Goal: Transaction & Acquisition: Download file/media

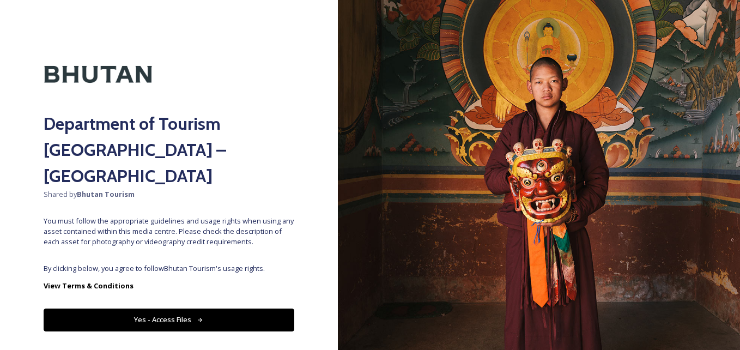
click at [166, 308] on button "Yes - Access Files" at bounding box center [169, 319] width 251 height 22
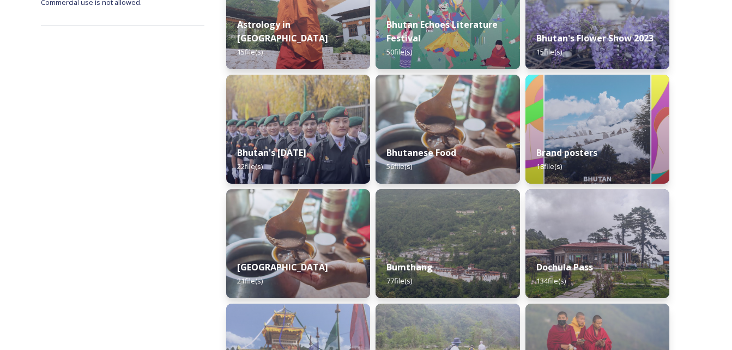
scroll to position [336, 0]
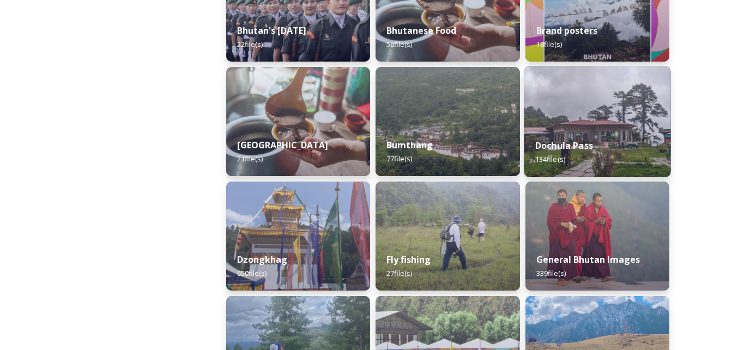
click at [554, 129] on div "Dochula Pass 134 file(s)" at bounding box center [597, 153] width 147 height 50
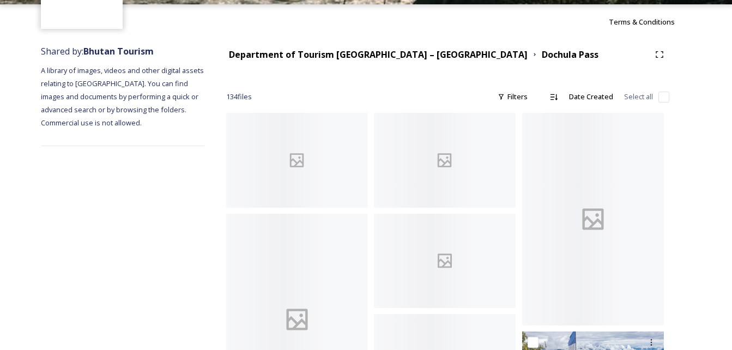
scroll to position [95, 0]
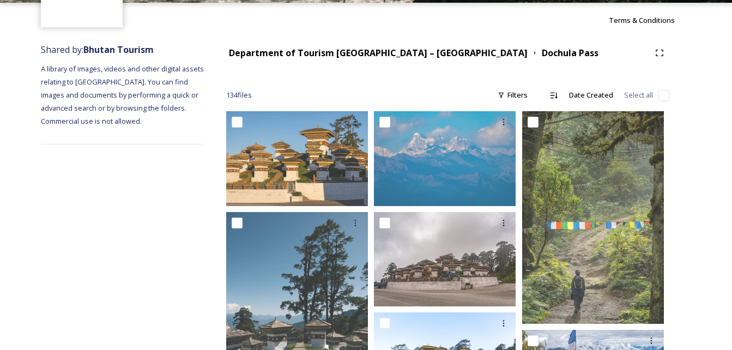
click at [664, 98] on div at bounding box center [366, 52] width 732 height 98
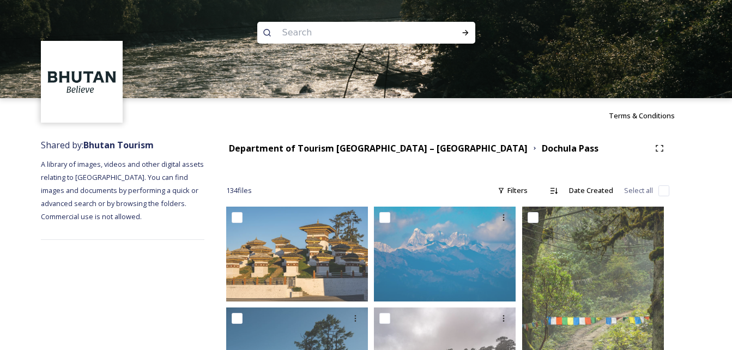
click at [664, 188] on input "checkbox" at bounding box center [663, 190] width 11 height 11
checkbox input "true"
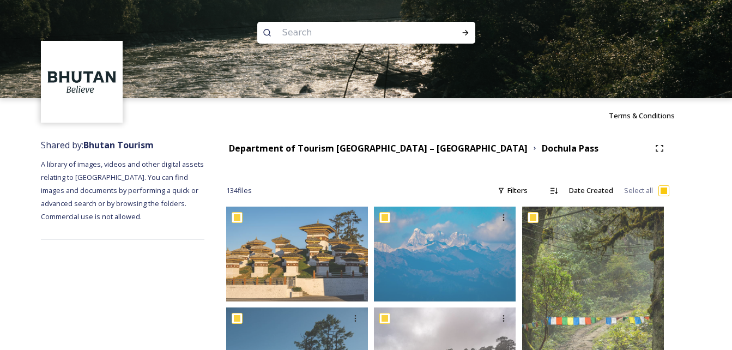
checkbox input "true"
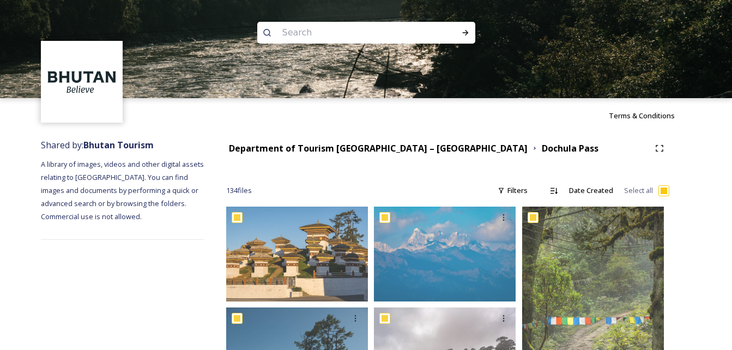
checkbox input "true"
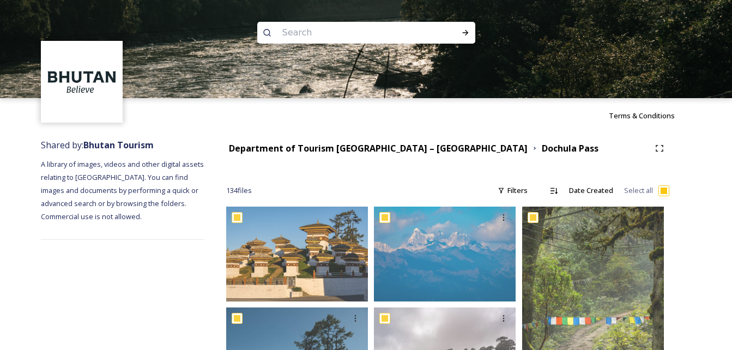
checkbox input "true"
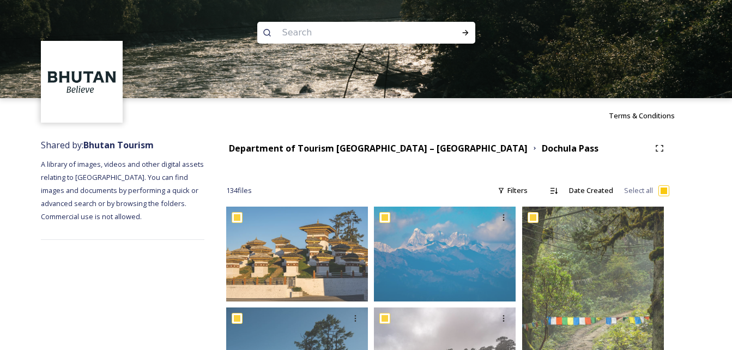
checkbox input "true"
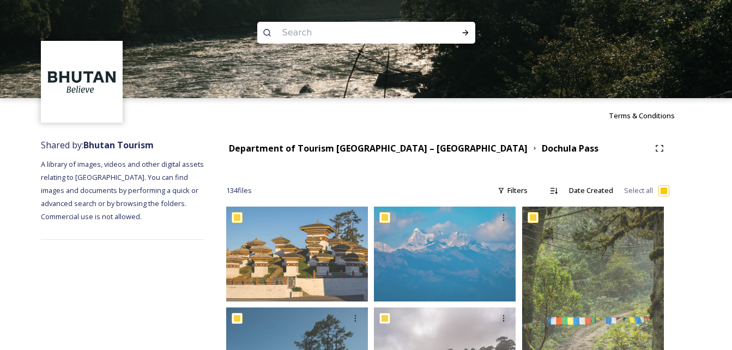
checkbox input "true"
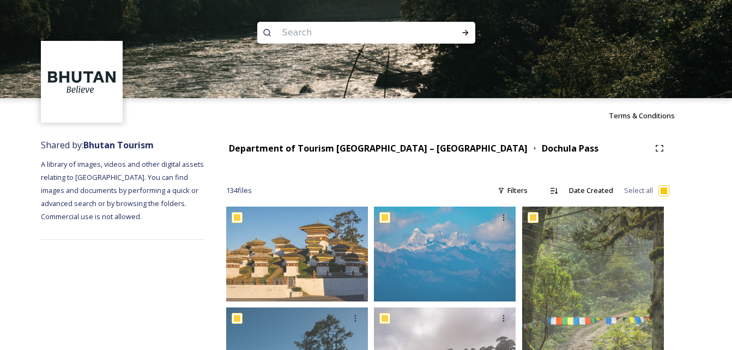
checkbox input "true"
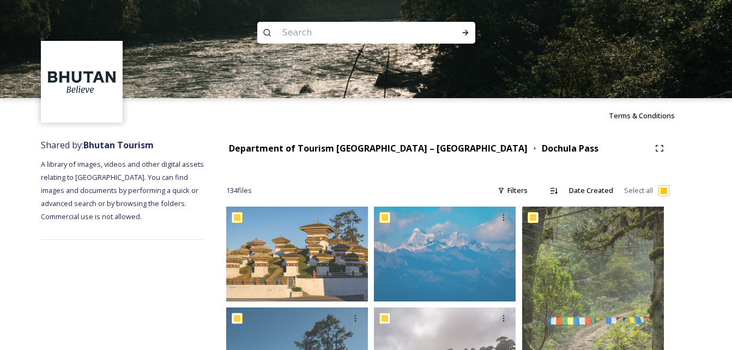
checkbox input "true"
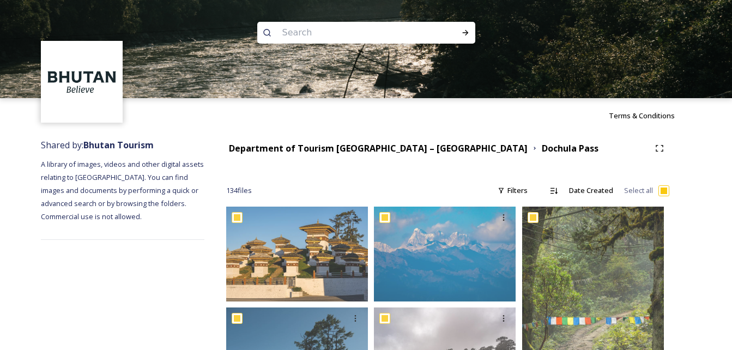
checkbox input "true"
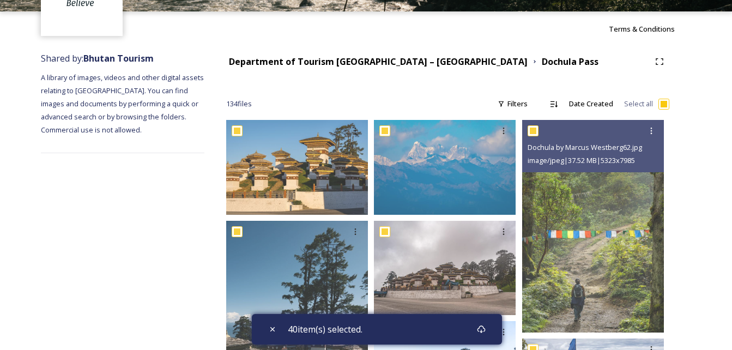
scroll to position [87, 0]
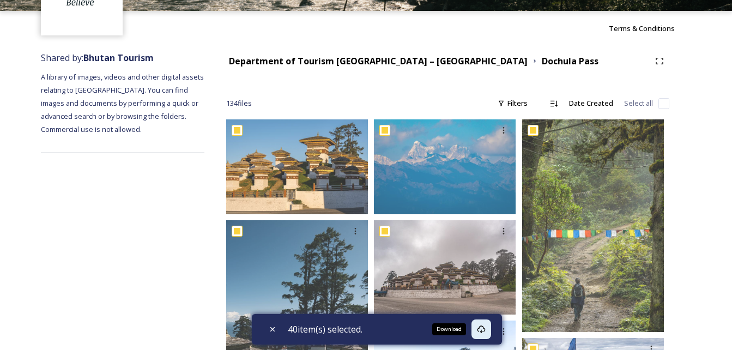
click at [479, 331] on div "Download" at bounding box center [481, 329] width 20 height 20
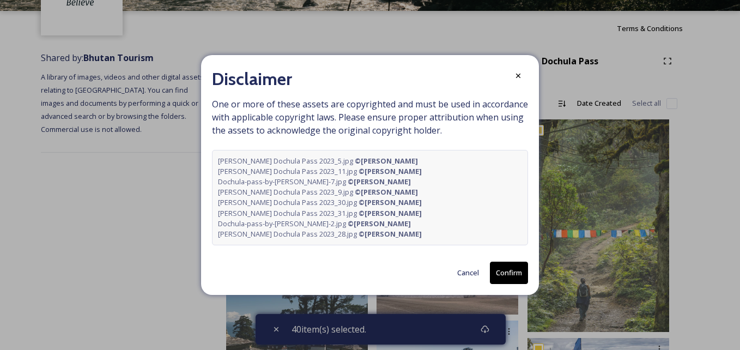
click at [500, 274] on button "Confirm" at bounding box center [509, 273] width 38 height 22
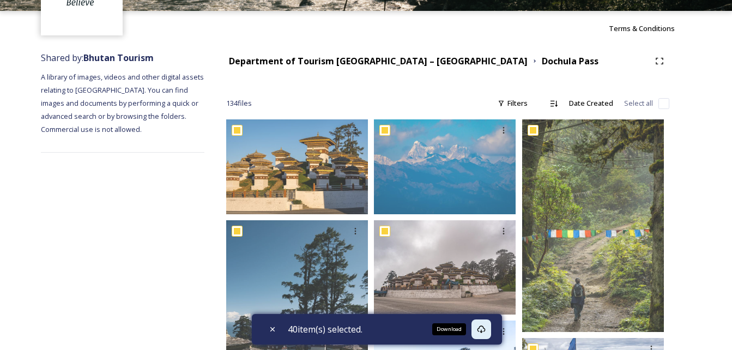
click at [480, 328] on icon at bounding box center [481, 329] width 9 height 9
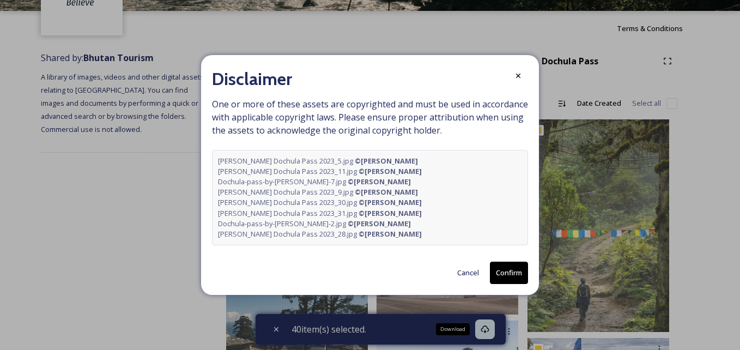
click at [522, 266] on button "Confirm" at bounding box center [509, 273] width 38 height 22
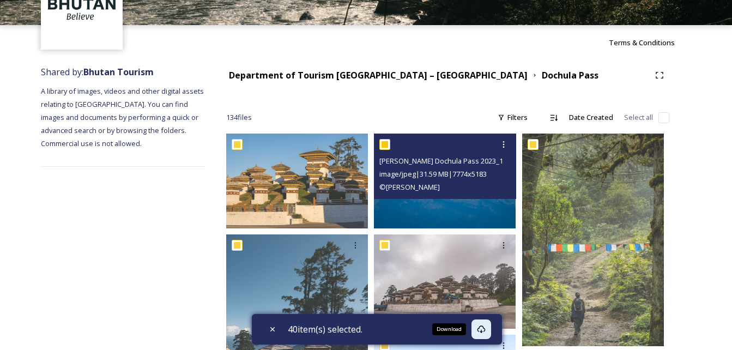
scroll to position [71, 0]
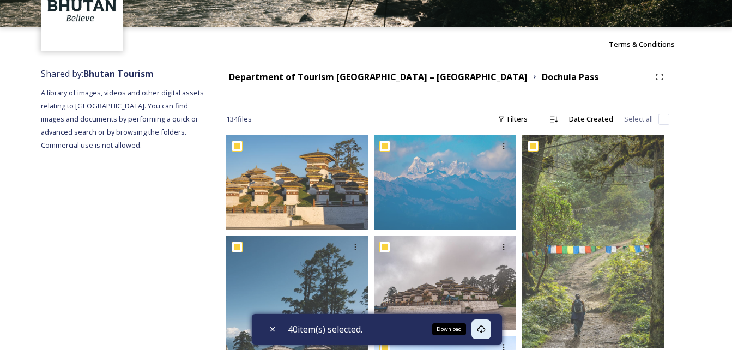
click at [661, 121] on input "checkbox" at bounding box center [663, 119] width 11 height 11
checkbox input "true"
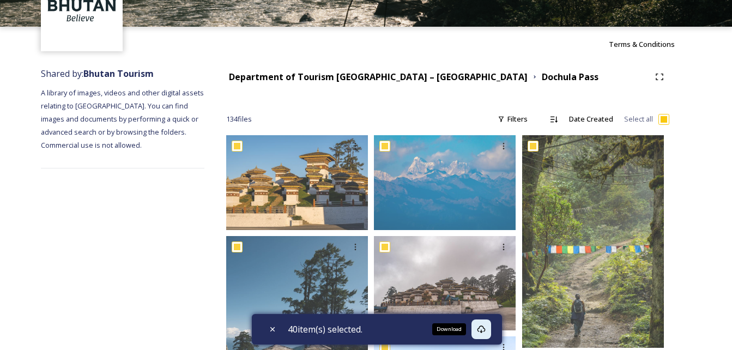
checkbox input "true"
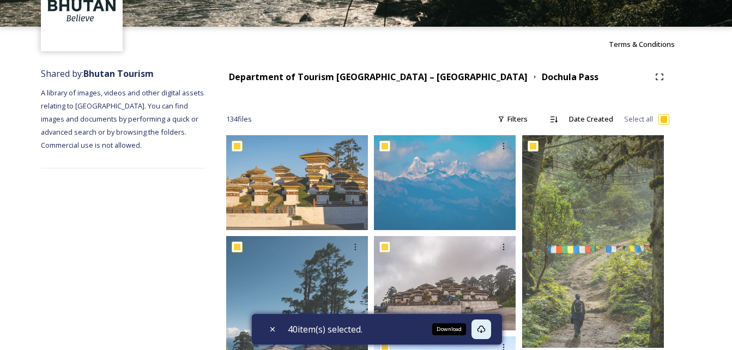
checkbox input "true"
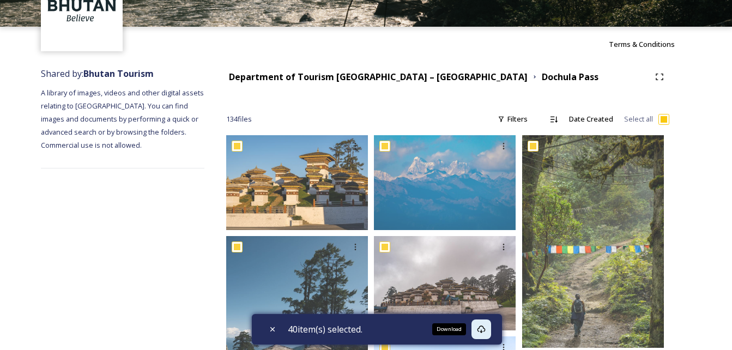
checkbox input "true"
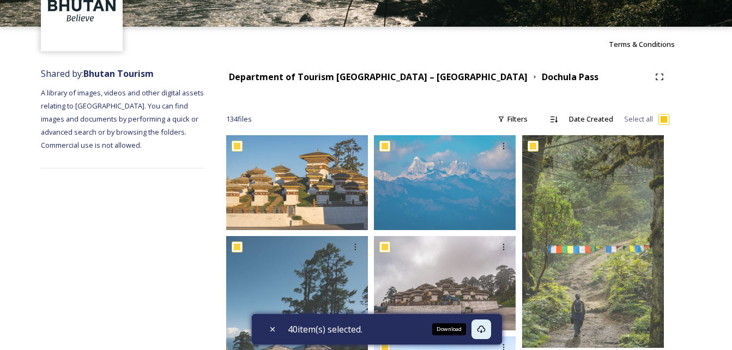
checkbox input "true"
click at [661, 121] on input "checkbox" at bounding box center [663, 119] width 11 height 11
checkbox input "false"
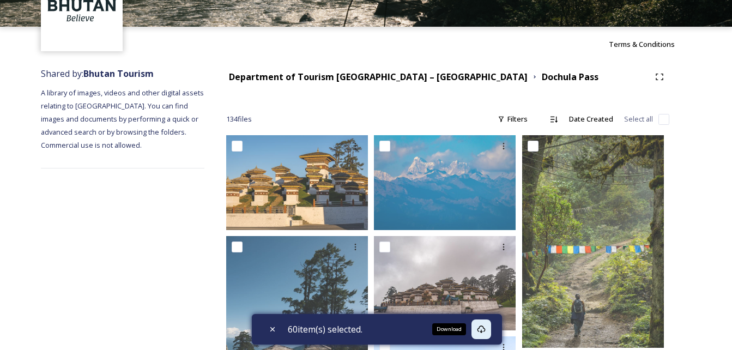
checkbox input "false"
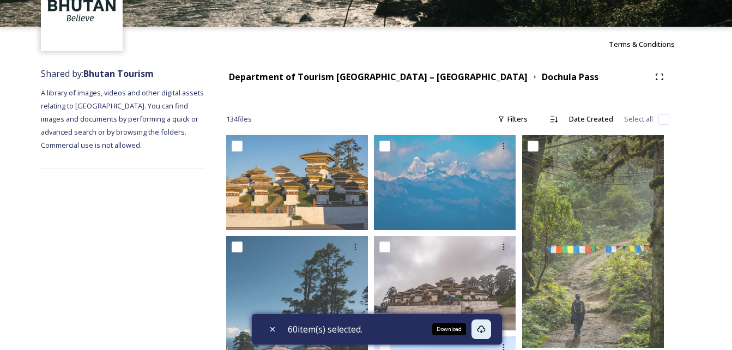
checkbox input "false"
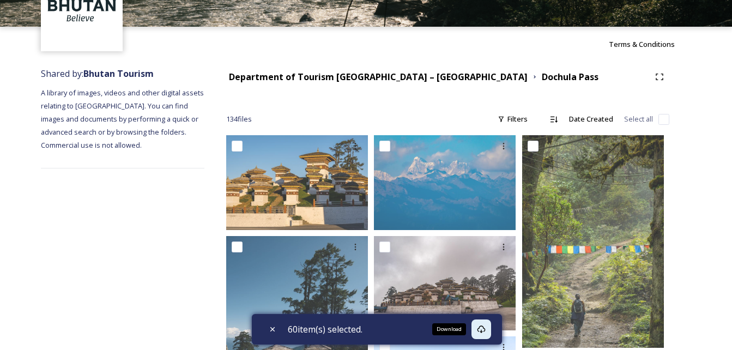
checkbox input "false"
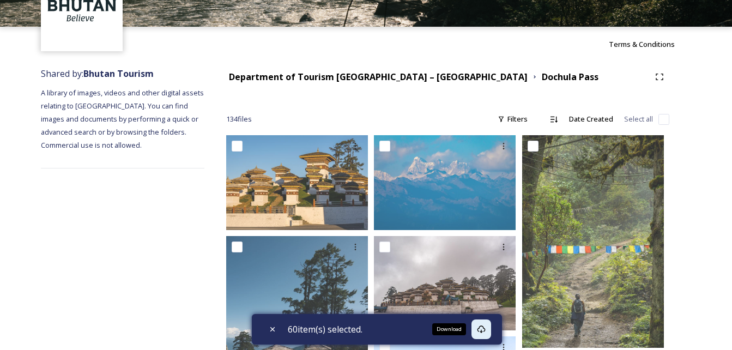
checkbox input "false"
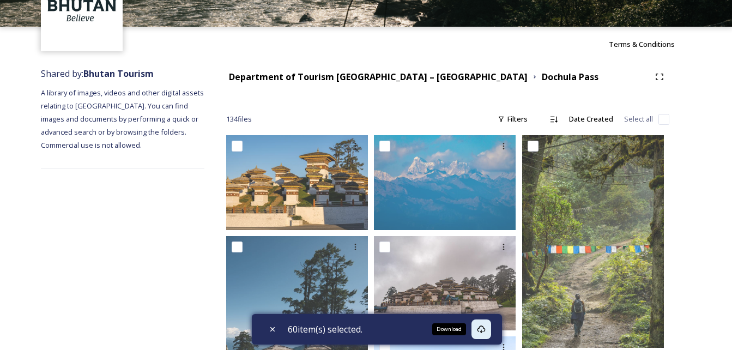
checkbox input "false"
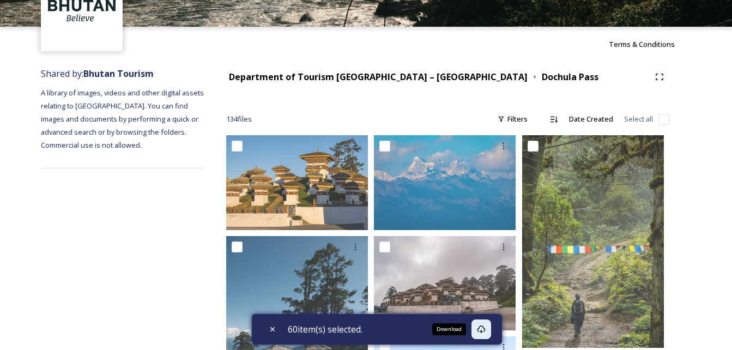
checkbox input "false"
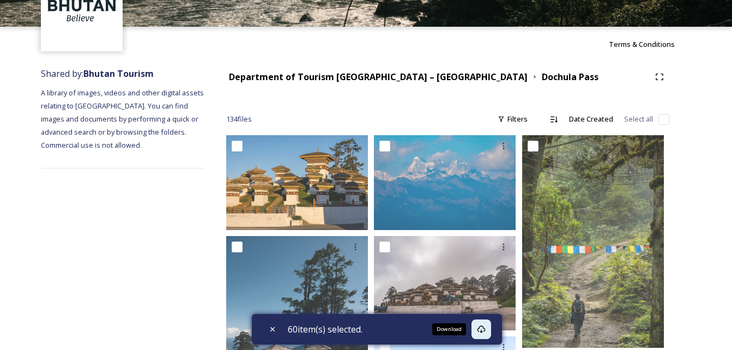
checkbox input "false"
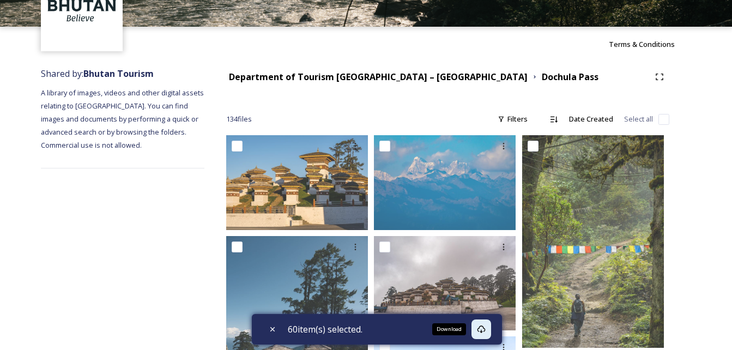
checkbox input "false"
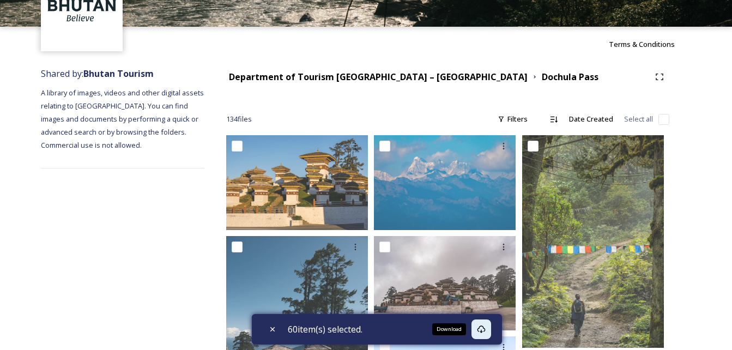
checkbox input "false"
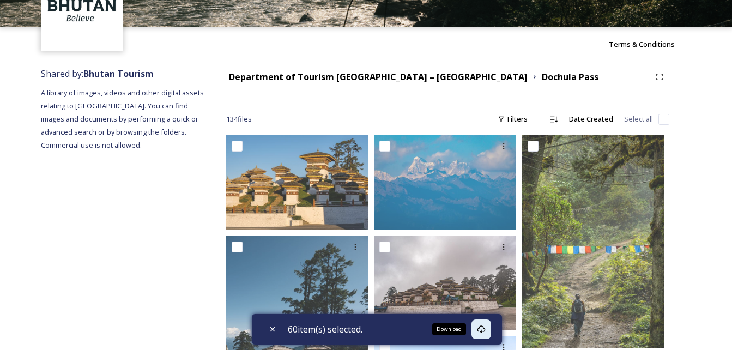
checkbox input "false"
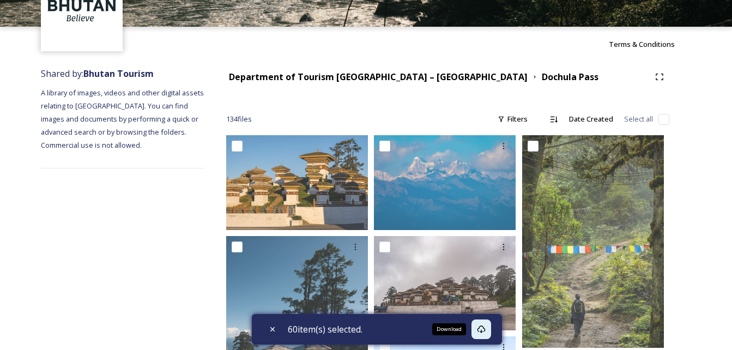
checkbox input "false"
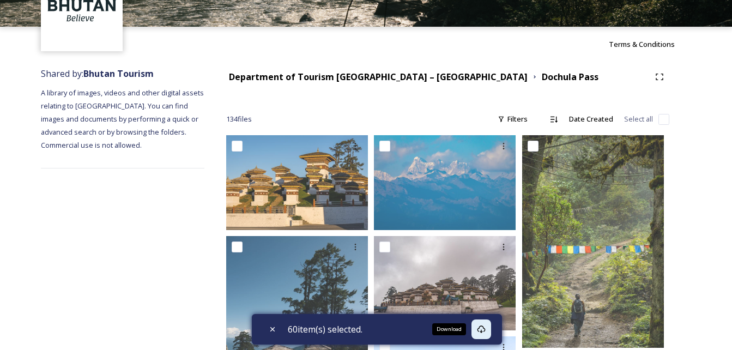
checkbox input "false"
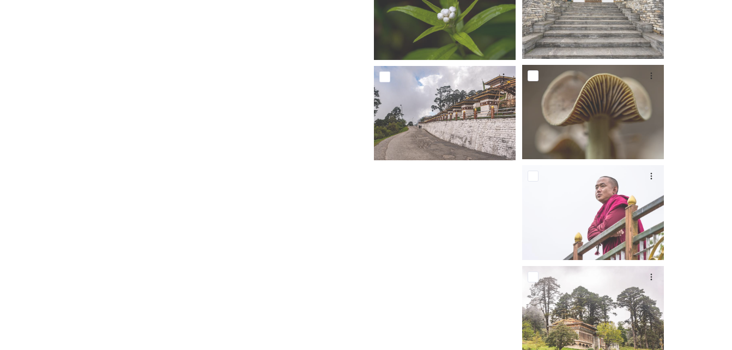
scroll to position [5193, 0]
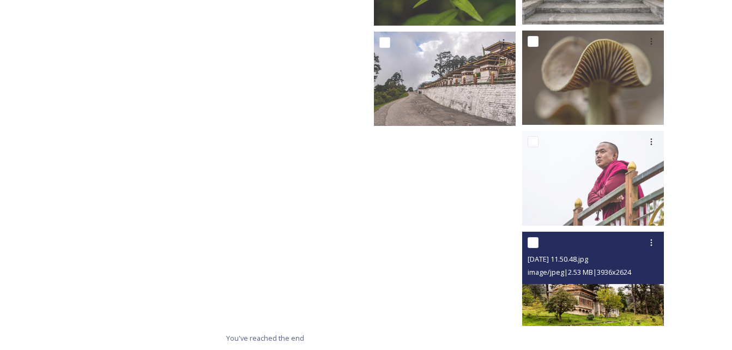
click at [629, 283] on div "[DATE] 11.50.48.jpg image/jpeg | 2.53 MB | 3936 x 2624" at bounding box center [593, 258] width 142 height 52
click at [605, 301] on img at bounding box center [593, 279] width 142 height 94
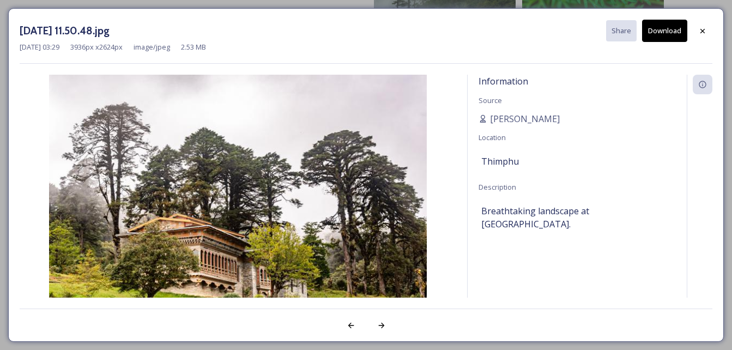
scroll to position [5093, 0]
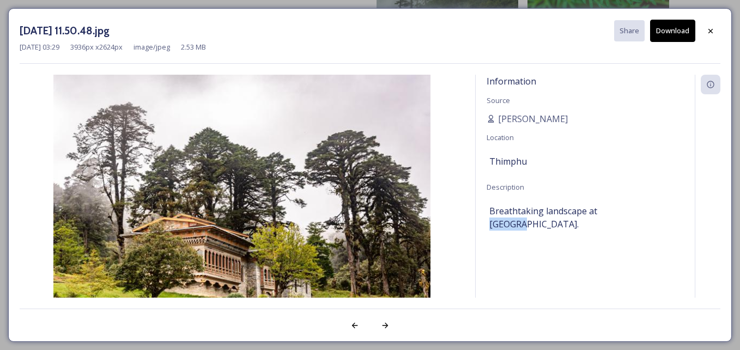
click at [605, 301] on div "[DATE] 11.50.48.jpg Share Download [DATE] 03:29 3936 px x 2624 px image/jpeg 2.…" at bounding box center [370, 175] width 724 height 334
click at [671, 35] on button "Download" at bounding box center [672, 31] width 45 height 22
click at [705, 31] on div at bounding box center [711, 31] width 20 height 20
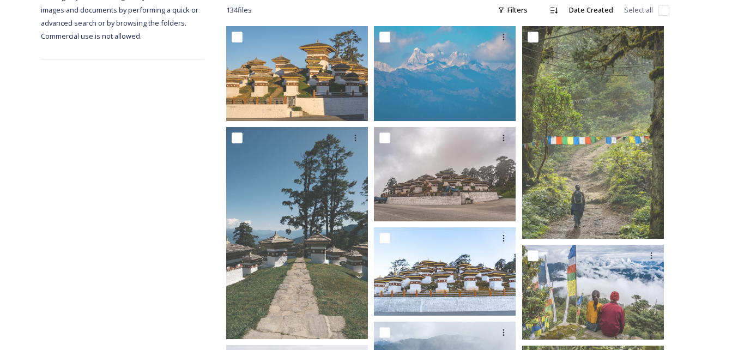
scroll to position [0, 0]
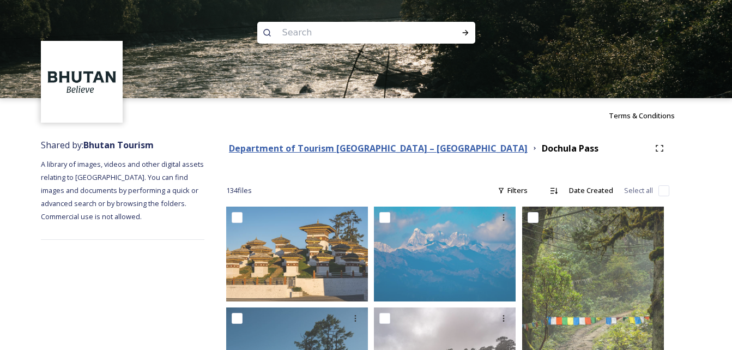
click at [411, 150] on strong "Department of Tourism [GEOGRAPHIC_DATA] – [GEOGRAPHIC_DATA]" at bounding box center [378, 148] width 299 height 12
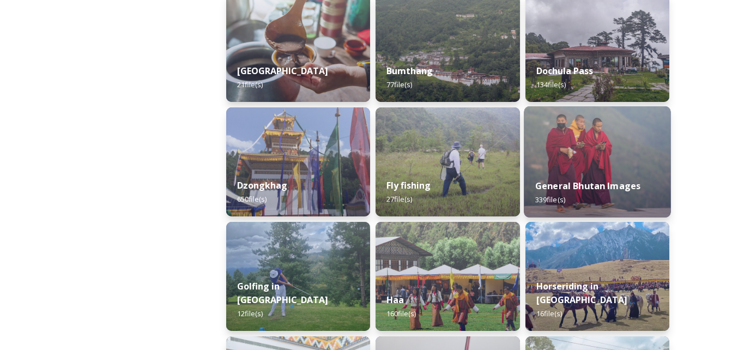
scroll to position [411, 0]
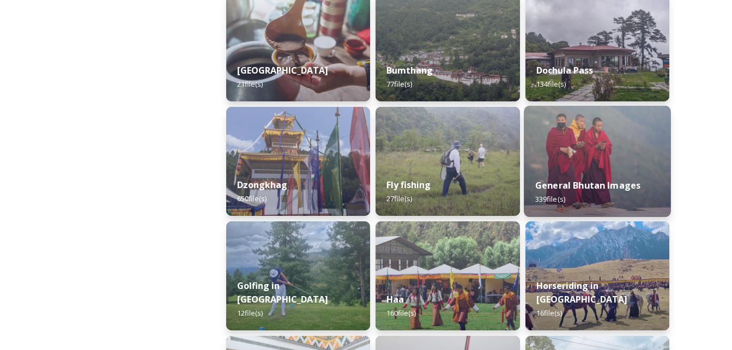
click at [598, 177] on div "General Bhutan Images 339 file(s)" at bounding box center [597, 192] width 147 height 50
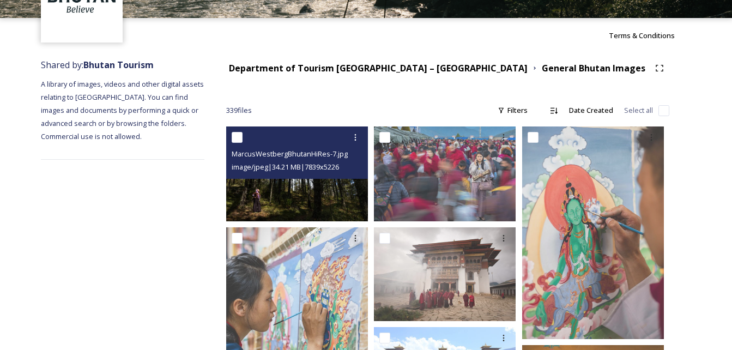
scroll to position [80, 0]
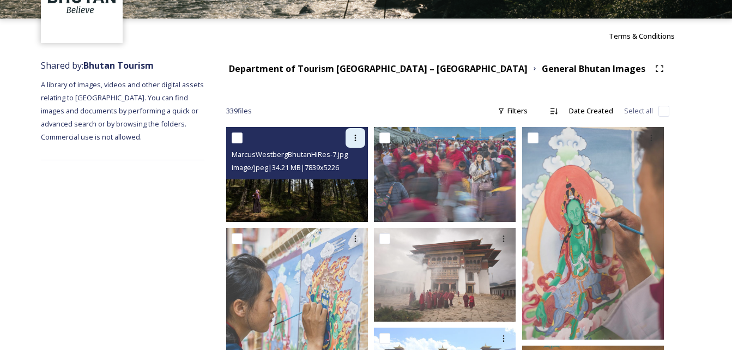
click at [353, 137] on icon at bounding box center [355, 138] width 9 height 9
click at [342, 183] on span "Download" at bounding box center [342, 183] width 33 height 10
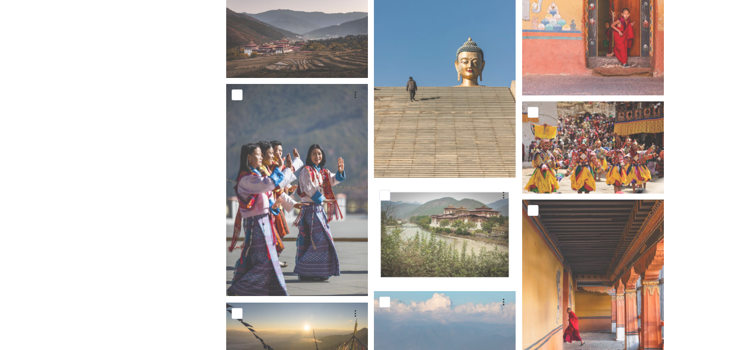
scroll to position [543, 0]
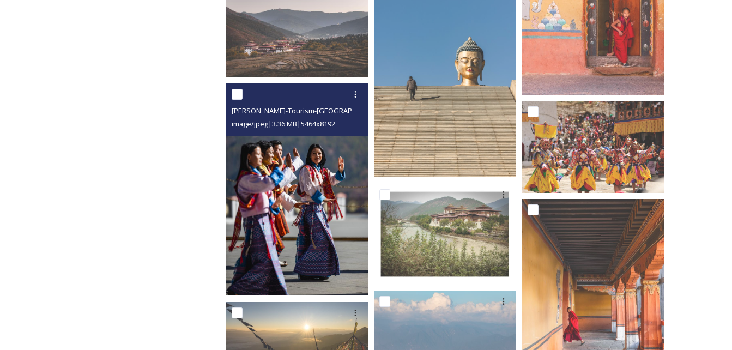
click at [322, 196] on img at bounding box center [297, 189] width 142 height 213
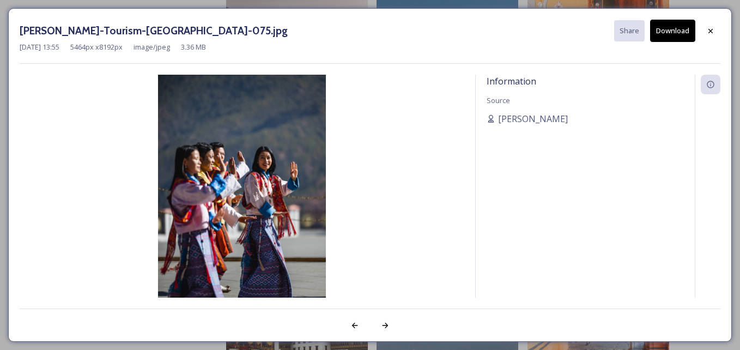
click at [676, 23] on button "Download" at bounding box center [672, 31] width 45 height 22
click at [382, 210] on img at bounding box center [242, 201] width 445 height 252
click at [710, 28] on icon at bounding box center [710, 31] width 9 height 9
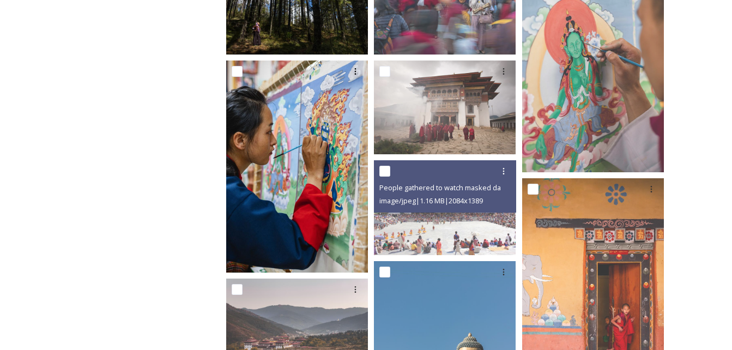
scroll to position [270, 0]
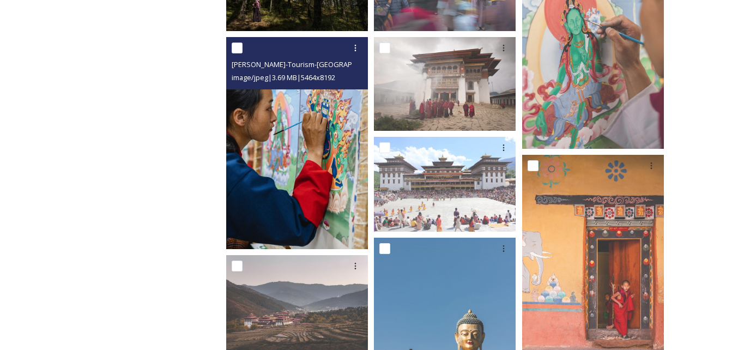
click at [317, 151] on img at bounding box center [297, 143] width 142 height 213
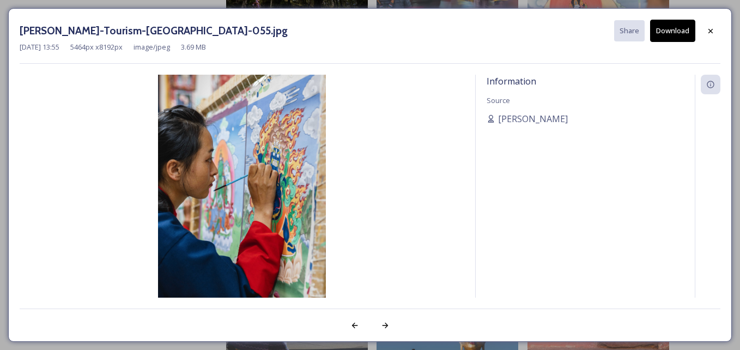
click at [673, 31] on button "Download" at bounding box center [672, 31] width 45 height 22
click at [434, 262] on img at bounding box center [242, 201] width 445 height 252
click at [715, 31] on div at bounding box center [711, 31] width 20 height 20
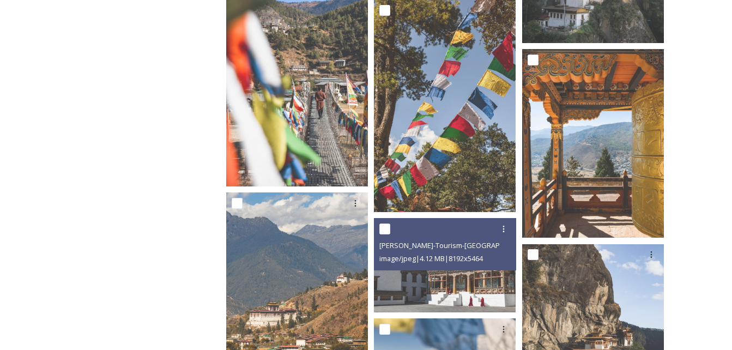
scroll to position [2287, 0]
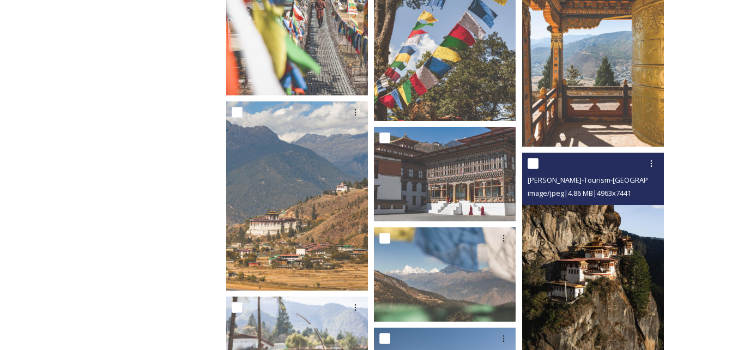
click at [603, 250] on img at bounding box center [593, 259] width 142 height 213
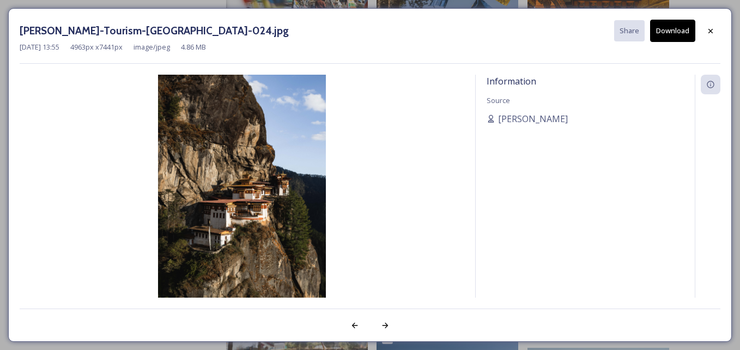
click at [671, 29] on button "Download" at bounding box center [672, 31] width 45 height 22
click at [413, 148] on img at bounding box center [242, 201] width 445 height 252
click at [713, 29] on icon at bounding box center [710, 31] width 9 height 9
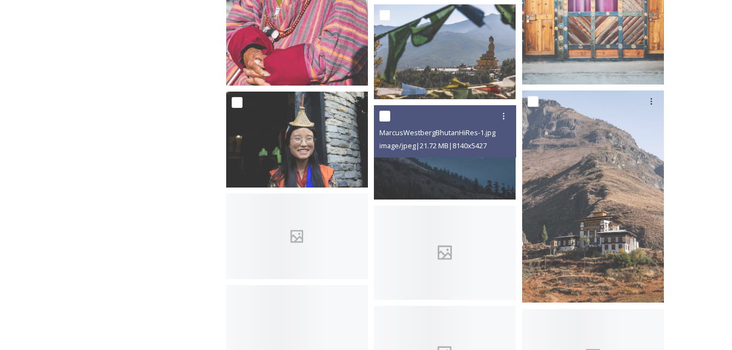
scroll to position [3649, 0]
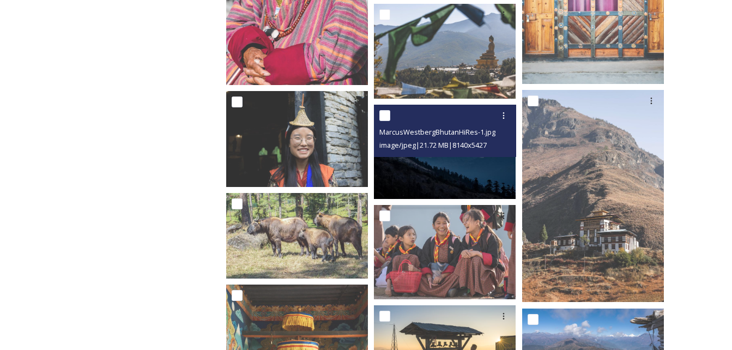
click at [453, 155] on div "MarcusWestbergBhutanHiRes-1.jpg image/jpeg | 21.72 MB | 8140 x 5427" at bounding box center [445, 131] width 142 height 52
click at [467, 170] on img at bounding box center [445, 152] width 142 height 94
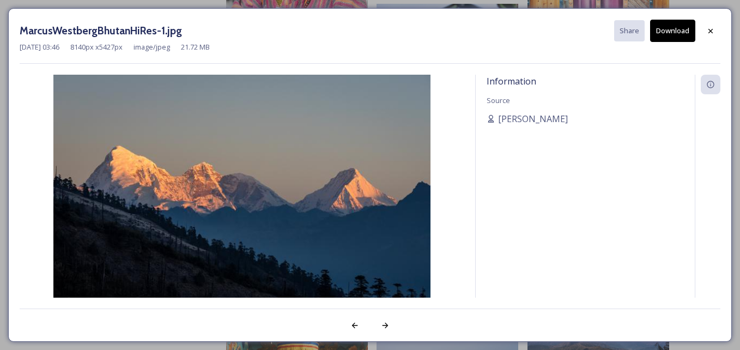
click at [677, 28] on button "Download" at bounding box center [672, 31] width 45 height 22
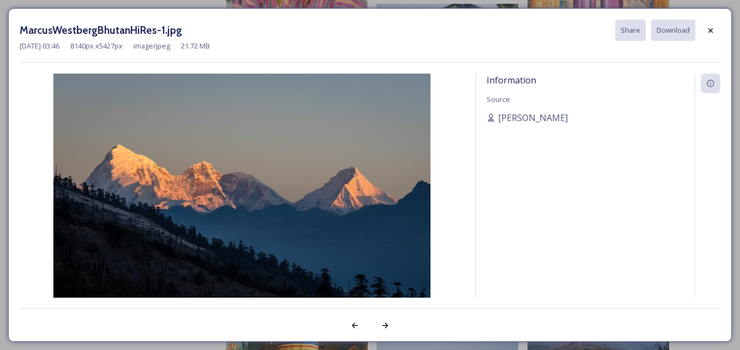
click at [659, 27] on button "Download" at bounding box center [673, 30] width 44 height 21
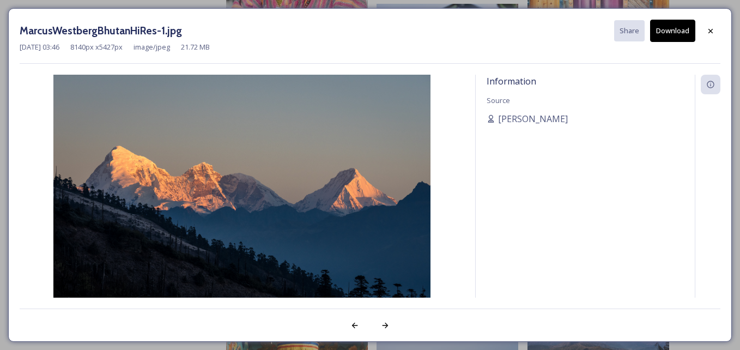
click at [711, 141] on div at bounding box center [708, 201] width 26 height 252
click at [706, 27] on icon at bounding box center [710, 31] width 9 height 9
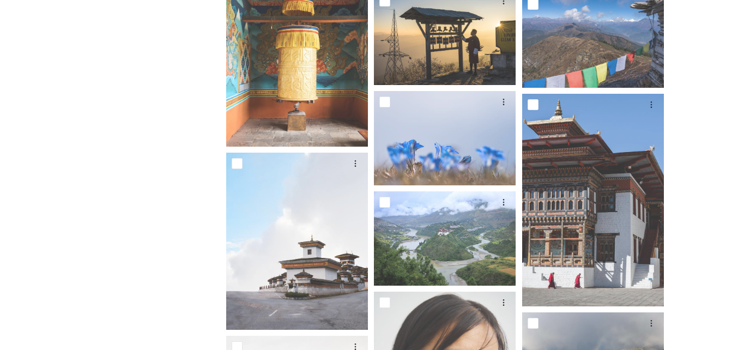
scroll to position [4085, 0]
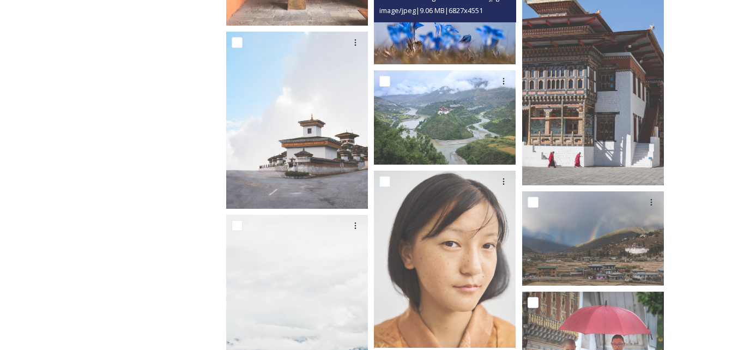
click at [443, 32] on img at bounding box center [445, 17] width 142 height 94
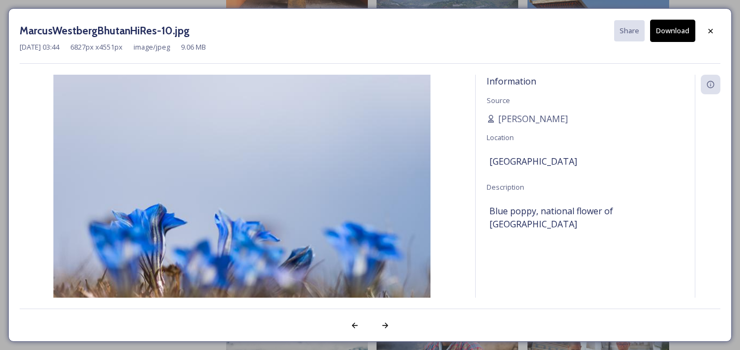
click at [673, 30] on button "Download" at bounding box center [672, 31] width 45 height 22
click at [255, 189] on img at bounding box center [242, 201] width 445 height 252
click at [707, 32] on icon at bounding box center [710, 31] width 9 height 9
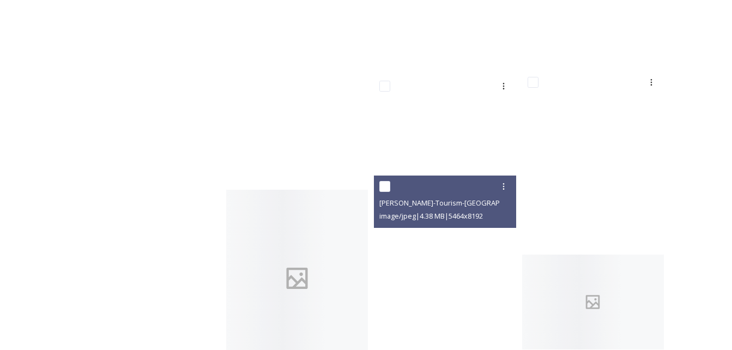
scroll to position [12261, 0]
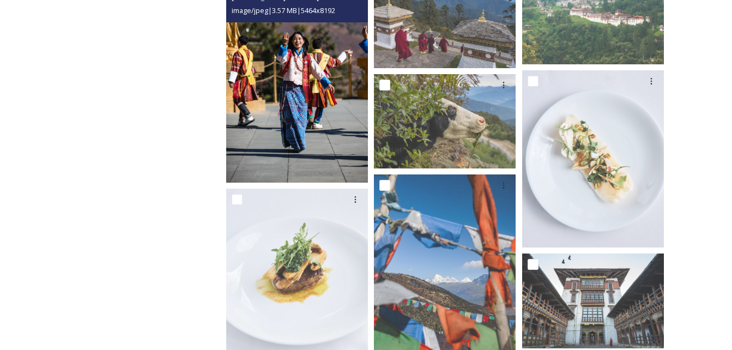
click at [285, 94] on img at bounding box center [297, 76] width 142 height 213
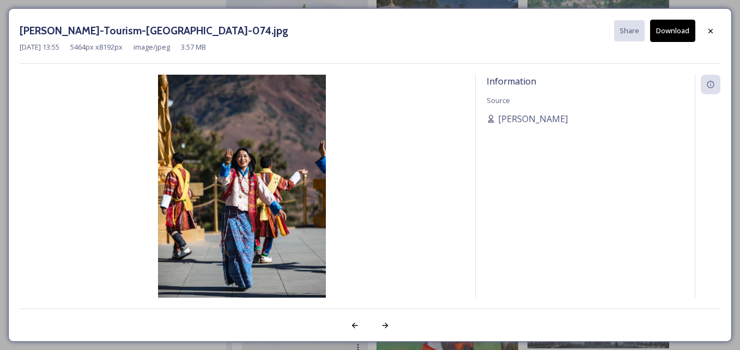
click at [674, 25] on button "Download" at bounding box center [672, 31] width 45 height 22
click at [364, 120] on img at bounding box center [242, 201] width 445 height 252
click at [711, 36] on div at bounding box center [711, 31] width 20 height 20
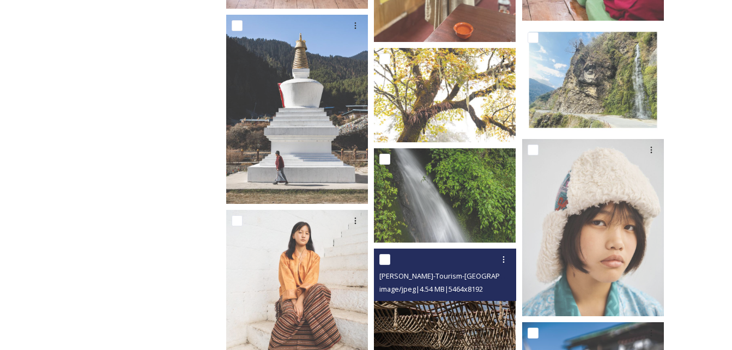
scroll to position [14353, 0]
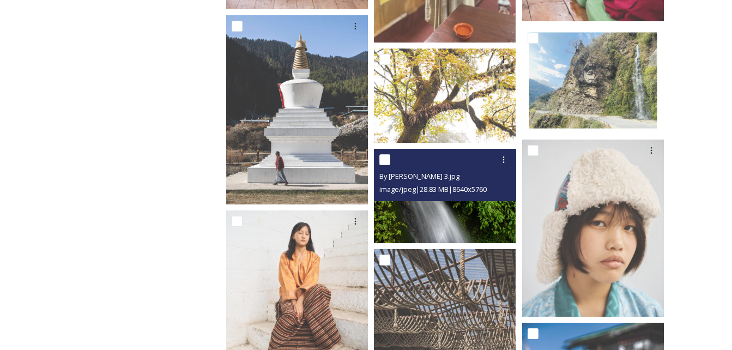
click at [450, 203] on img at bounding box center [445, 196] width 142 height 94
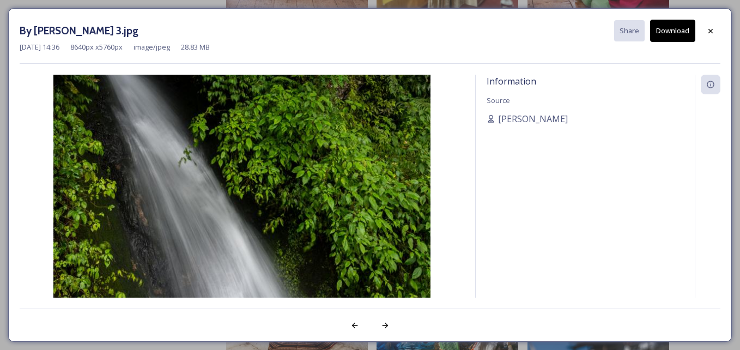
click at [665, 27] on button "Download" at bounding box center [672, 31] width 45 height 22
click at [711, 179] on div at bounding box center [708, 201] width 26 height 252
click at [712, 32] on icon at bounding box center [711, 30] width 4 height 4
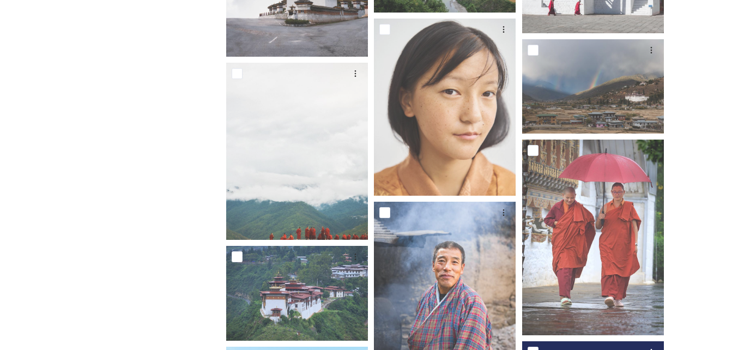
scroll to position [4107, 0]
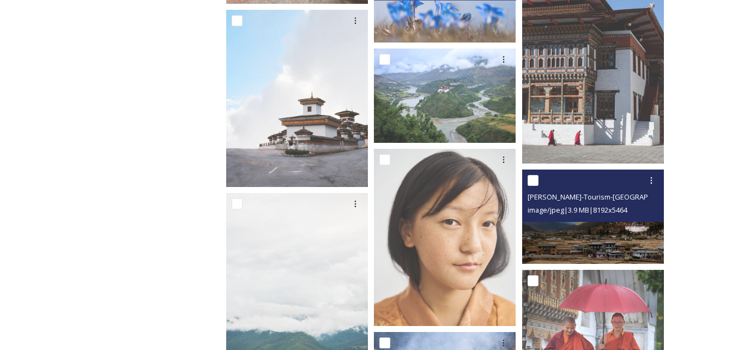
click at [580, 227] on img at bounding box center [593, 216] width 142 height 94
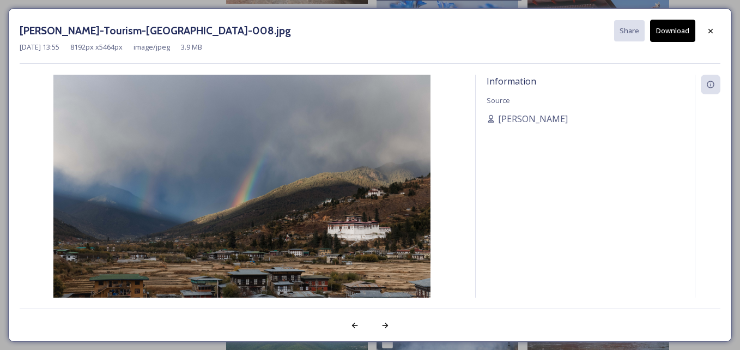
click at [668, 33] on button "Download" at bounding box center [672, 31] width 45 height 22
click at [694, 150] on div "Information Source [PERSON_NAME]" at bounding box center [585, 201] width 219 height 252
click at [713, 28] on icon at bounding box center [710, 31] width 9 height 9
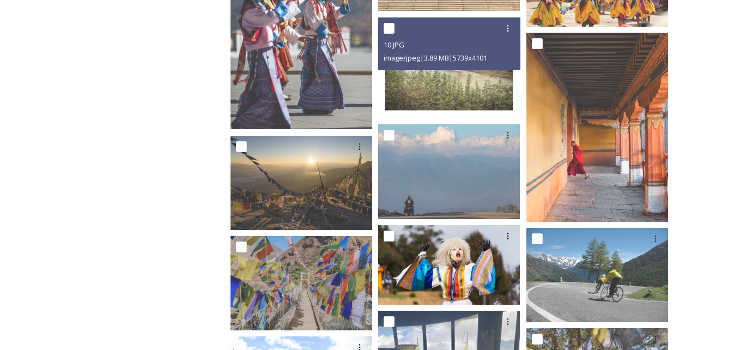
scroll to position [763, 0]
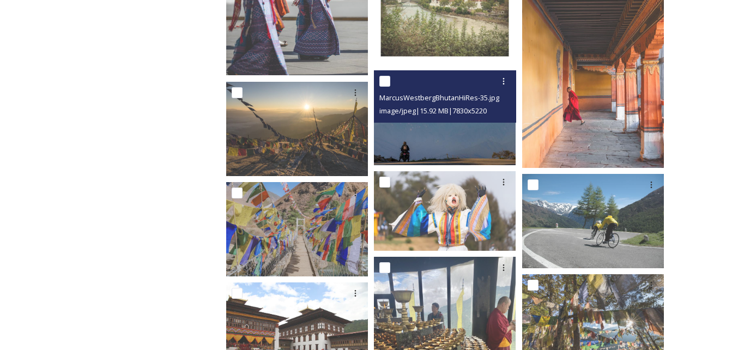
click at [470, 118] on div "MarcusWestbergBhutanHiRes-35.jpg image/jpeg | 15.92 MB | 7830 x 5220" at bounding box center [445, 96] width 142 height 52
click at [460, 139] on img at bounding box center [445, 117] width 142 height 94
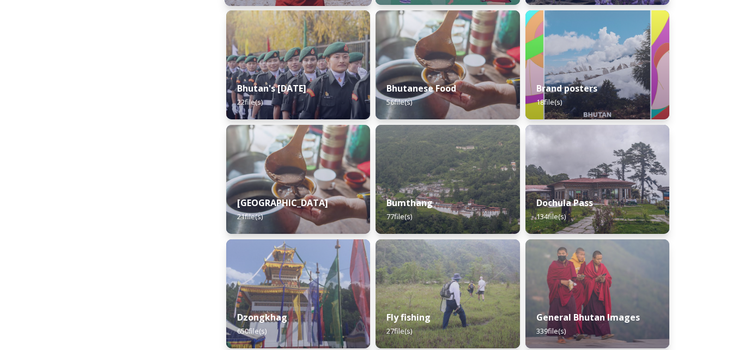
scroll to position [327, 0]
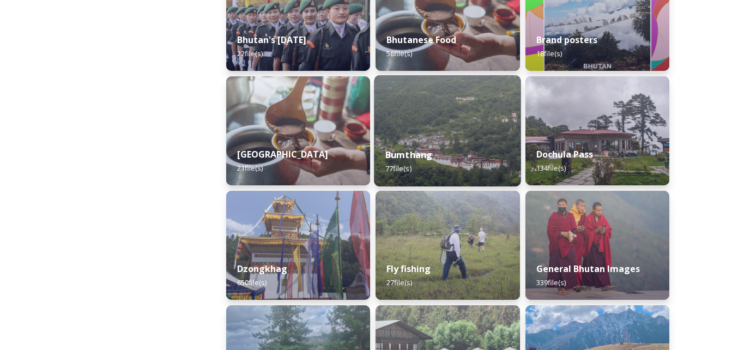
click at [426, 130] on img at bounding box center [447, 130] width 147 height 111
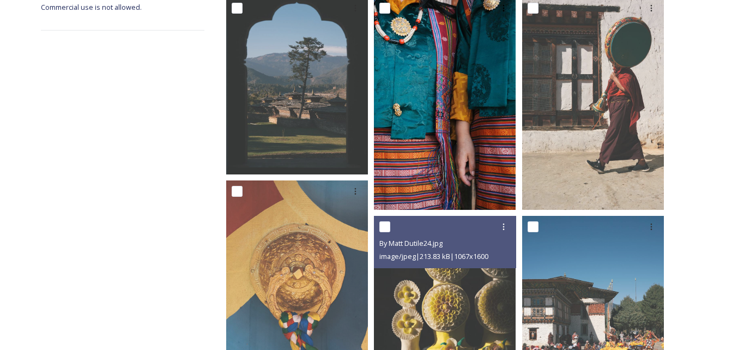
scroll to position [273, 0]
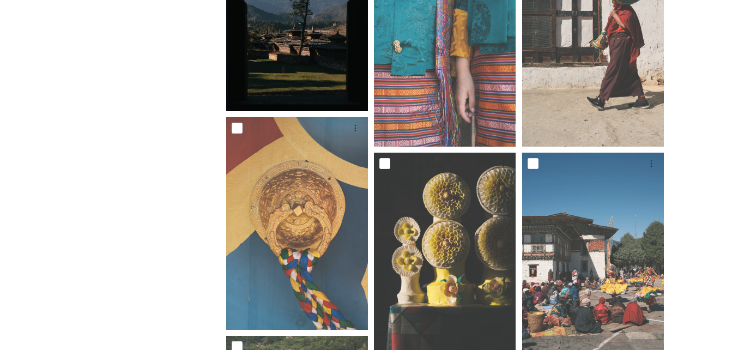
click at [332, 56] on img at bounding box center [297, 22] width 142 height 177
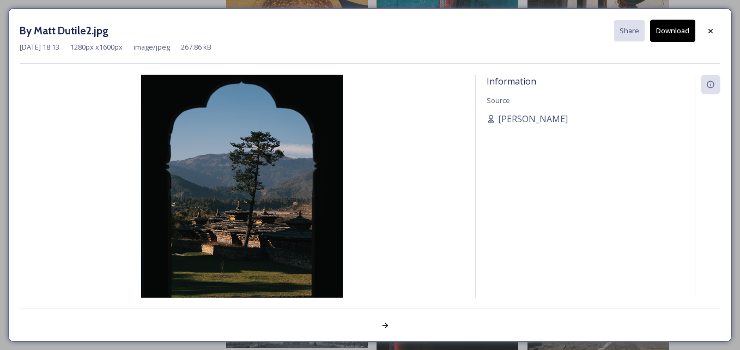
click at [662, 23] on button "Download" at bounding box center [672, 31] width 45 height 22
click at [464, 197] on img at bounding box center [242, 201] width 445 height 252
click at [713, 26] on div at bounding box center [711, 31] width 20 height 20
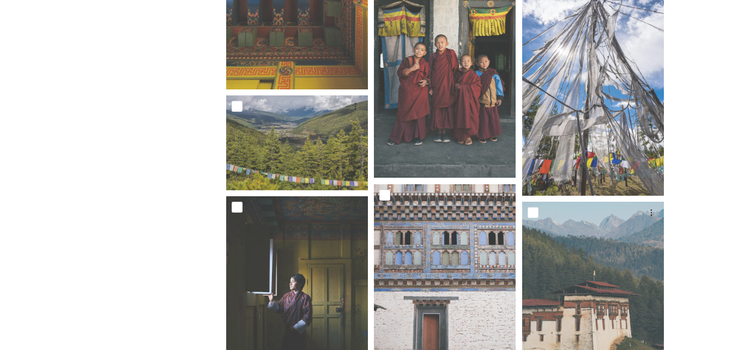
scroll to position [1799, 0]
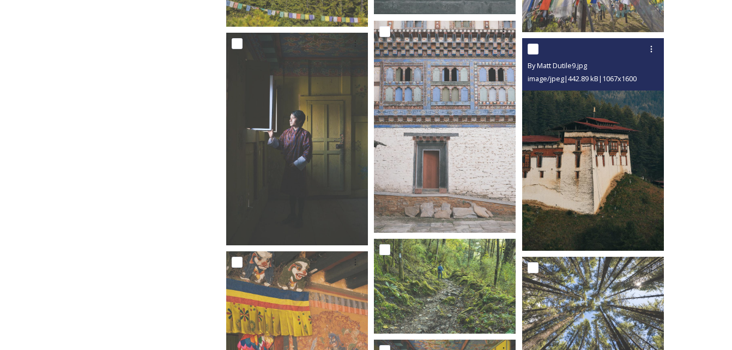
click at [576, 148] on img at bounding box center [593, 144] width 142 height 213
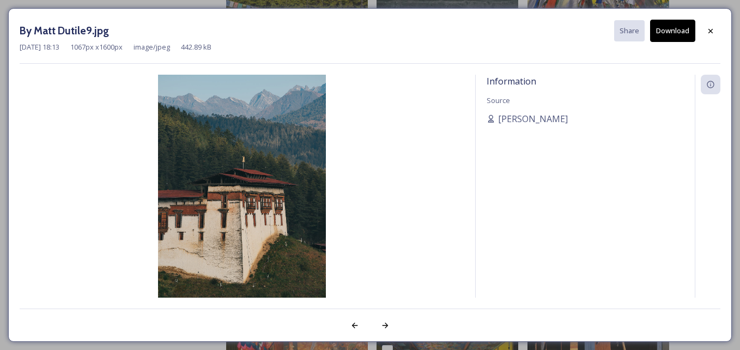
click at [676, 32] on button "Download" at bounding box center [672, 31] width 45 height 22
click at [705, 41] on div "By Matt Dutile9.jpg Share Download" at bounding box center [370, 31] width 701 height 22
click at [713, 32] on icon at bounding box center [710, 31] width 9 height 9
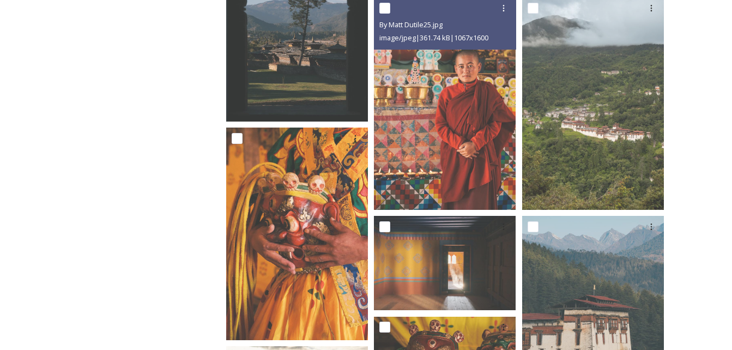
scroll to position [872, 0]
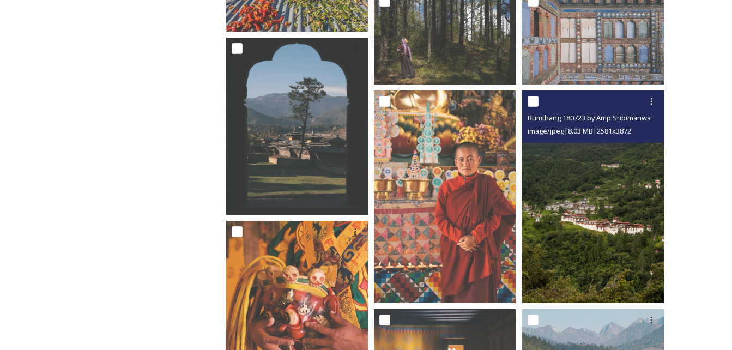
click at [578, 221] on img at bounding box center [593, 196] width 142 height 213
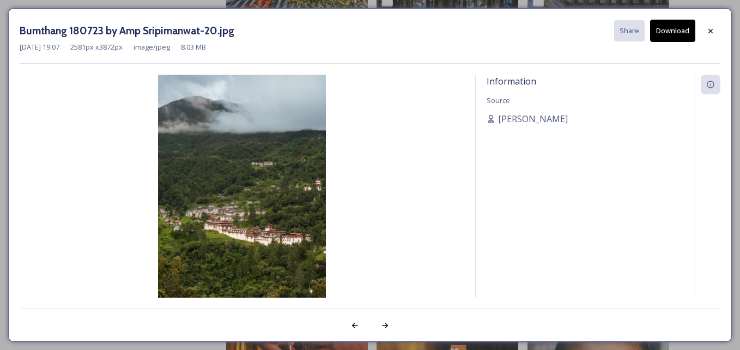
click at [671, 29] on button "Download" at bounding box center [672, 31] width 45 height 22
click at [464, 161] on img at bounding box center [242, 201] width 445 height 252
click at [713, 32] on icon at bounding box center [710, 31] width 9 height 9
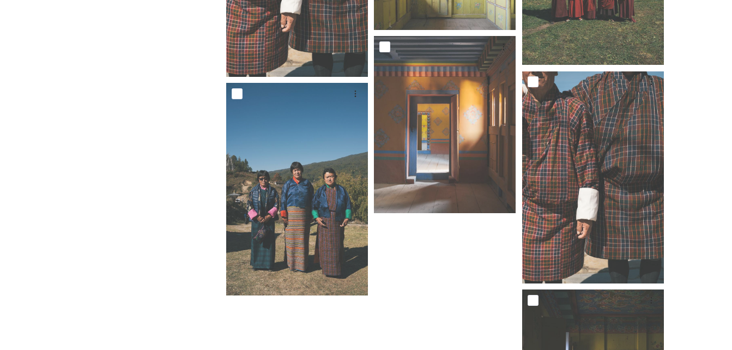
scroll to position [4175, 0]
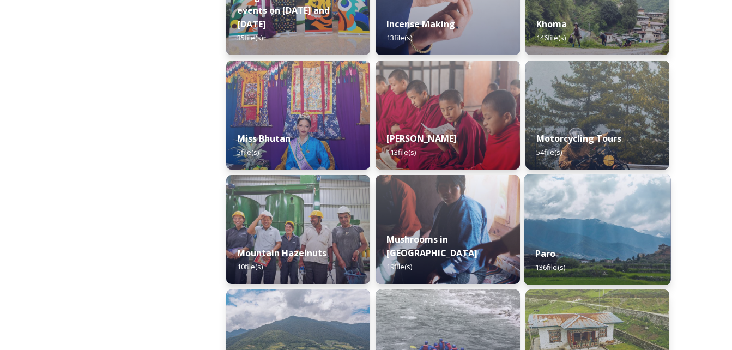
scroll to position [818, 0]
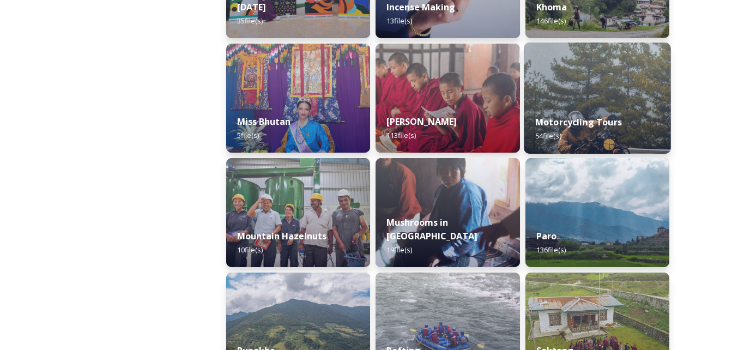
click at [599, 100] on img at bounding box center [597, 98] width 147 height 111
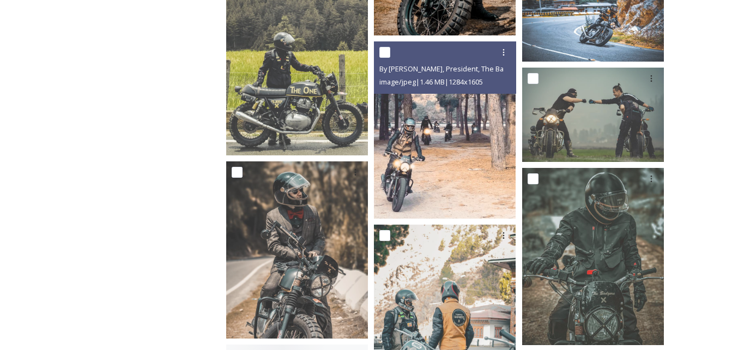
scroll to position [1145, 0]
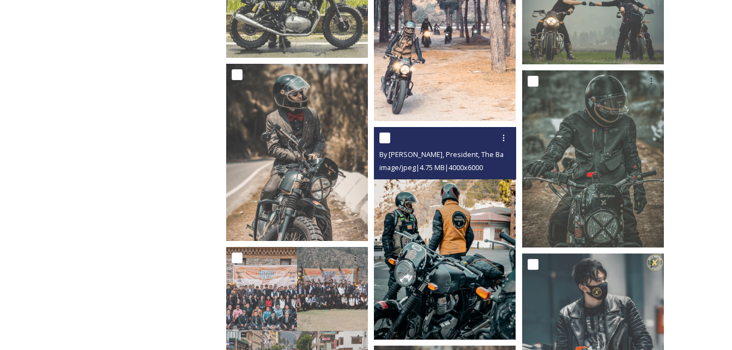
click at [422, 247] on img at bounding box center [445, 233] width 142 height 213
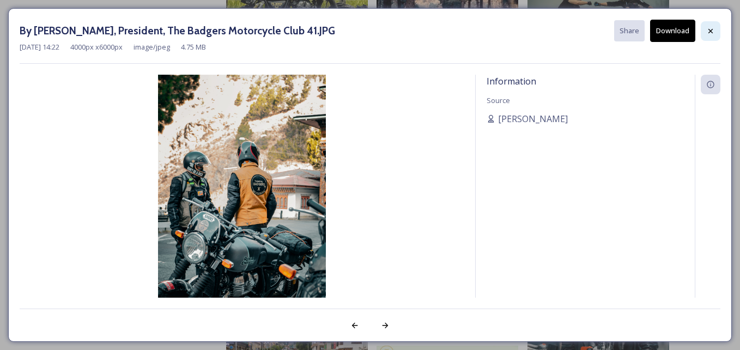
click at [707, 29] on icon at bounding box center [710, 31] width 9 height 9
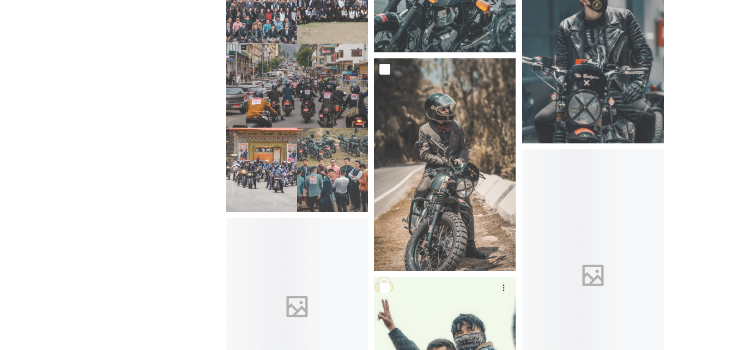
scroll to position [1581, 0]
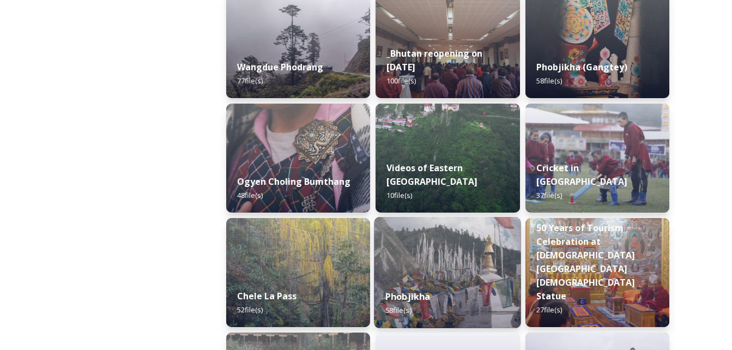
scroll to position [1672, 0]
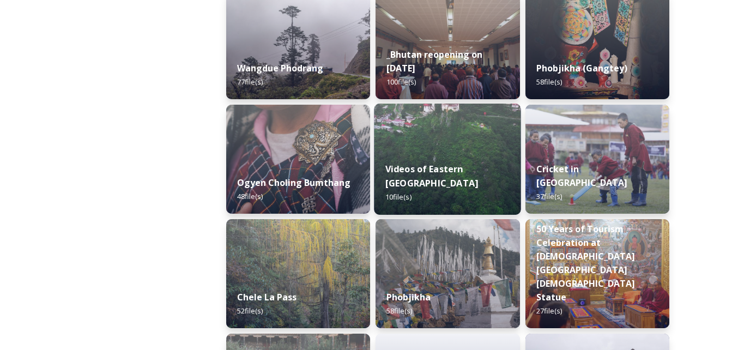
click at [453, 149] on img at bounding box center [447, 159] width 147 height 111
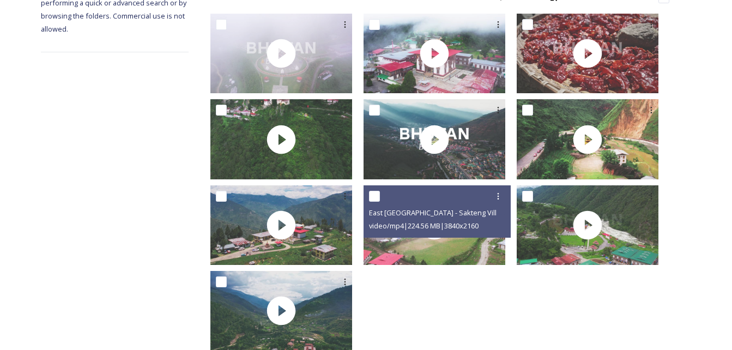
scroll to position [217, 0]
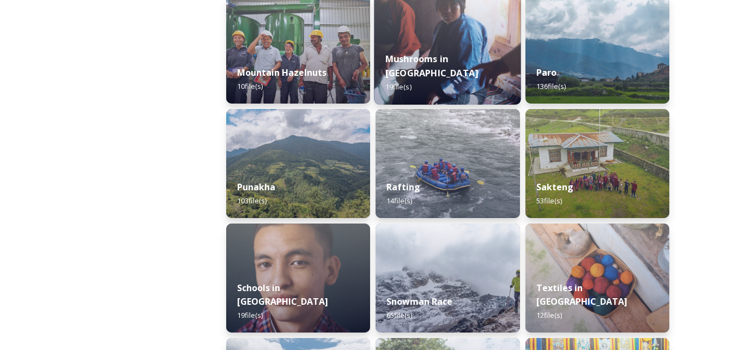
scroll to position [1090, 0]
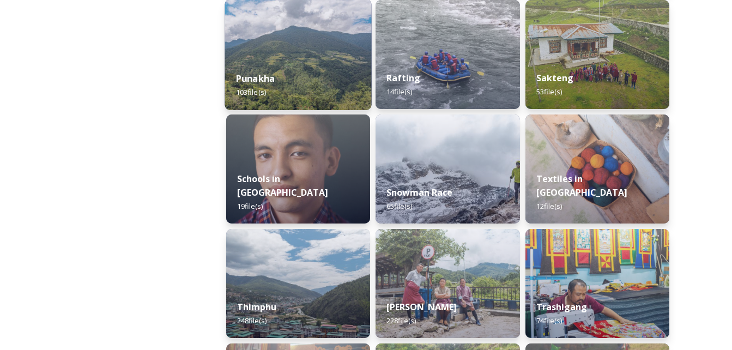
click at [314, 82] on div "Punakha 103 file(s)" at bounding box center [298, 85] width 147 height 50
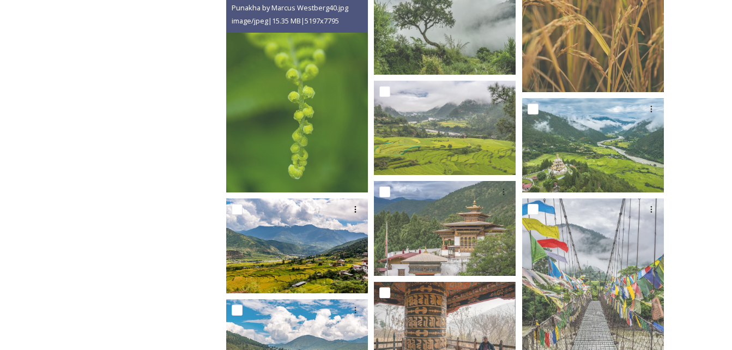
scroll to position [109, 0]
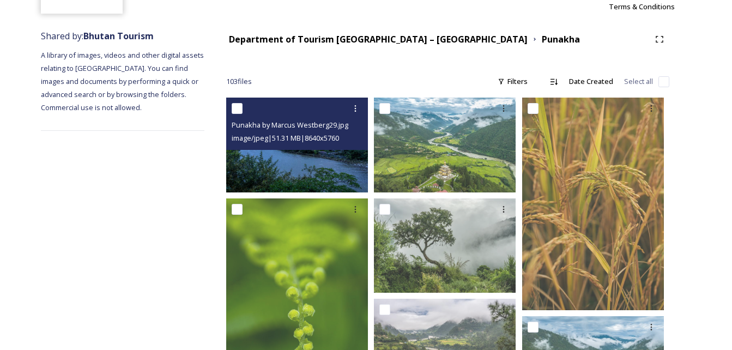
click at [310, 162] on img at bounding box center [297, 145] width 142 height 94
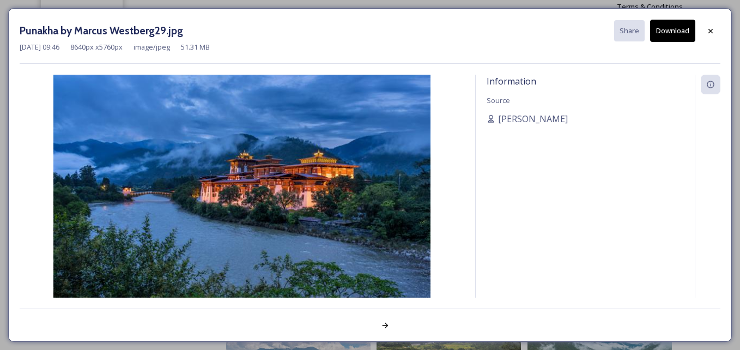
click at [680, 27] on button "Download" at bounding box center [672, 31] width 45 height 22
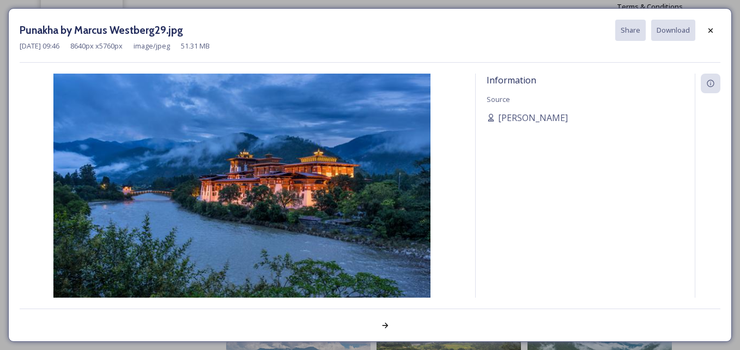
click at [295, 187] on img at bounding box center [242, 200] width 445 height 252
click at [377, 178] on img at bounding box center [242, 200] width 445 height 252
click at [294, 181] on img at bounding box center [242, 200] width 445 height 252
click at [237, 213] on img at bounding box center [242, 200] width 445 height 252
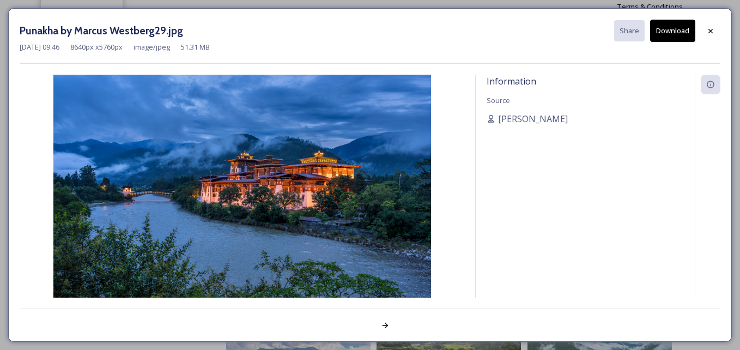
click at [719, 47] on div "[DATE] 09:46 8640 px x 5760 px image/jpeg 51.31 MB" at bounding box center [370, 47] width 701 height 10
click at [711, 33] on icon at bounding box center [710, 31] width 9 height 9
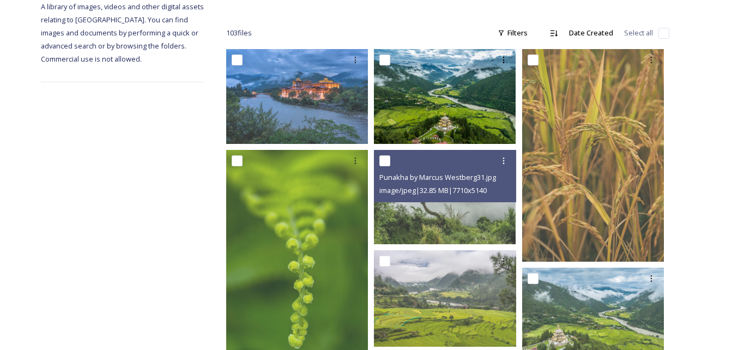
scroll to position [55, 0]
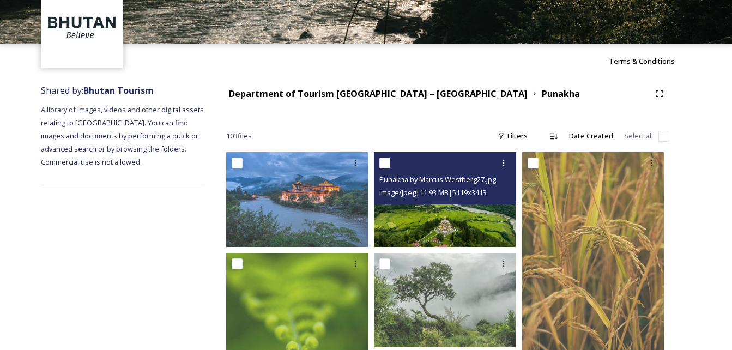
click at [434, 216] on img at bounding box center [445, 199] width 142 height 94
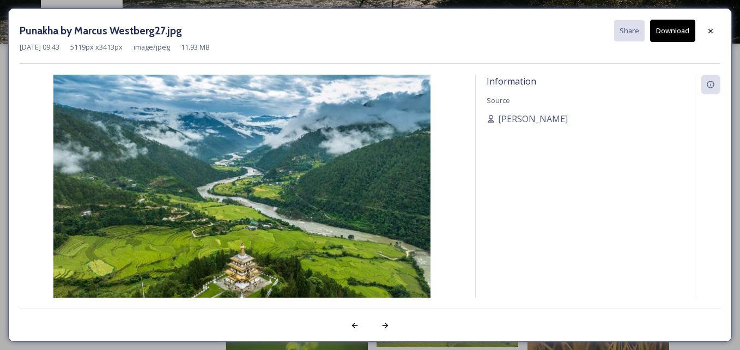
click at [682, 33] on button "Download" at bounding box center [672, 31] width 45 height 22
click at [731, 90] on div "Punakha by Marcus Westberg27.jpg Share Download [DATE] 09:43 5119 px x 3413 px …" at bounding box center [370, 175] width 724 height 334
click at [715, 33] on div at bounding box center [711, 31] width 20 height 20
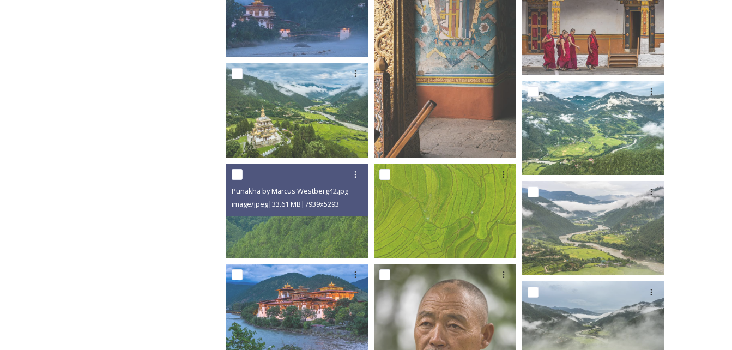
scroll to position [818, 0]
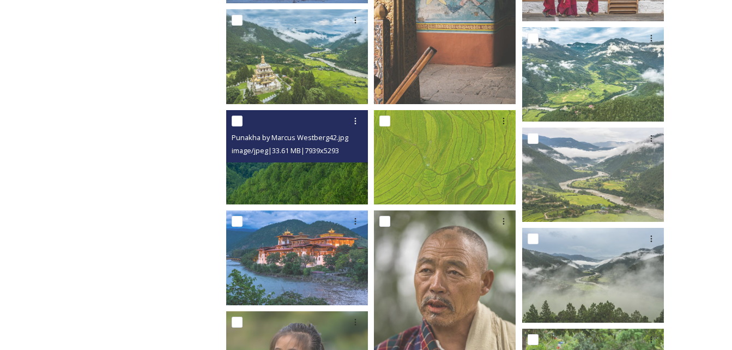
click at [296, 178] on img at bounding box center [297, 157] width 142 height 94
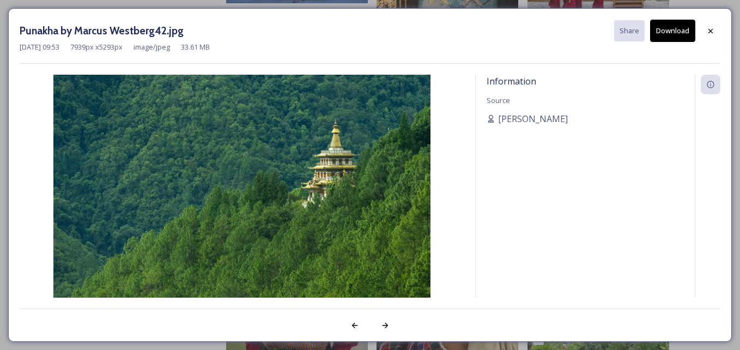
click at [665, 29] on button "Download" at bounding box center [672, 31] width 45 height 22
click at [698, 161] on div at bounding box center [708, 201] width 26 height 252
click at [707, 33] on icon at bounding box center [710, 31] width 9 height 9
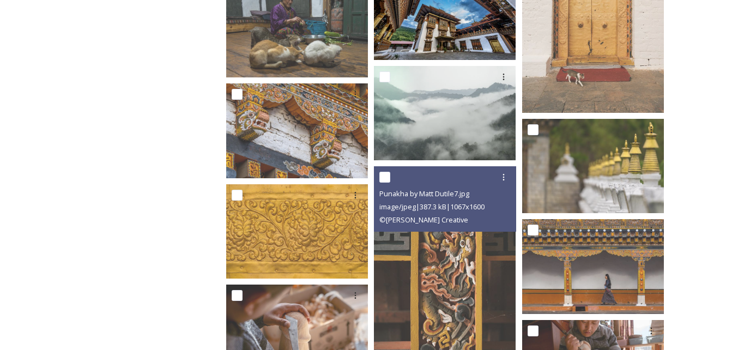
scroll to position [2071, 0]
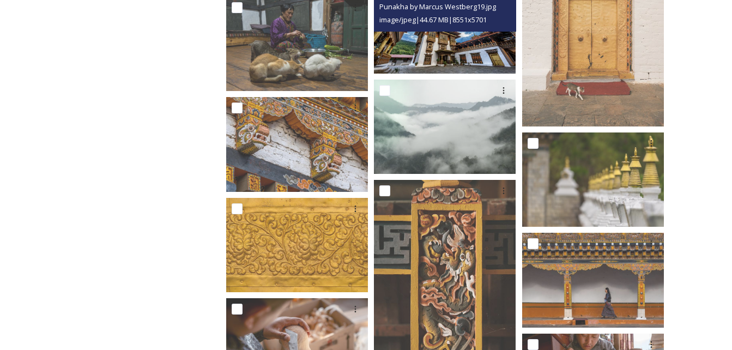
click at [448, 44] on img at bounding box center [445, 26] width 142 height 94
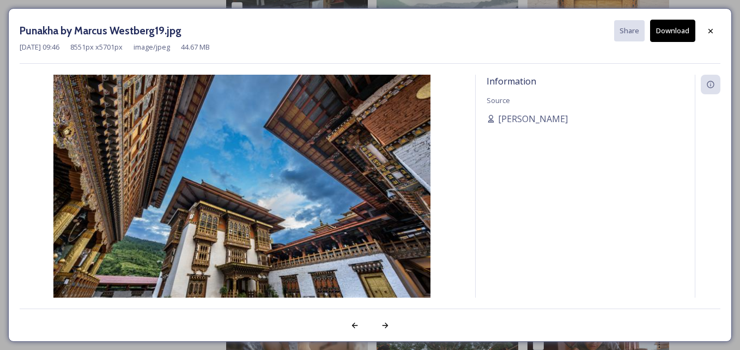
click at [669, 24] on button "Download" at bounding box center [672, 31] width 45 height 22
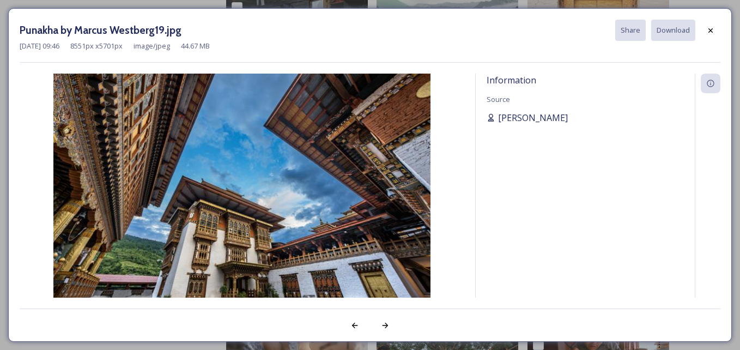
click at [518, 116] on span "[PERSON_NAME]" at bounding box center [533, 117] width 70 height 13
click at [706, 24] on div at bounding box center [711, 31] width 20 height 20
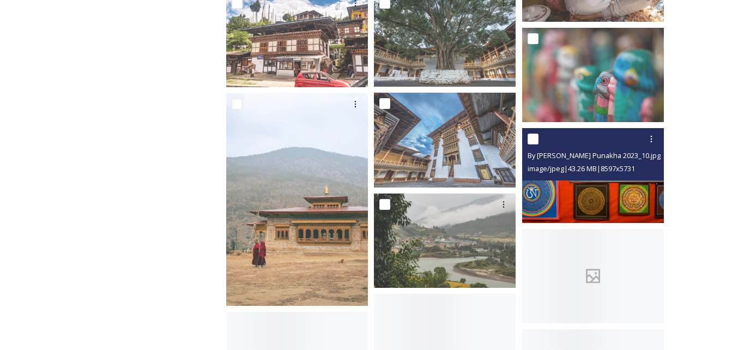
scroll to position [2507, 0]
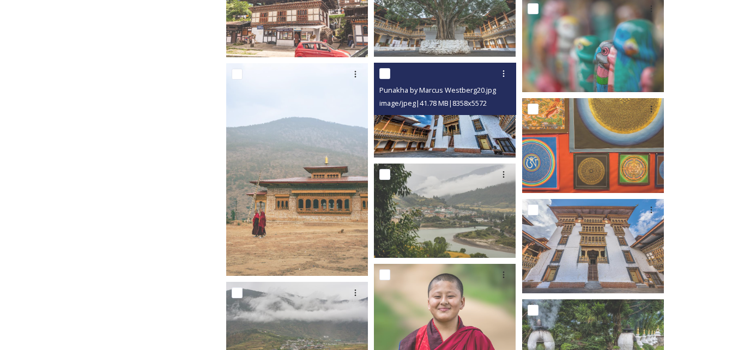
click at [465, 121] on img at bounding box center [445, 110] width 142 height 94
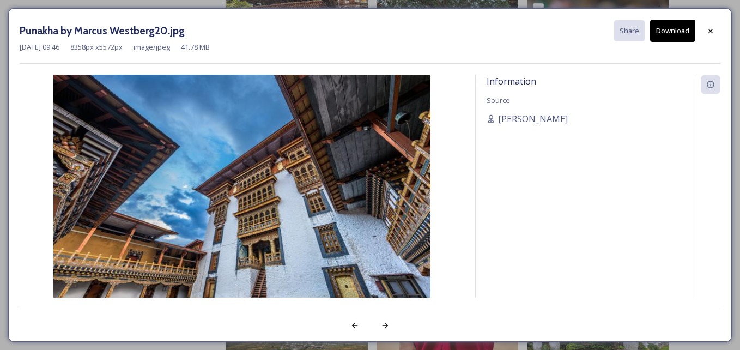
click at [676, 28] on button "Download" at bounding box center [672, 31] width 45 height 22
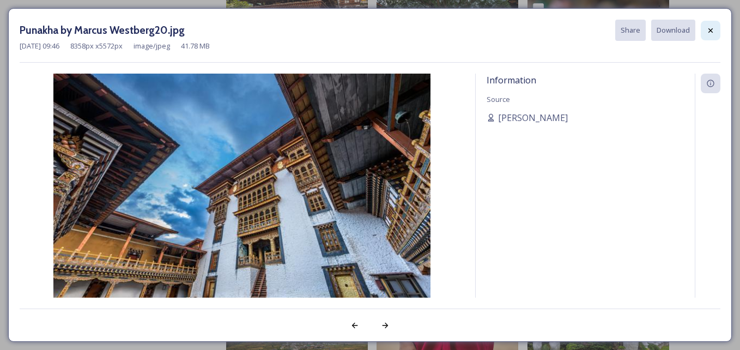
click at [716, 30] on div at bounding box center [711, 31] width 20 height 20
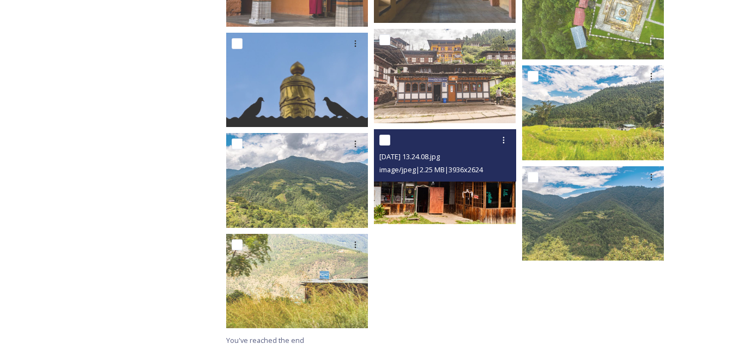
scroll to position [4100, 0]
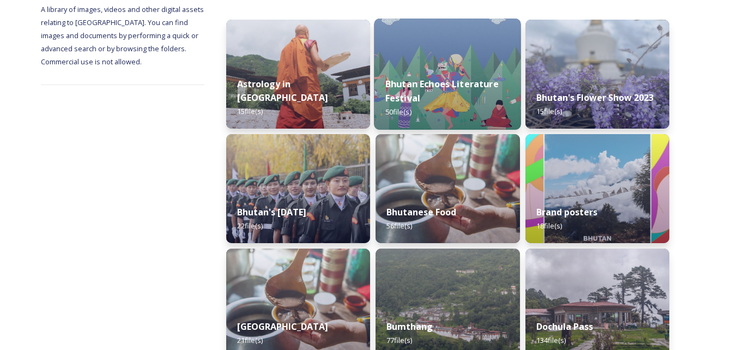
scroll to position [164, 0]
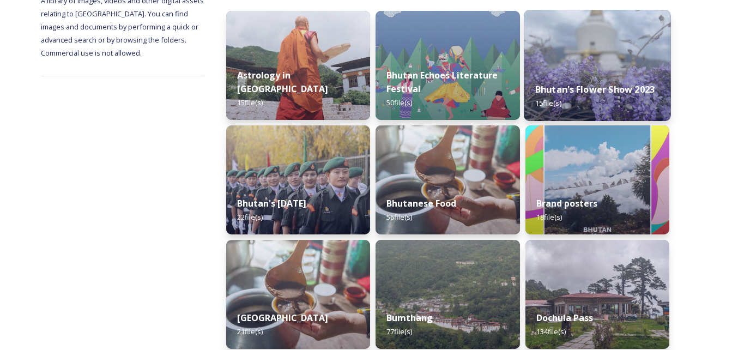
click at [611, 58] on img at bounding box center [597, 65] width 147 height 111
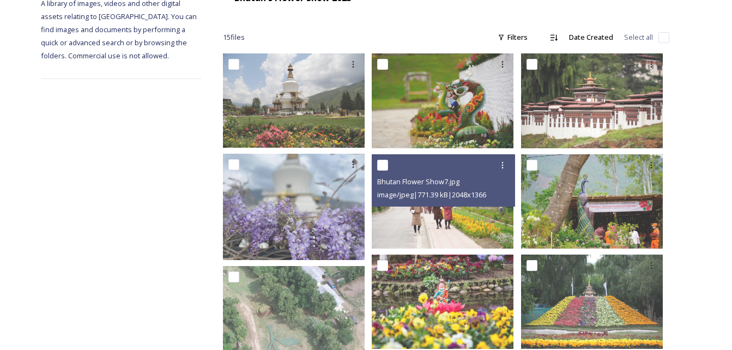
scroll to position [164, 0]
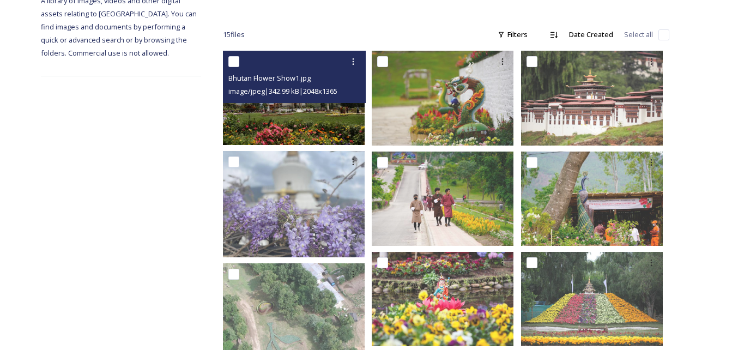
click at [284, 100] on img at bounding box center [294, 98] width 142 height 94
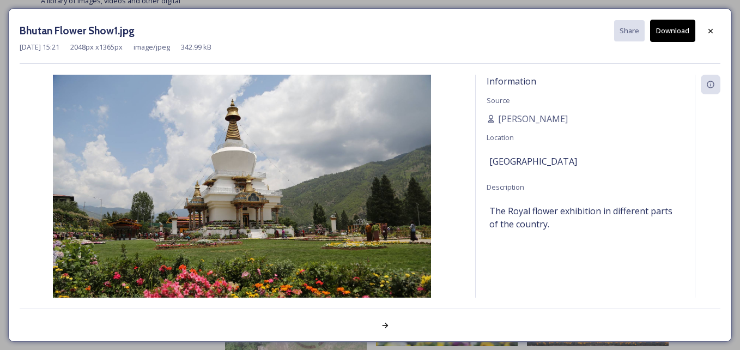
click at [669, 27] on button "Download" at bounding box center [672, 31] width 45 height 22
click at [705, 8] on div "Bhutan Flower Show1.jpg Share Download [DATE] 15:21 2048 px x 1365 px image/jpe…" at bounding box center [370, 175] width 724 height 334
click at [716, 25] on div at bounding box center [711, 31] width 20 height 20
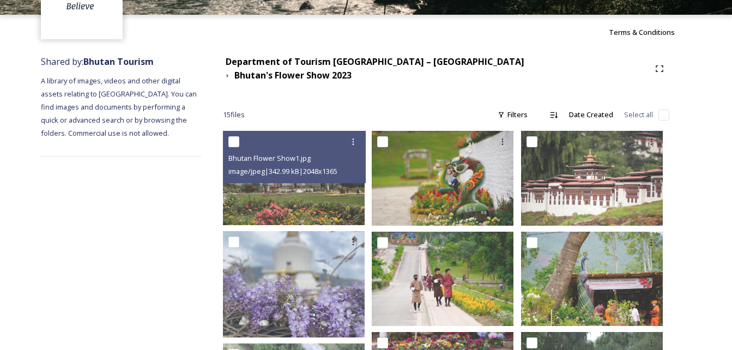
scroll to position [71, 0]
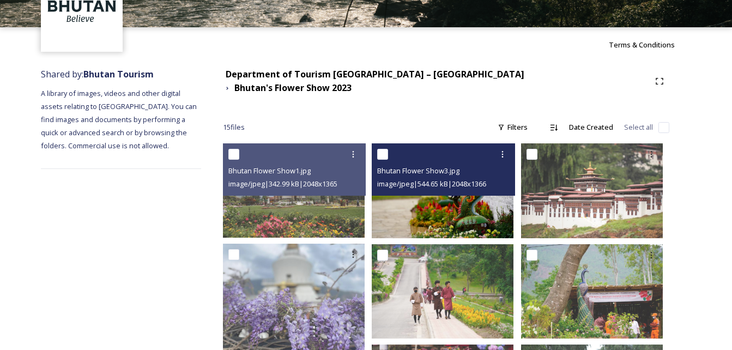
click at [416, 207] on img at bounding box center [443, 190] width 142 height 94
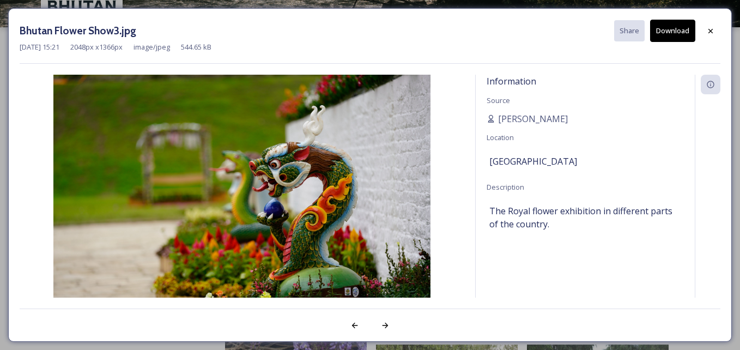
click at [665, 28] on button "Download" at bounding box center [672, 31] width 45 height 22
click at [710, 140] on div at bounding box center [708, 201] width 26 height 252
click at [708, 30] on icon at bounding box center [710, 31] width 9 height 9
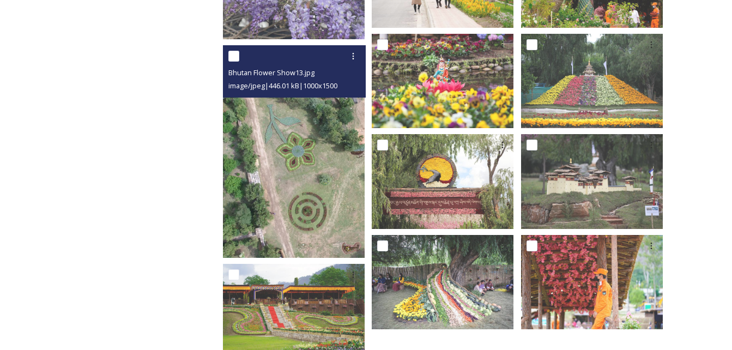
scroll to position [507, 0]
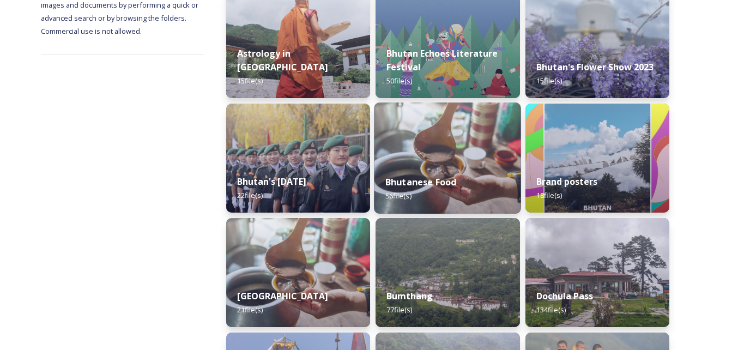
scroll to position [273, 0]
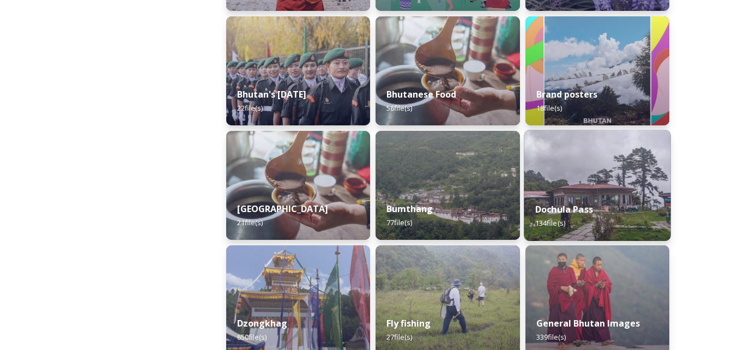
click at [598, 192] on div "Dochula Pass 134 file(s)" at bounding box center [597, 216] width 147 height 50
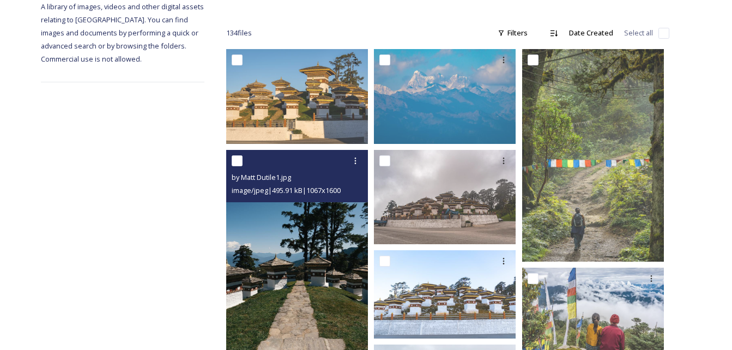
scroll to position [164, 0]
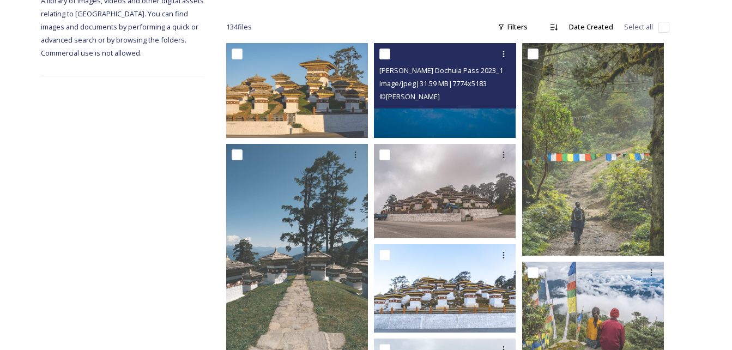
click at [427, 114] on img at bounding box center [445, 90] width 142 height 94
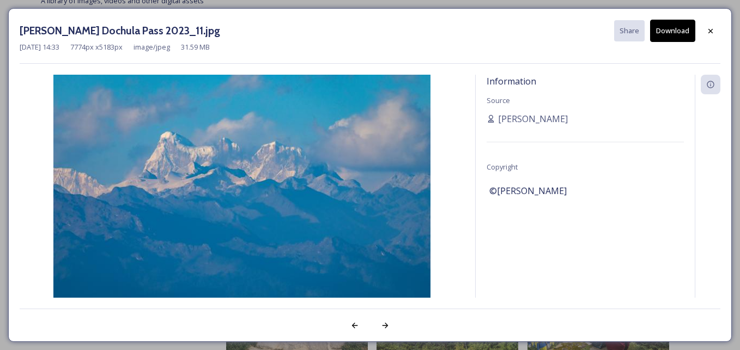
click at [677, 29] on button "Download" at bounding box center [672, 31] width 45 height 22
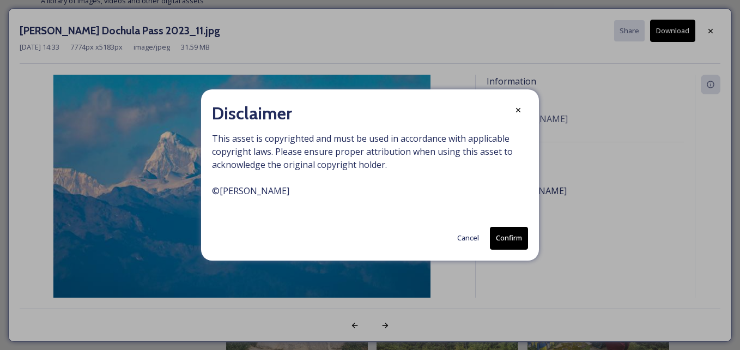
click at [511, 239] on button "Confirm" at bounding box center [509, 238] width 38 height 22
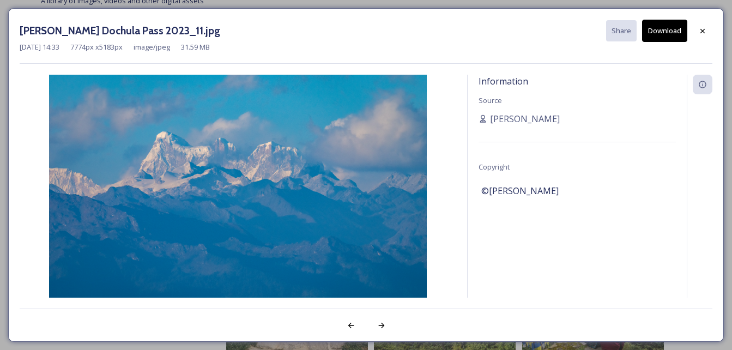
click at [458, 157] on div "Information Source [PERSON_NAME] Copyright ©[PERSON_NAME]" at bounding box center [366, 186] width 693 height 223
click at [706, 32] on icon at bounding box center [702, 31] width 9 height 9
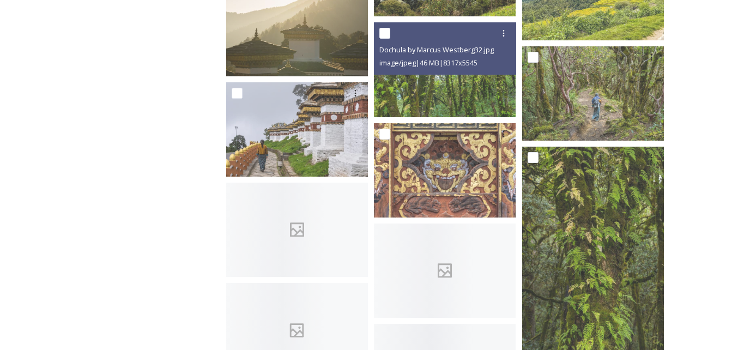
scroll to position [1853, 0]
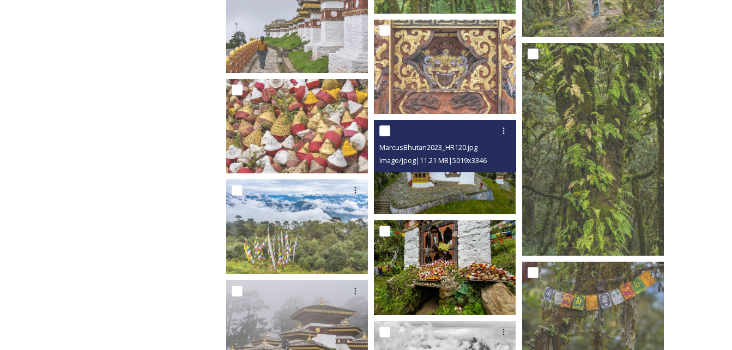
click at [439, 170] on div "MarcusBhutan2023_HR120.jpg image/jpeg | 11.21 MB | 5019 x 3346" at bounding box center [445, 146] width 142 height 52
click at [441, 189] on img at bounding box center [445, 167] width 142 height 94
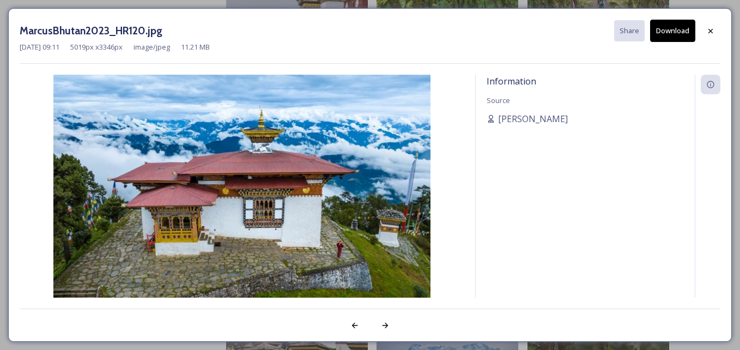
click at [671, 26] on button "Download" at bounding box center [672, 31] width 45 height 22
click at [715, 253] on div at bounding box center [708, 201] width 26 height 252
click at [710, 32] on icon at bounding box center [711, 30] width 4 height 4
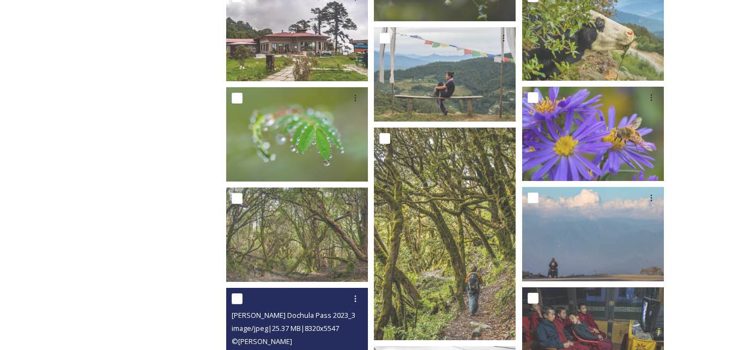
scroll to position [2834, 0]
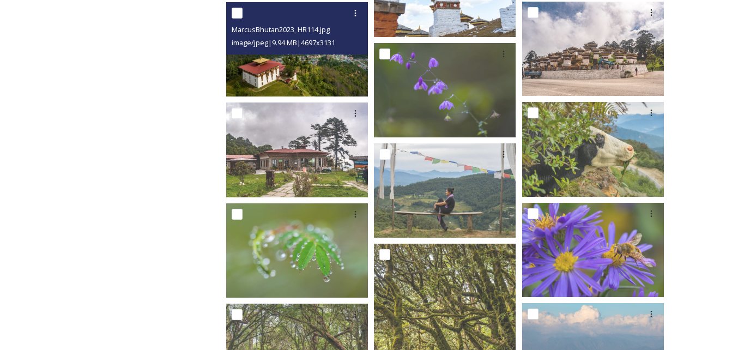
click at [305, 71] on img at bounding box center [297, 49] width 142 height 94
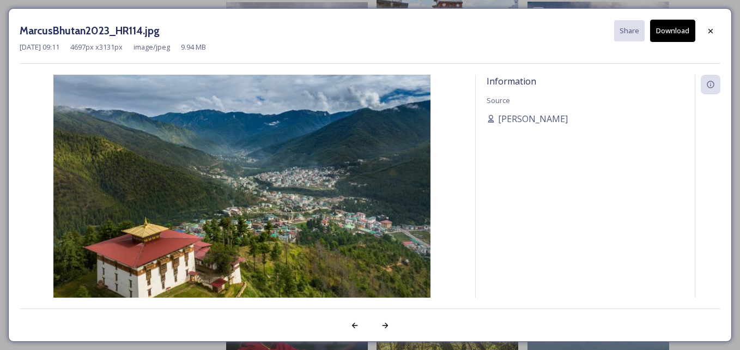
click at [684, 30] on button "Download" at bounding box center [672, 31] width 45 height 22
click at [456, 145] on img at bounding box center [242, 201] width 445 height 252
click at [712, 30] on icon at bounding box center [711, 30] width 4 height 4
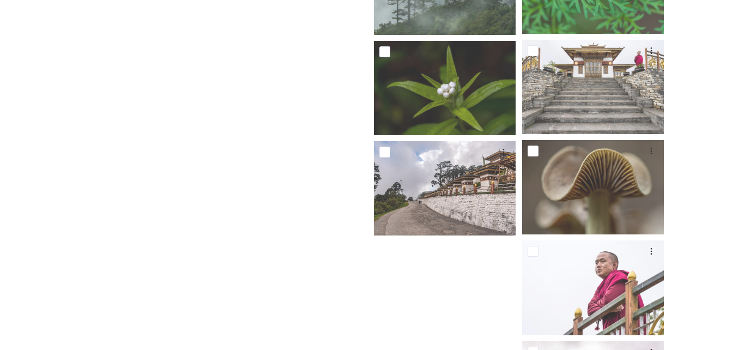
scroll to position [5193, 0]
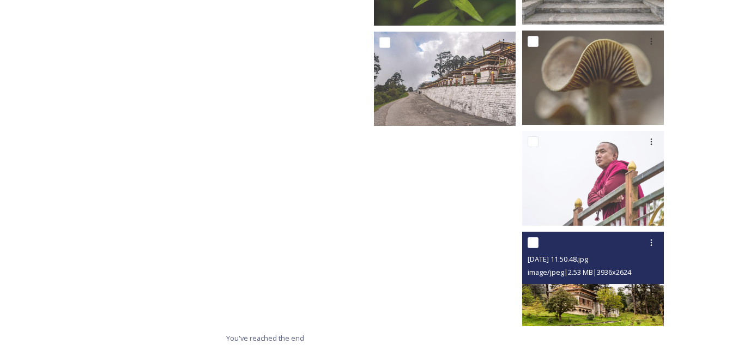
click at [599, 294] on img at bounding box center [593, 279] width 142 height 94
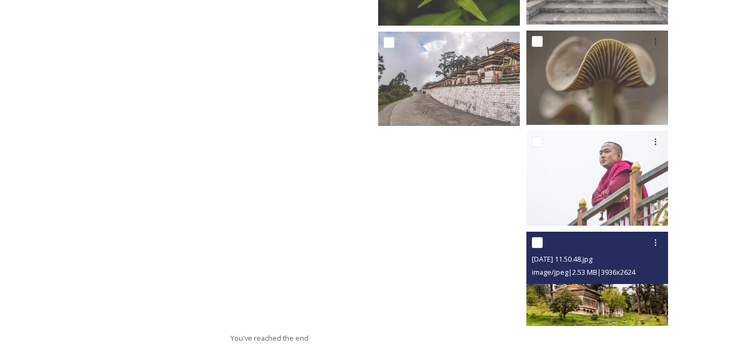
scroll to position [5093, 0]
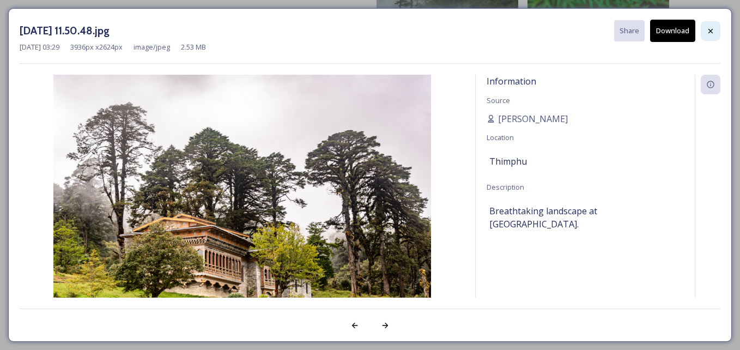
click at [708, 31] on icon at bounding box center [710, 31] width 9 height 9
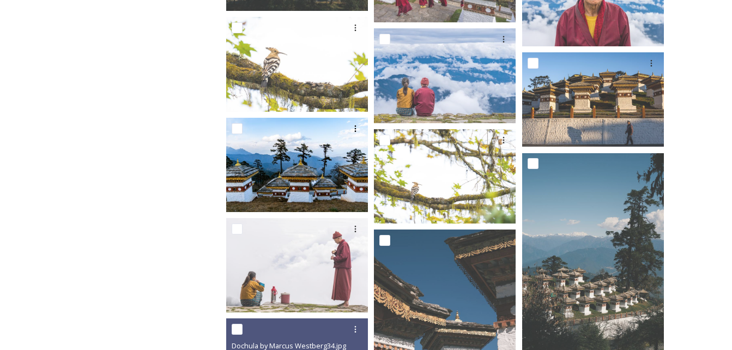
scroll to position [1105, 0]
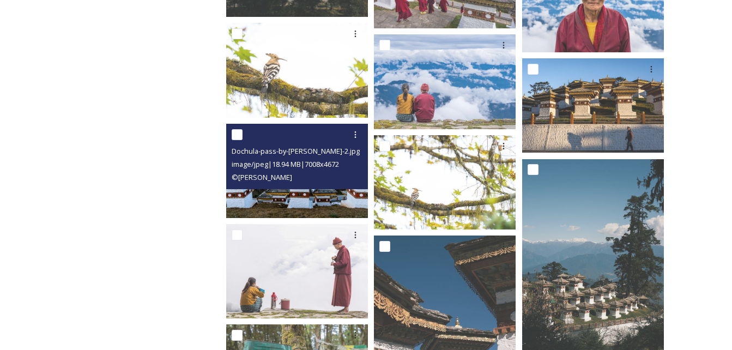
click at [312, 200] on img at bounding box center [297, 171] width 142 height 94
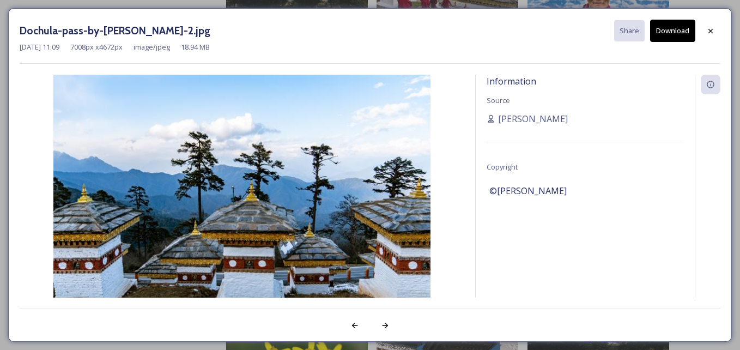
click at [682, 34] on button "Download" at bounding box center [672, 31] width 45 height 22
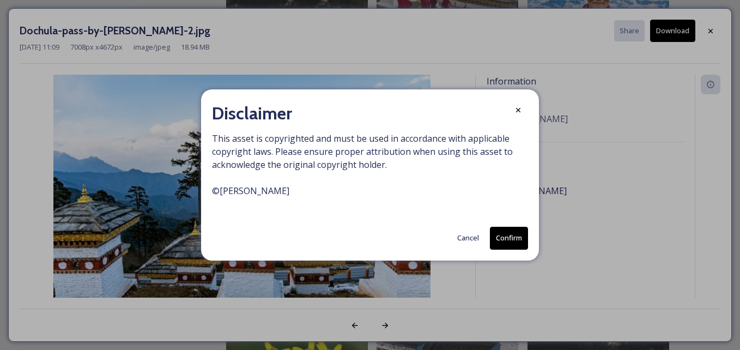
click at [506, 239] on button "Confirm" at bounding box center [509, 238] width 38 height 22
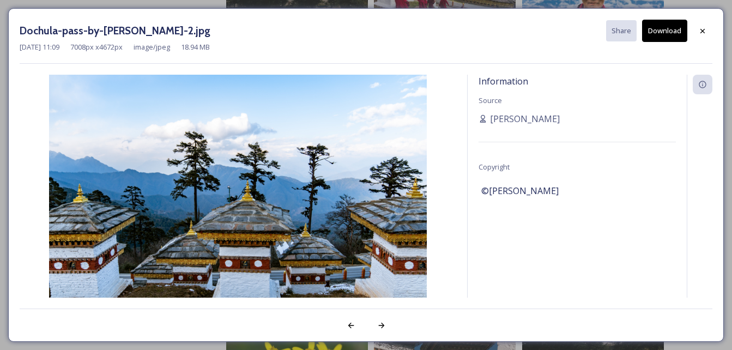
click at [707, 195] on div at bounding box center [700, 201] width 26 height 252
click at [702, 28] on icon at bounding box center [702, 31] width 9 height 9
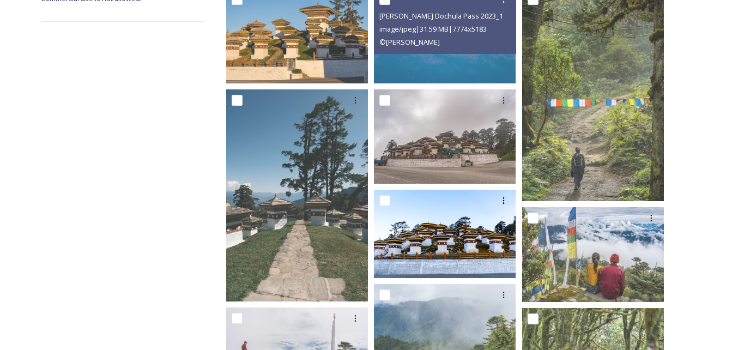
scroll to position [0, 0]
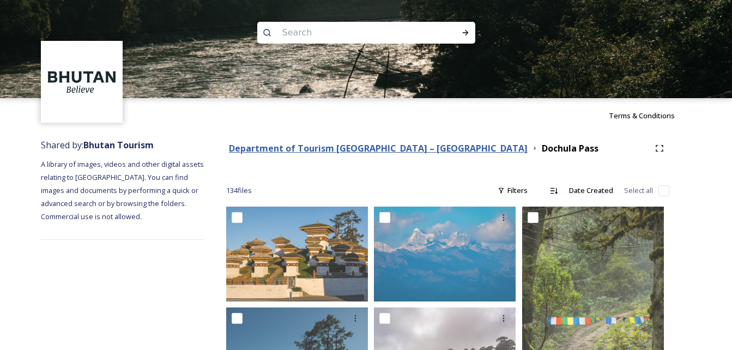
click at [313, 150] on strong "Department of Tourism [GEOGRAPHIC_DATA] – [GEOGRAPHIC_DATA]" at bounding box center [378, 148] width 299 height 12
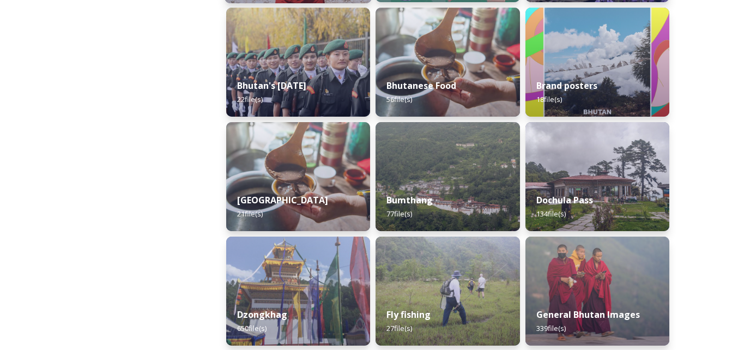
scroll to position [436, 0]
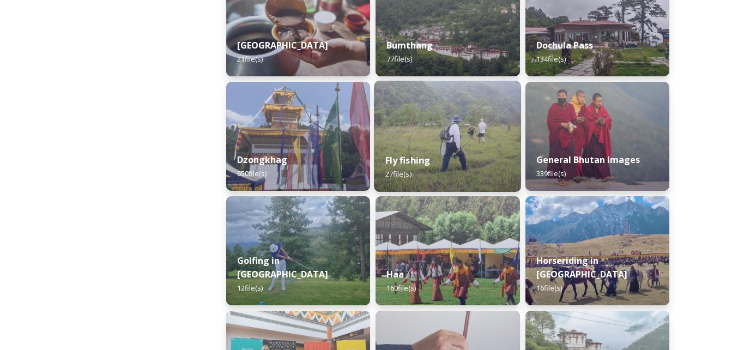
click at [417, 144] on div "Fly fishing 27 file(s)" at bounding box center [447, 167] width 147 height 50
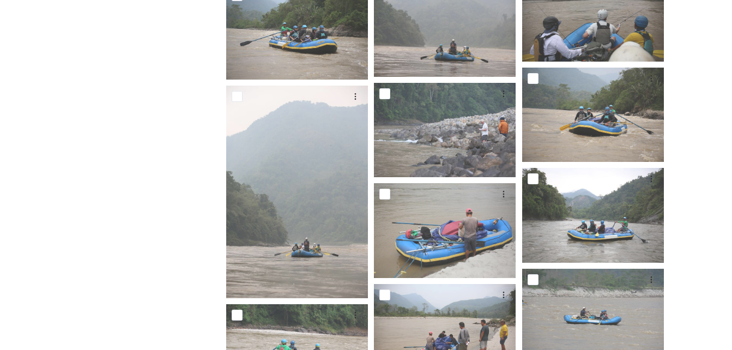
scroll to position [579, 0]
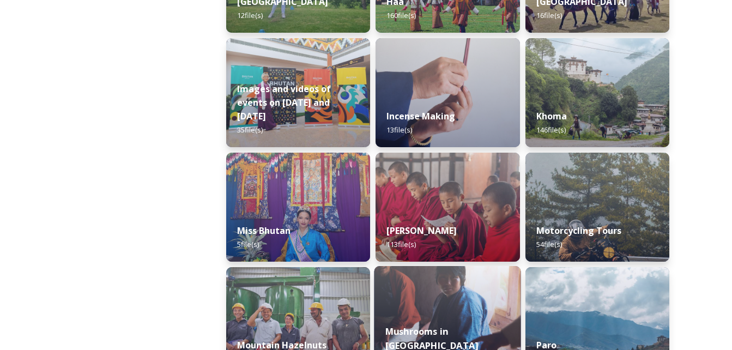
scroll to position [872, 0]
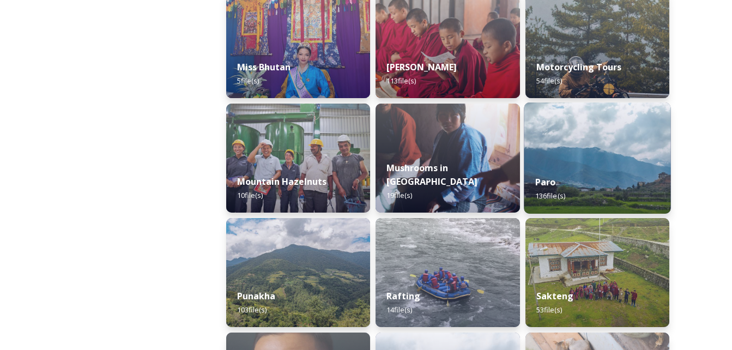
click at [580, 162] on img at bounding box center [597, 157] width 147 height 111
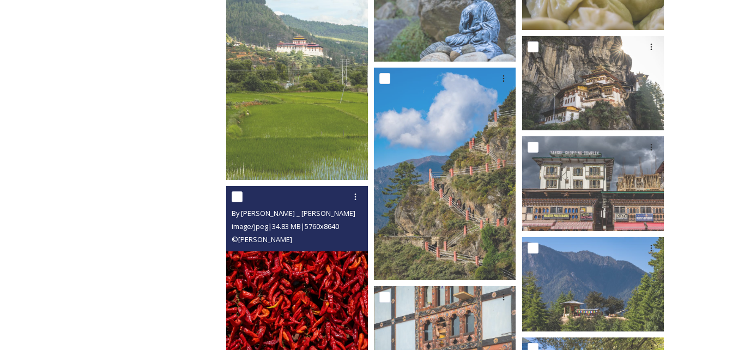
scroll to position [3052, 0]
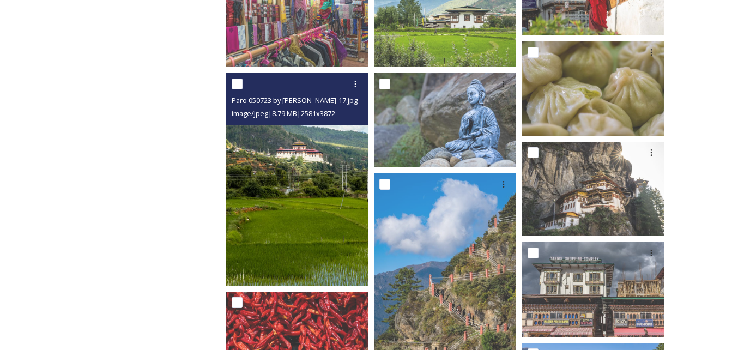
click at [267, 211] on img at bounding box center [297, 179] width 142 height 213
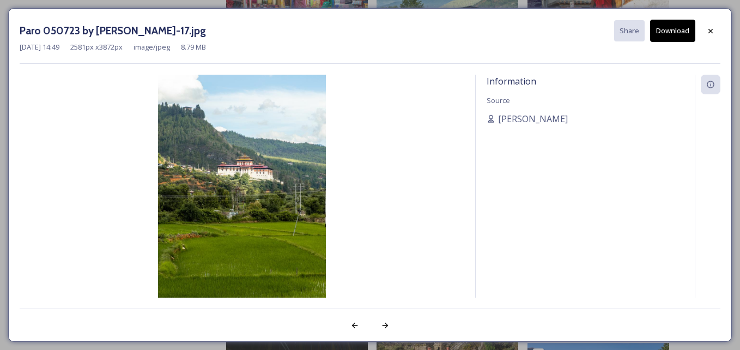
click at [680, 31] on button "Download" at bounding box center [672, 31] width 45 height 22
click at [400, 274] on img at bounding box center [242, 201] width 445 height 252
click at [713, 32] on icon at bounding box center [710, 31] width 9 height 9
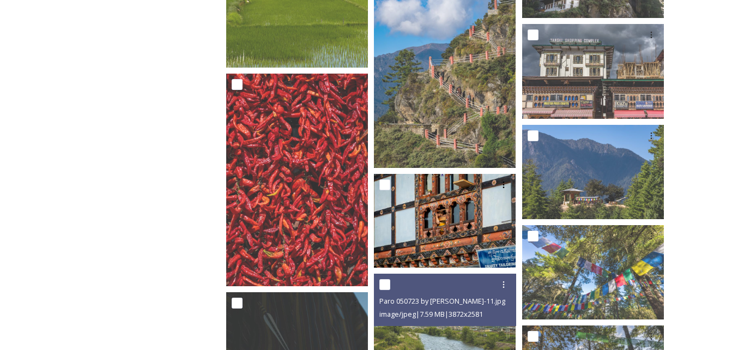
scroll to position [3488, 0]
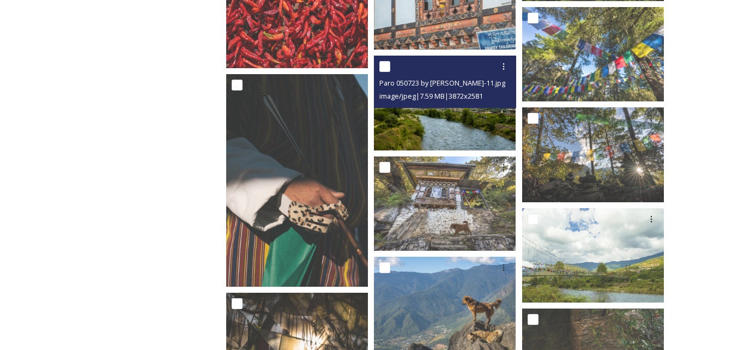
click at [461, 130] on img at bounding box center [445, 103] width 142 height 94
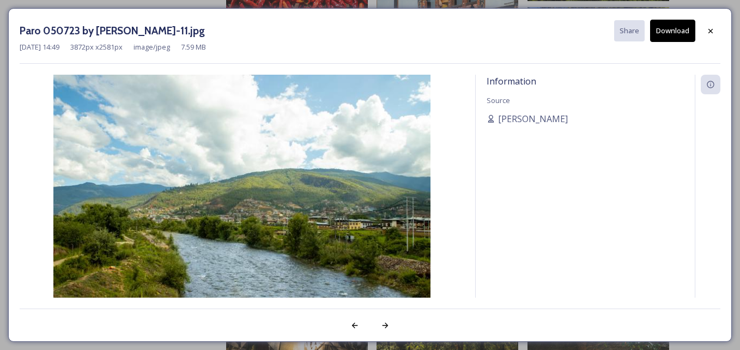
click at [669, 35] on button "Download" at bounding box center [672, 31] width 45 height 22
click at [348, 225] on img at bounding box center [242, 201] width 445 height 252
click at [712, 23] on div at bounding box center [711, 31] width 20 height 20
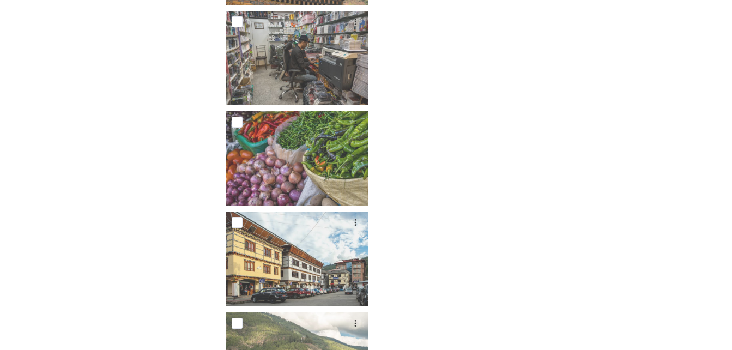
scroll to position [5749, 0]
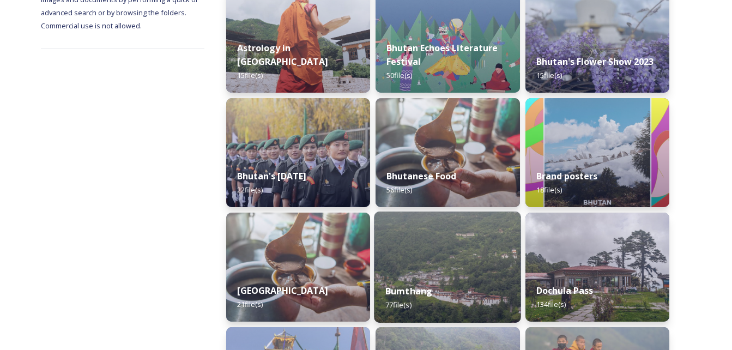
scroll to position [218, 0]
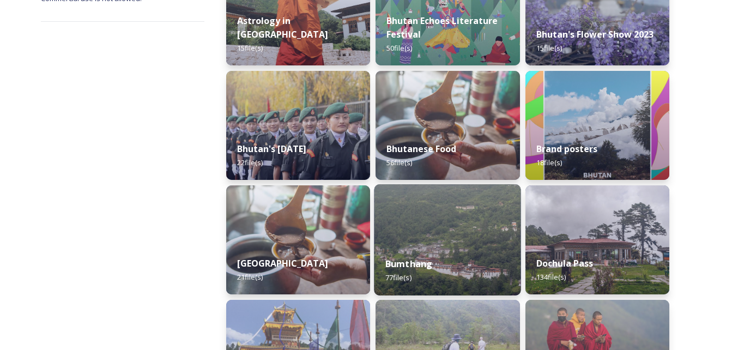
click at [438, 244] on img at bounding box center [447, 239] width 147 height 111
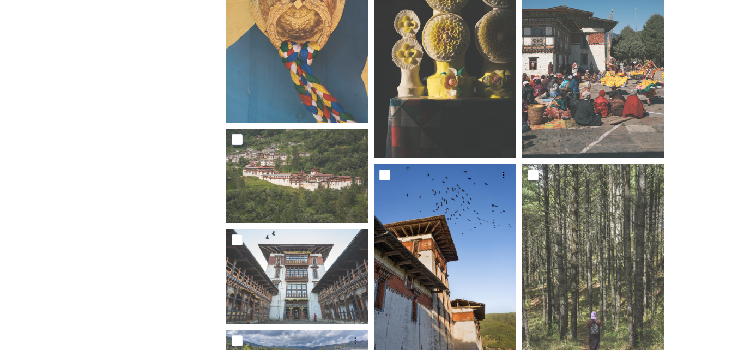
scroll to position [600, 0]
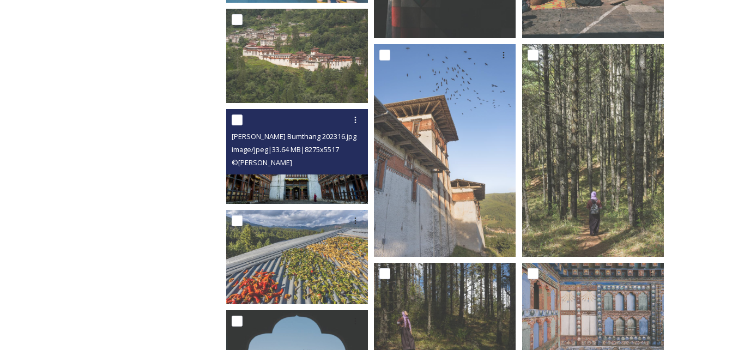
click at [319, 185] on img at bounding box center [297, 156] width 142 height 94
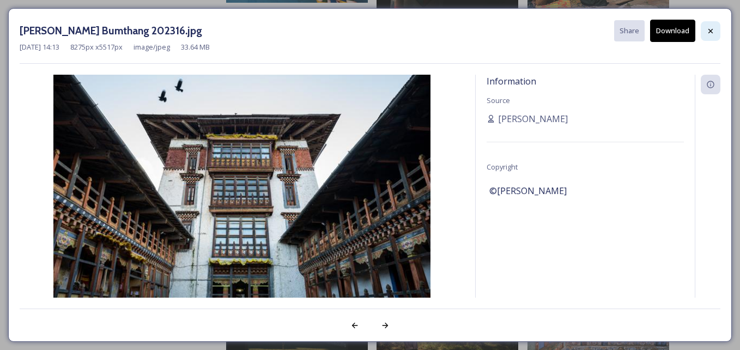
click at [713, 31] on icon at bounding box center [710, 31] width 9 height 9
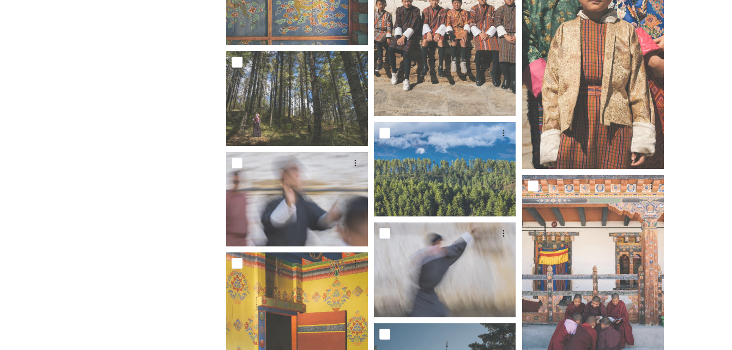
scroll to position [3052, 0]
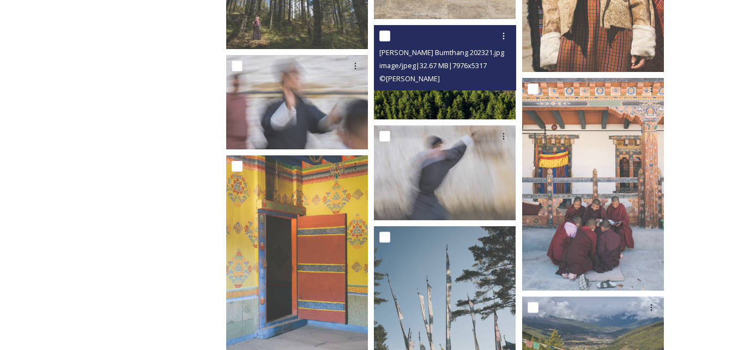
click at [436, 82] on span "© [PERSON_NAME]" at bounding box center [409, 79] width 60 height 10
click at [443, 97] on img at bounding box center [445, 72] width 142 height 94
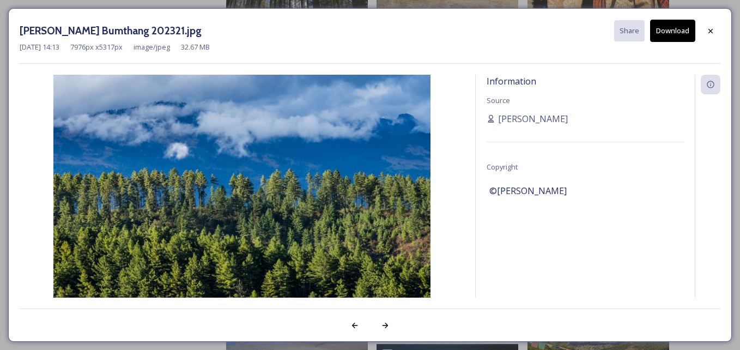
click at [683, 24] on button "Download" at bounding box center [672, 31] width 45 height 22
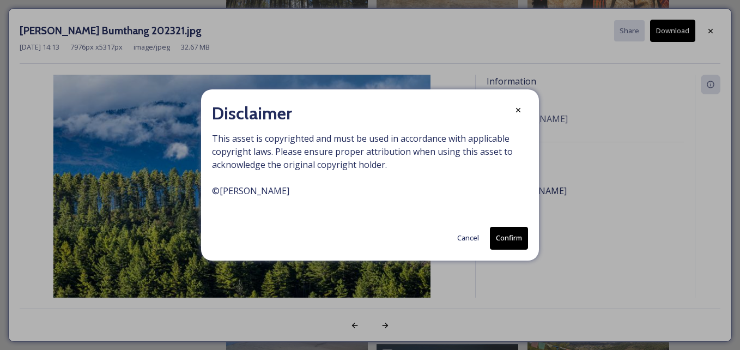
click at [503, 232] on button "Confirm" at bounding box center [509, 238] width 38 height 22
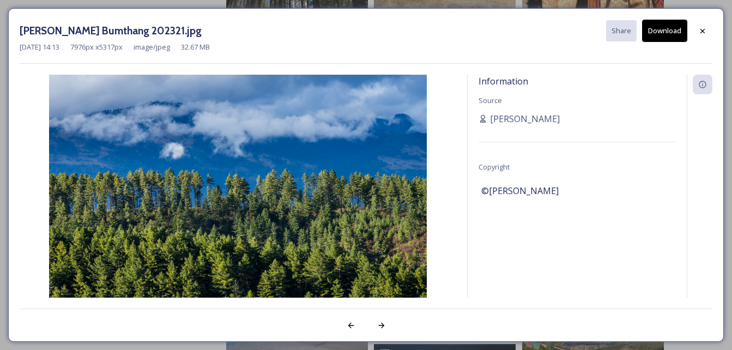
click at [706, 338] on div "[PERSON_NAME] Bumthang 202321.jpg Share Download [DATE] 14:13 7976 px x 5317 px…" at bounding box center [366, 175] width 716 height 334
click at [704, 31] on icon at bounding box center [702, 31] width 9 height 9
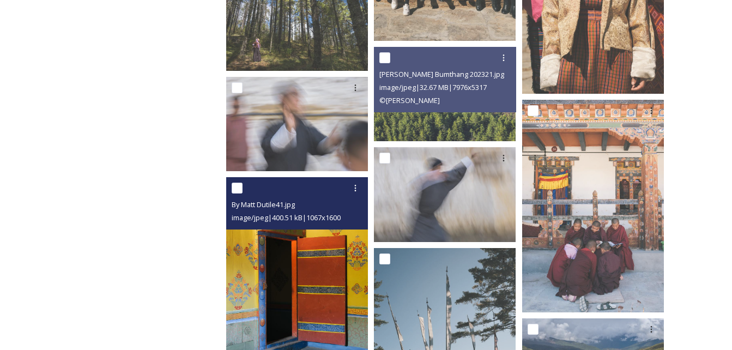
scroll to position [2758, 0]
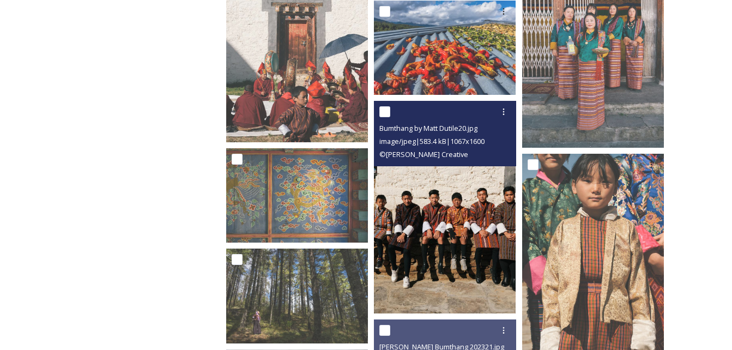
click at [449, 165] on div "Bumthang by Matt Dutile20.jpg image/jpeg | 583.4 kB | 1067 x 1600 © [PERSON_NAM…" at bounding box center [445, 133] width 142 height 65
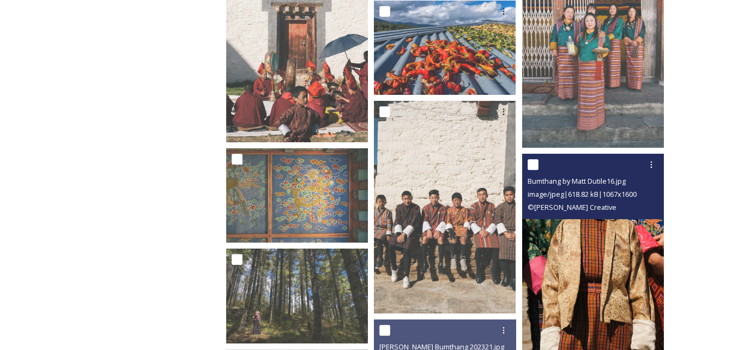
click at [602, 247] on img at bounding box center [593, 260] width 142 height 213
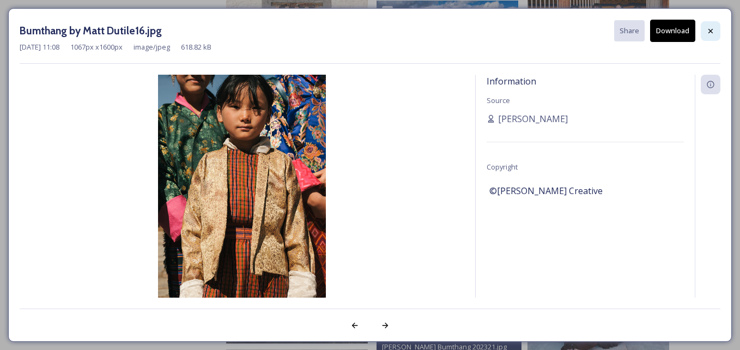
click at [714, 34] on icon at bounding box center [710, 31] width 9 height 9
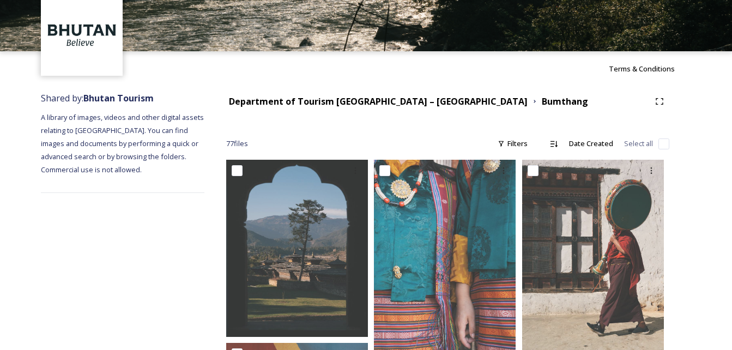
scroll to position [0, 0]
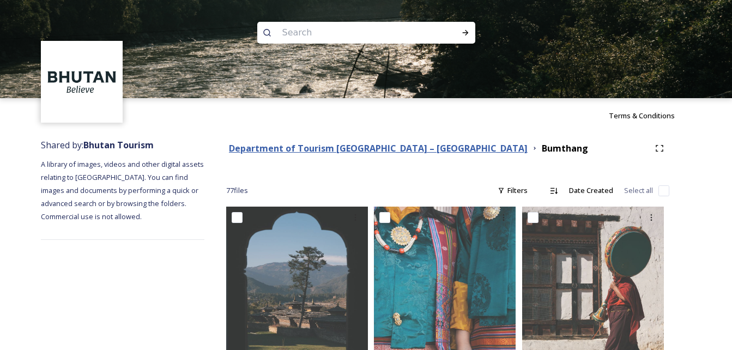
click at [408, 146] on strong "Department of Tourism [GEOGRAPHIC_DATA] – [GEOGRAPHIC_DATA]" at bounding box center [378, 148] width 299 height 12
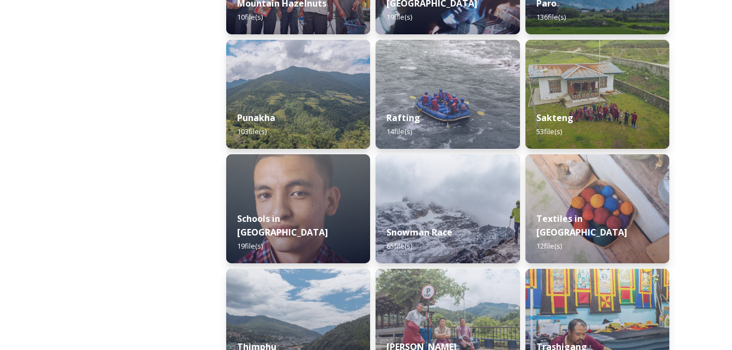
scroll to position [1050, 0]
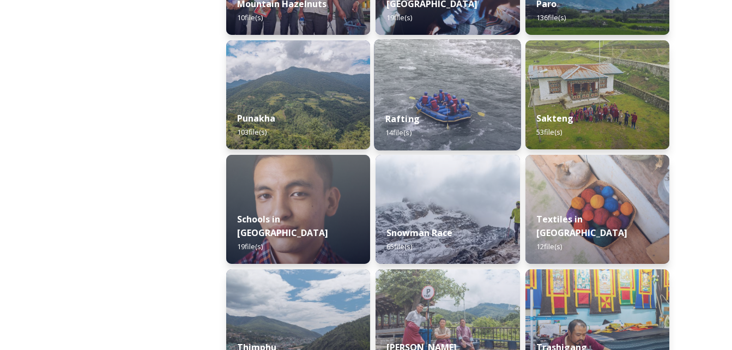
click at [461, 99] on img at bounding box center [447, 94] width 147 height 111
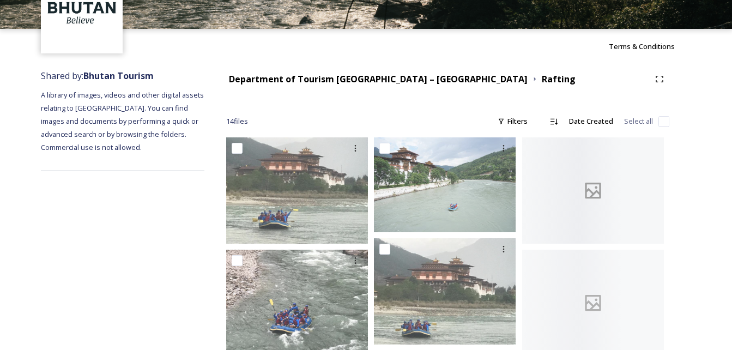
scroll to position [109, 0]
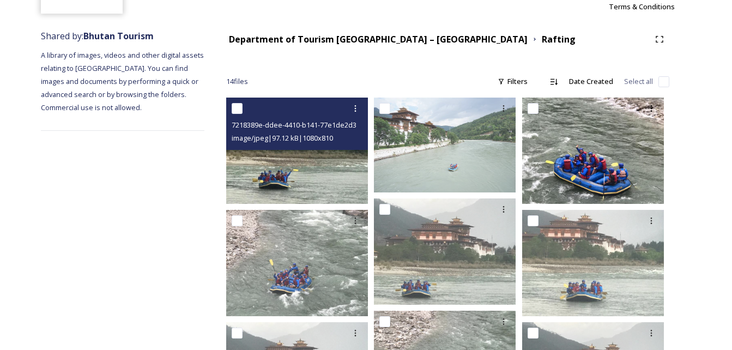
click at [302, 162] on img at bounding box center [297, 151] width 142 height 106
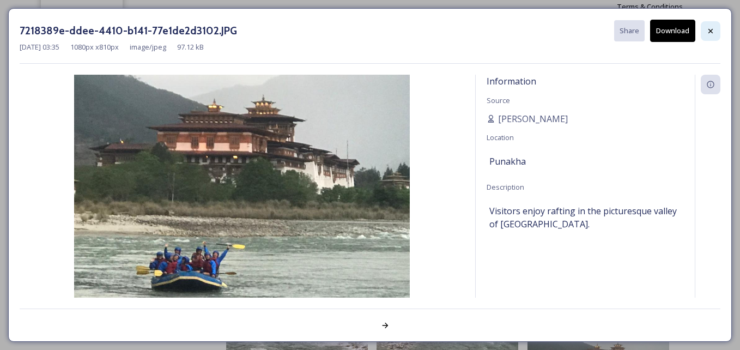
click at [709, 25] on div at bounding box center [711, 31] width 20 height 20
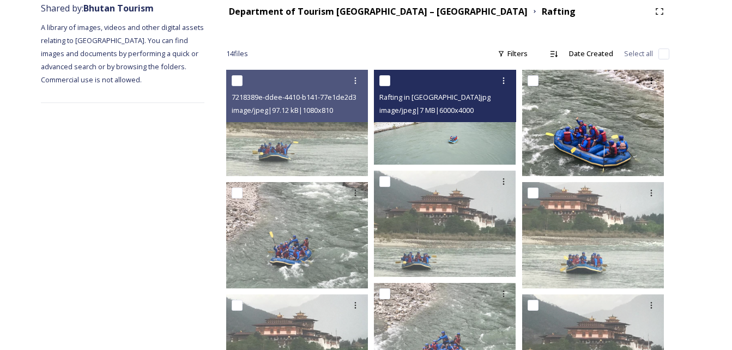
scroll to position [164, 0]
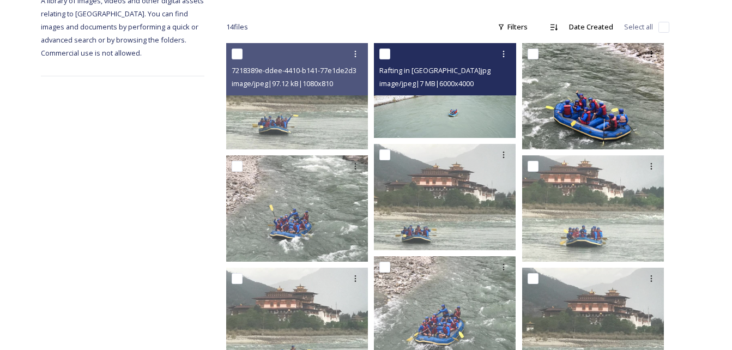
click at [459, 113] on img at bounding box center [445, 90] width 142 height 94
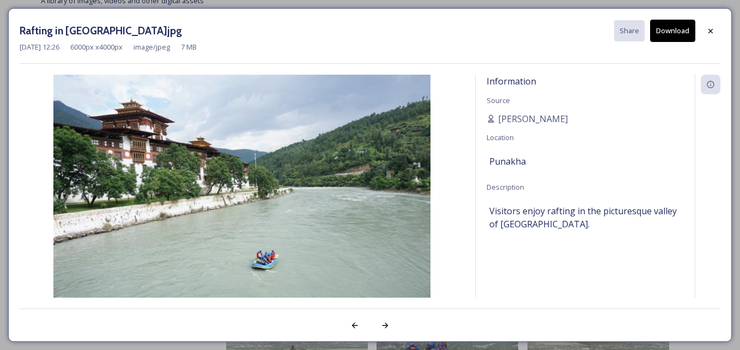
click at [675, 23] on button "Download" at bounding box center [672, 31] width 45 height 22
click at [695, 56] on div "Rafting in [GEOGRAPHIC_DATA]jpg Share Download [DATE] 12:26 6000 px x 4000 px i…" at bounding box center [370, 42] width 701 height 44
click at [706, 27] on div at bounding box center [711, 31] width 20 height 20
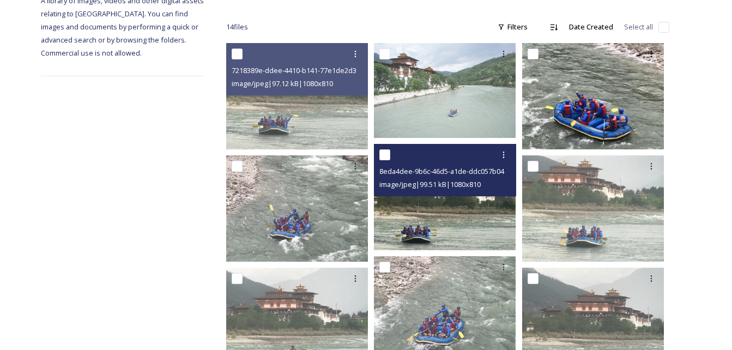
click at [432, 231] on img at bounding box center [445, 197] width 142 height 106
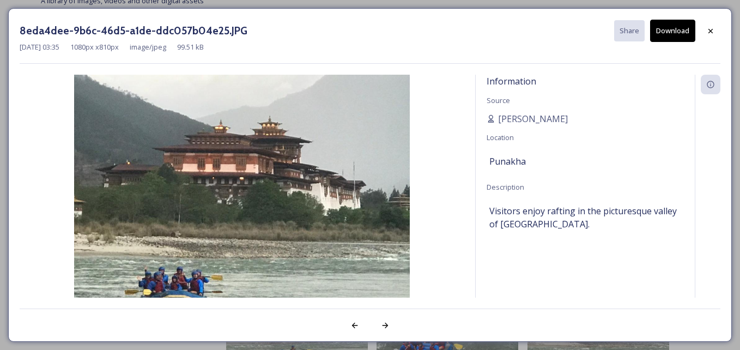
click at [679, 28] on button "Download" at bounding box center [672, 31] width 45 height 22
click at [385, 154] on img at bounding box center [242, 201] width 445 height 252
click at [716, 33] on div at bounding box center [711, 31] width 20 height 20
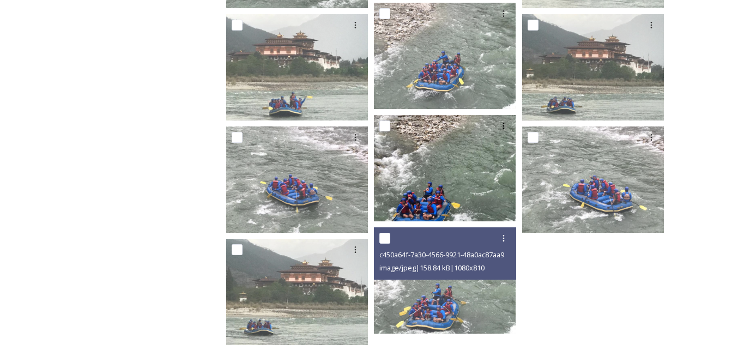
scroll to position [436, 0]
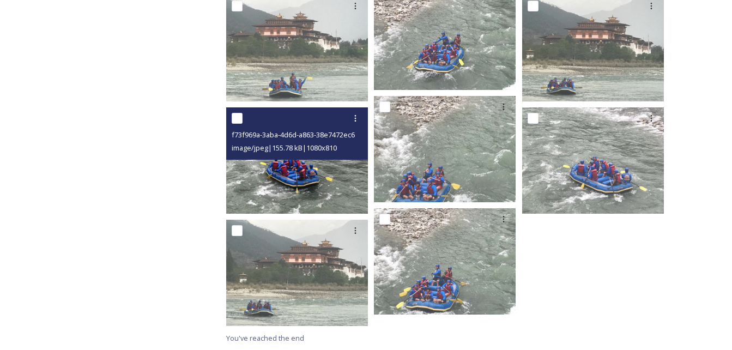
click at [308, 175] on img at bounding box center [297, 160] width 142 height 106
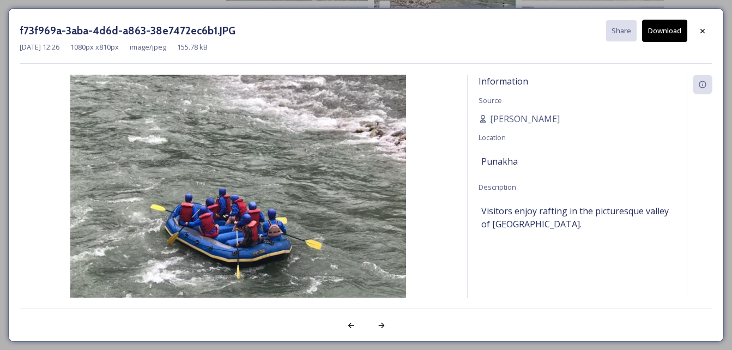
scroll to position [425, 0]
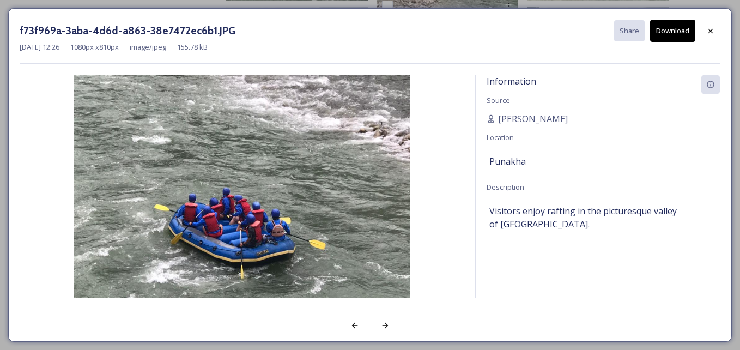
click at [679, 29] on button "Download" at bounding box center [672, 31] width 45 height 22
click at [704, 256] on div at bounding box center [708, 201] width 26 height 252
click at [706, 29] on div at bounding box center [711, 31] width 20 height 20
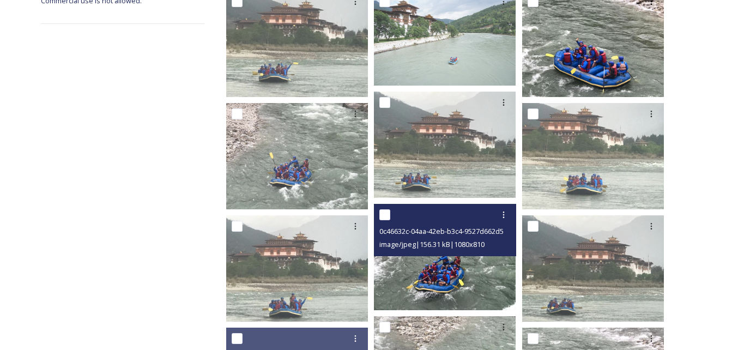
scroll to position [0, 0]
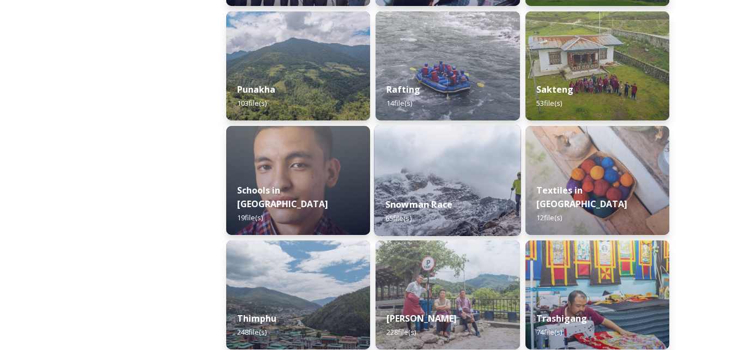
scroll to position [1090, 0]
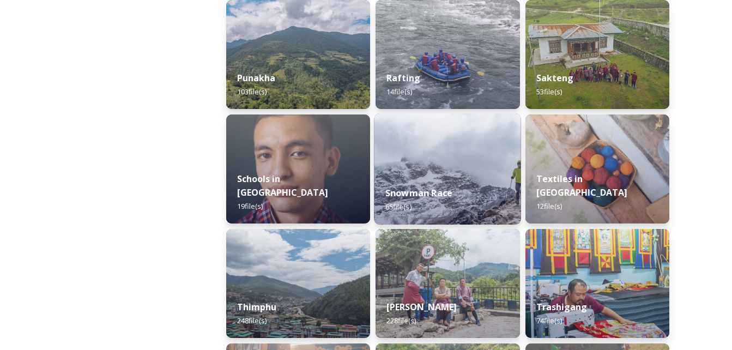
click at [449, 160] on img at bounding box center [447, 168] width 147 height 111
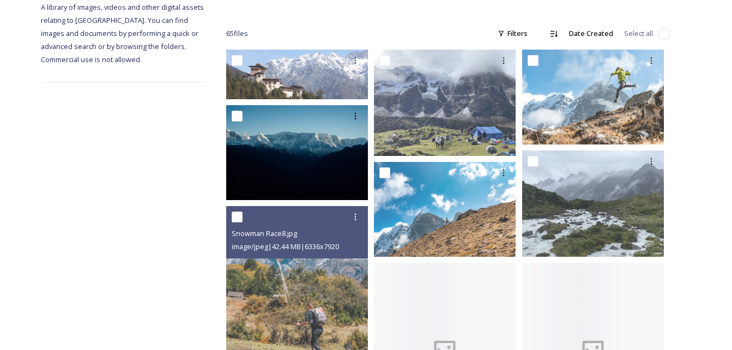
scroll to position [164, 0]
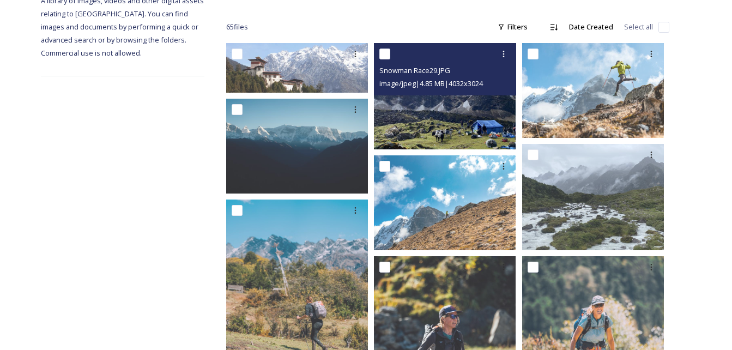
click at [453, 105] on img at bounding box center [445, 96] width 142 height 106
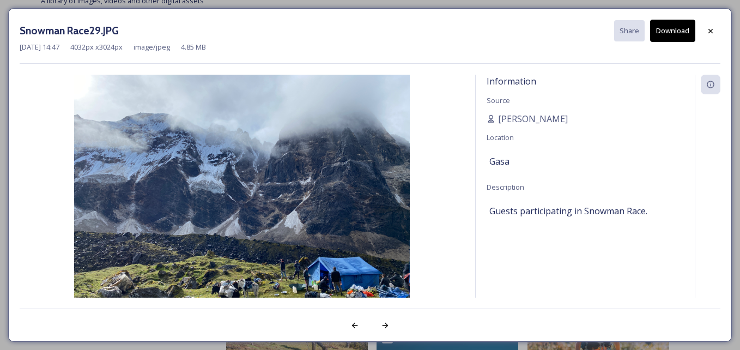
click at [681, 31] on button "Download" at bounding box center [672, 31] width 45 height 22
click at [695, 157] on div at bounding box center [708, 201] width 26 height 252
click at [712, 32] on icon at bounding box center [711, 30] width 4 height 4
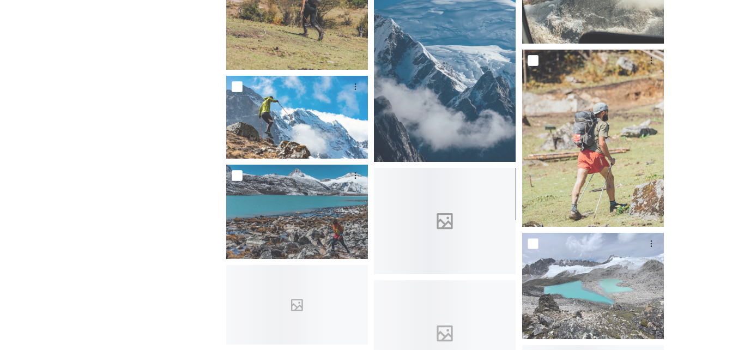
scroll to position [654, 0]
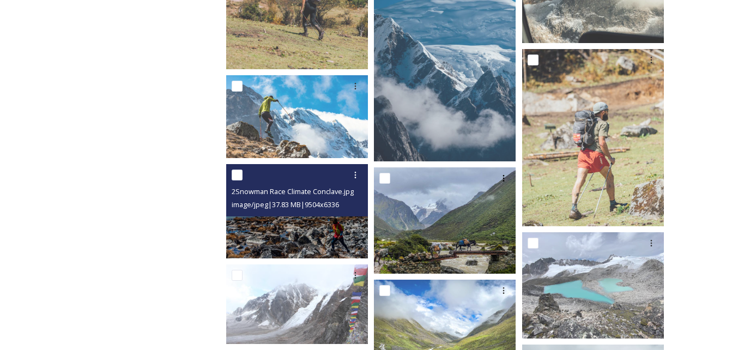
click at [308, 226] on img at bounding box center [297, 211] width 142 height 94
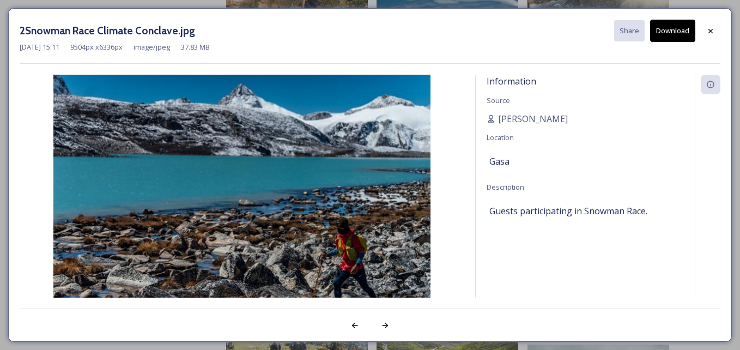
click at [670, 31] on button "Download" at bounding box center [672, 31] width 45 height 22
click at [708, 200] on div at bounding box center [708, 201] width 26 height 252
click at [711, 32] on icon at bounding box center [710, 31] width 9 height 9
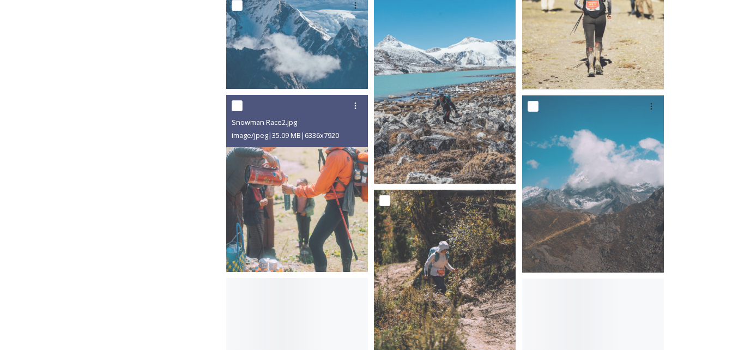
scroll to position [2126, 0]
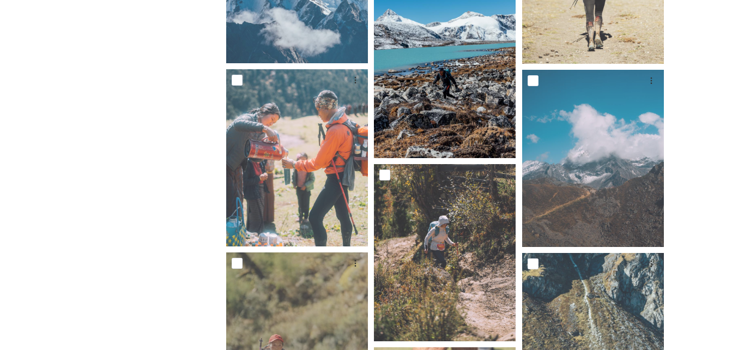
click at [425, 108] on img at bounding box center [445, 51] width 142 height 213
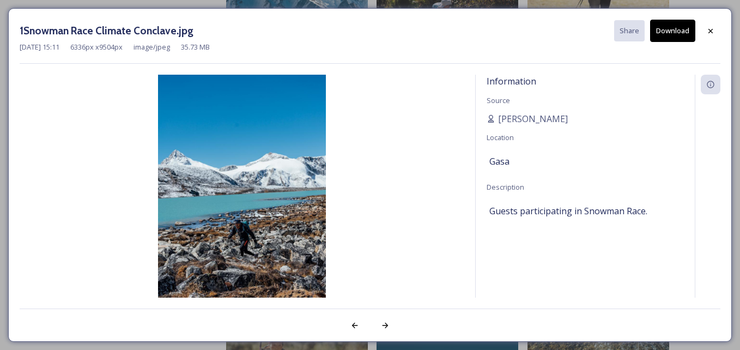
click at [663, 26] on button "Download" at bounding box center [672, 31] width 45 height 22
click at [712, 24] on div at bounding box center [711, 31] width 20 height 20
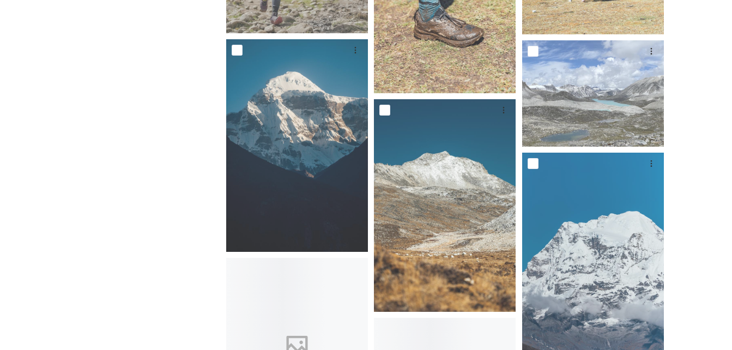
scroll to position [2562, 0]
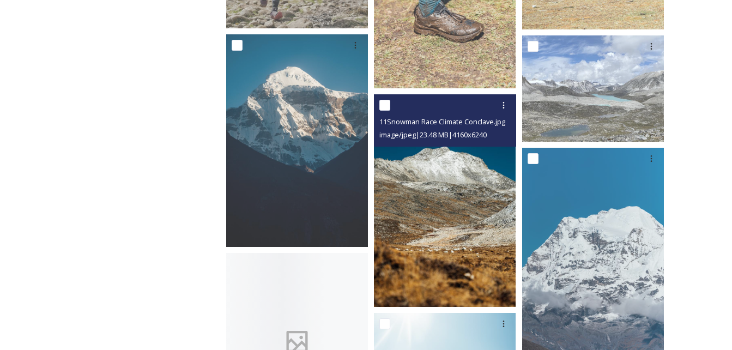
click at [410, 219] on img at bounding box center [445, 200] width 142 height 213
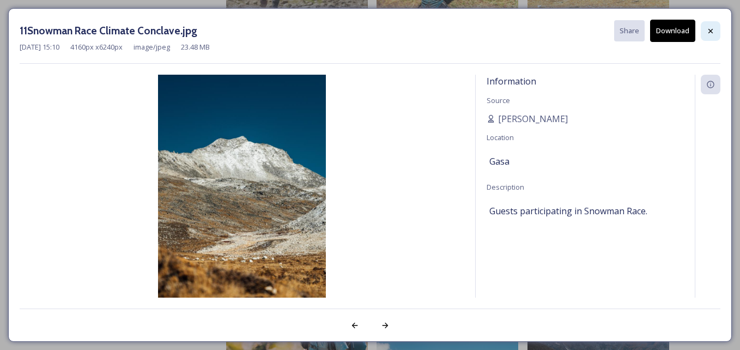
click at [715, 28] on icon at bounding box center [710, 31] width 9 height 9
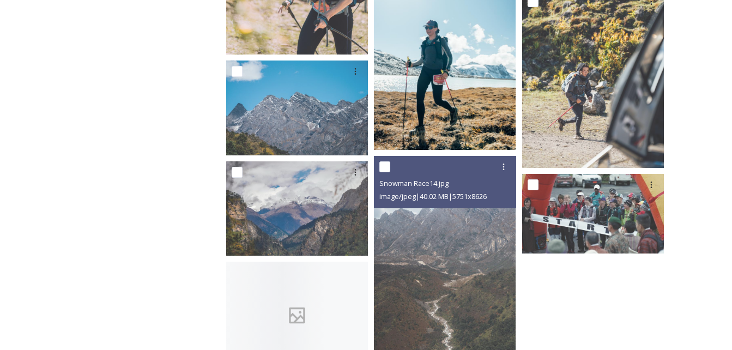
scroll to position [2943, 0]
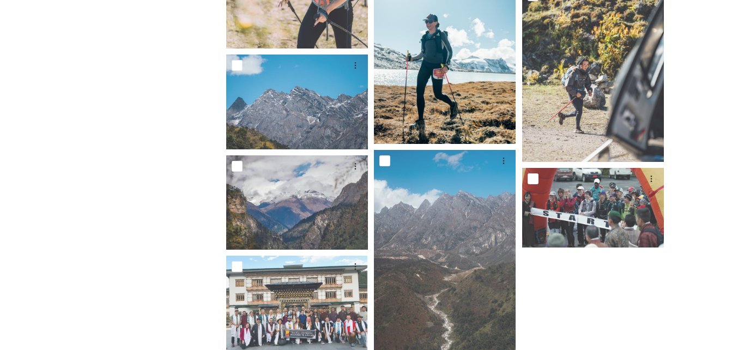
click at [452, 92] on img at bounding box center [445, 37] width 142 height 213
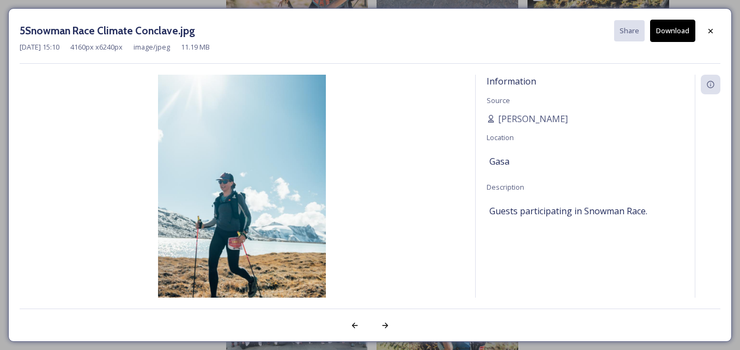
click at [678, 36] on button "Download" at bounding box center [672, 31] width 45 height 22
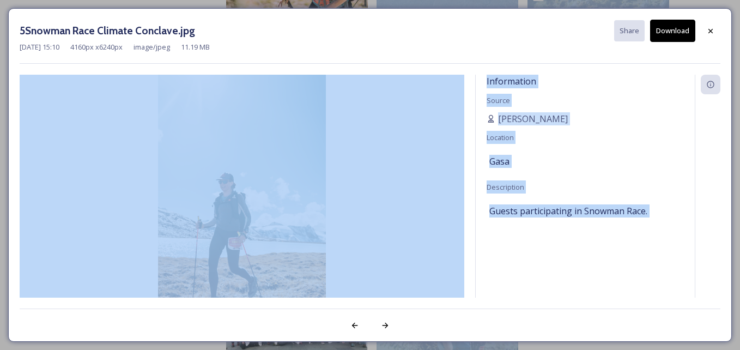
click at [615, 78] on div "Information Source [PERSON_NAME] Location Gasa Description Guests participating…" at bounding box center [585, 201] width 219 height 252
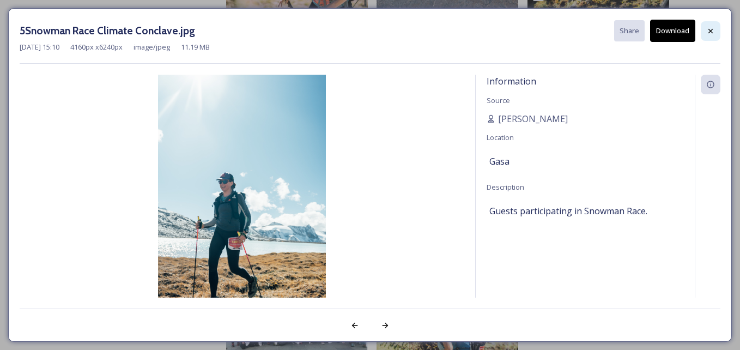
click at [709, 27] on icon at bounding box center [710, 31] width 9 height 9
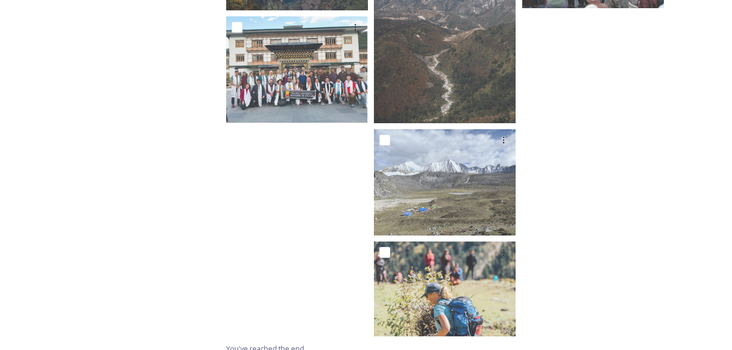
scroll to position [3193, 0]
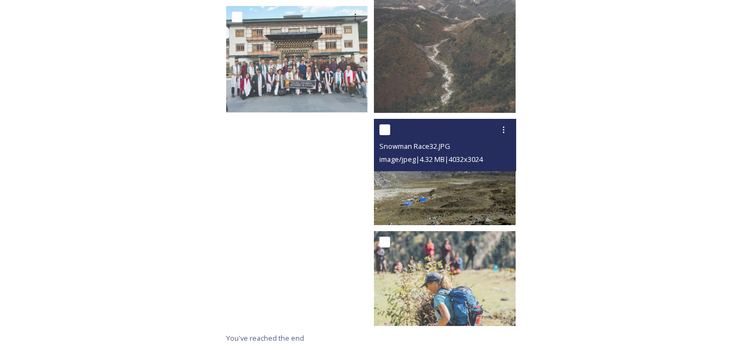
click at [455, 197] on img at bounding box center [445, 172] width 142 height 106
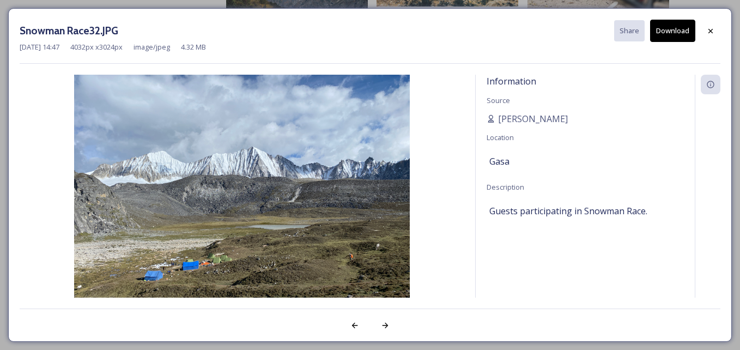
click at [669, 29] on button "Download" at bounding box center [672, 31] width 45 height 22
click at [707, 183] on div at bounding box center [708, 201] width 26 height 252
click at [711, 26] on div at bounding box center [711, 31] width 20 height 20
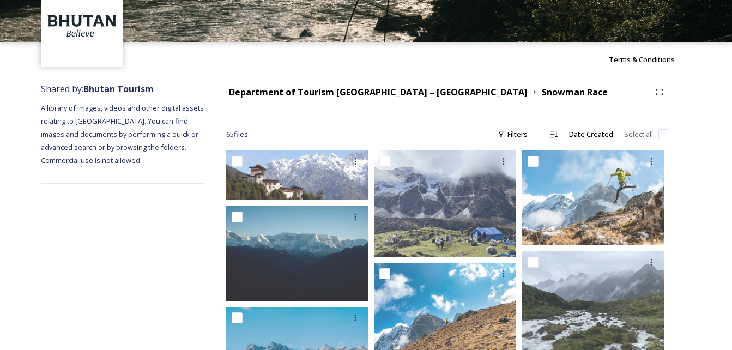
scroll to position [164, 0]
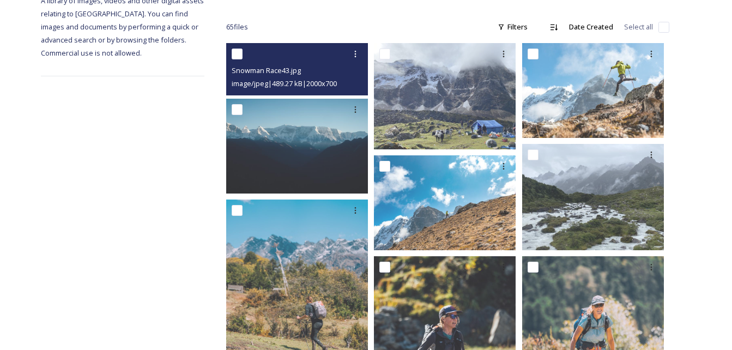
click at [281, 63] on div at bounding box center [299, 54] width 134 height 20
click at [328, 75] on div "Snowman Race43.jpg" at bounding box center [299, 70] width 134 height 13
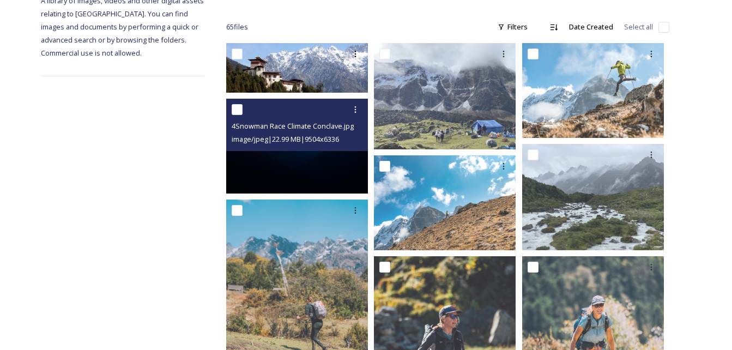
click at [308, 150] on div "4Snowman Race Climate Conclave.jpg image/jpeg | 22.99 MB | 9504 x 6336" at bounding box center [297, 125] width 142 height 52
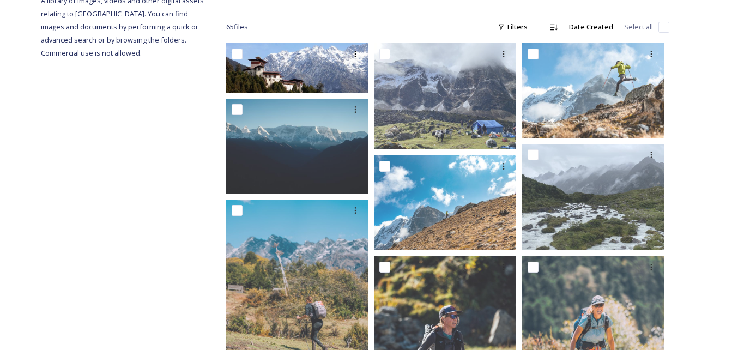
click at [659, 25] on input "checkbox" at bounding box center [663, 27] width 11 height 11
checkbox input "true"
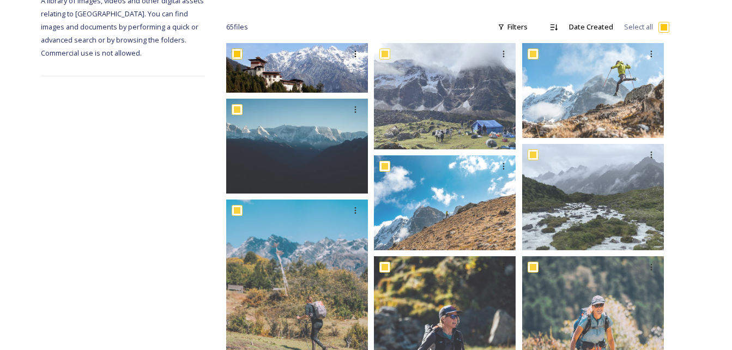
checkbox input "true"
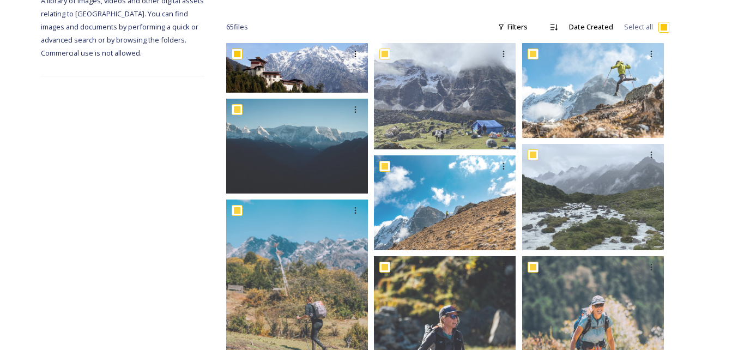
checkbox input "true"
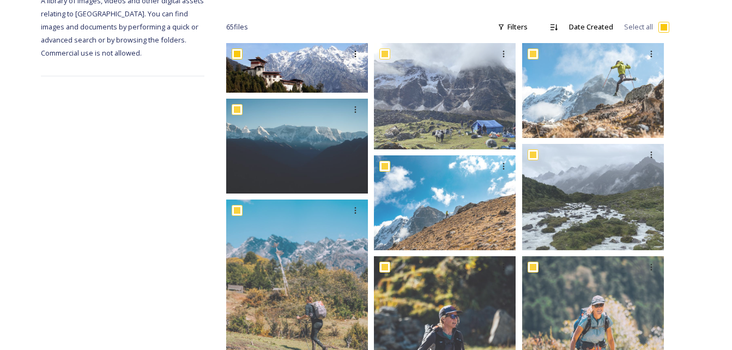
checkbox input "true"
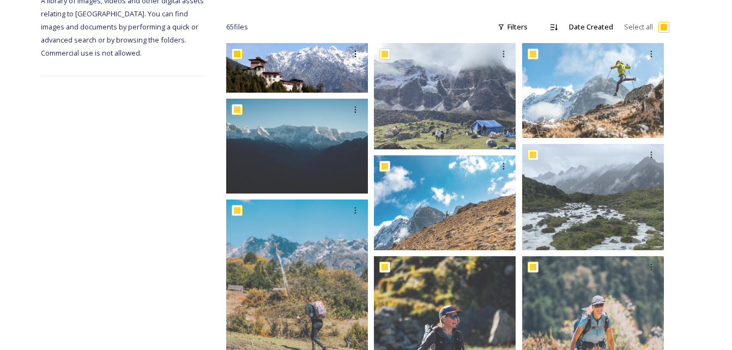
checkbox input "true"
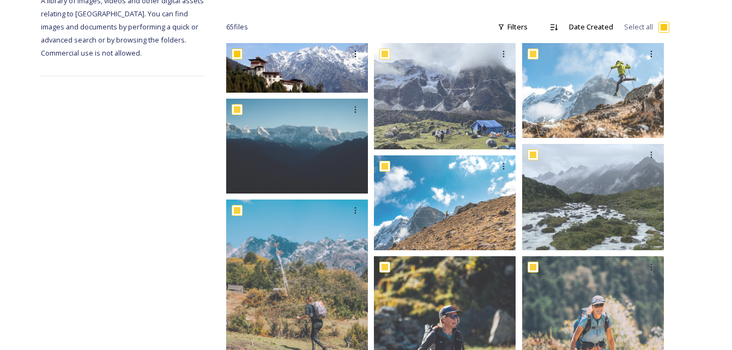
checkbox input "true"
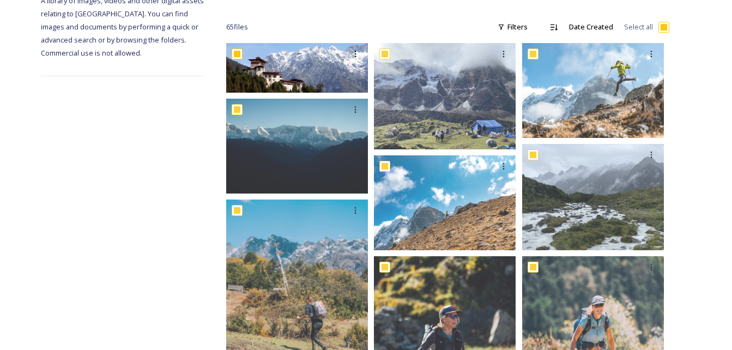
checkbox input "true"
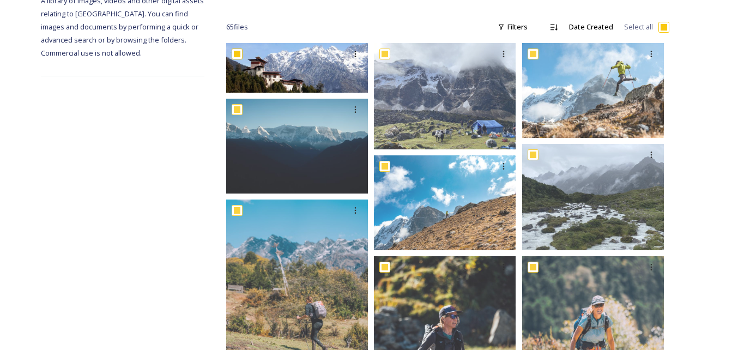
checkbox input "true"
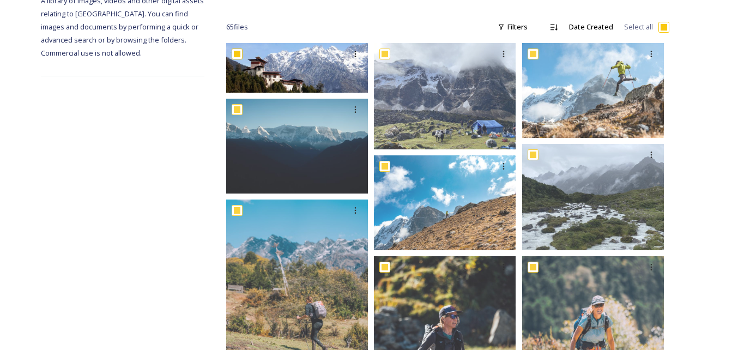
checkbox input "true"
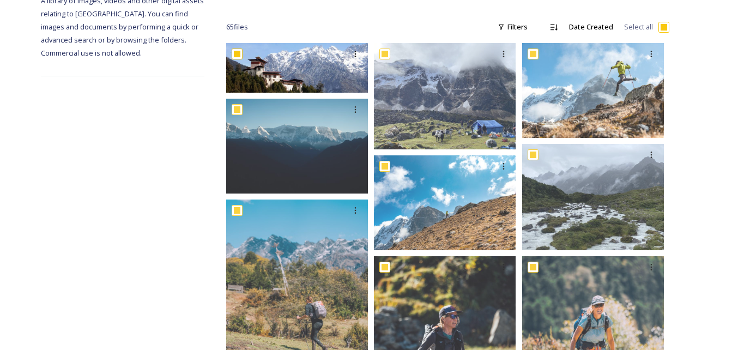
checkbox input "true"
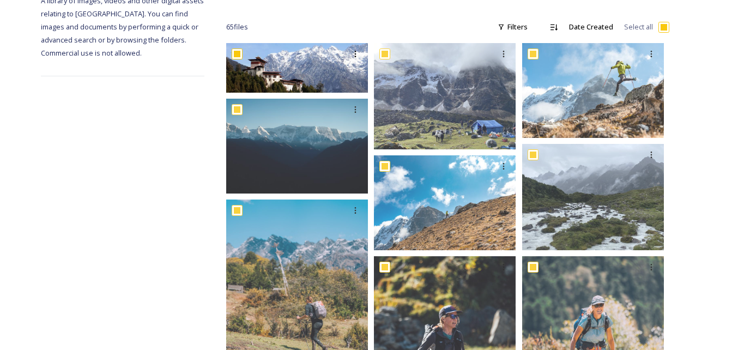
checkbox input "true"
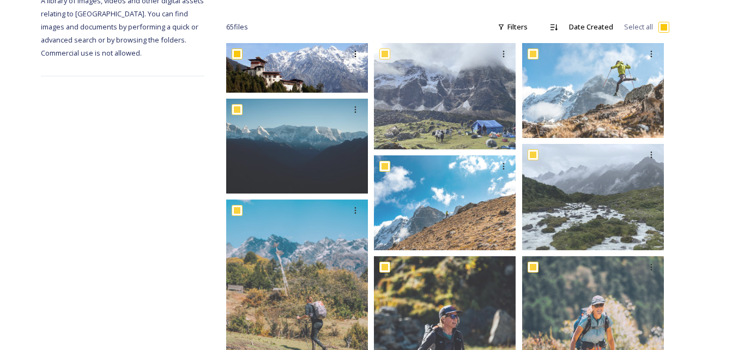
checkbox input "true"
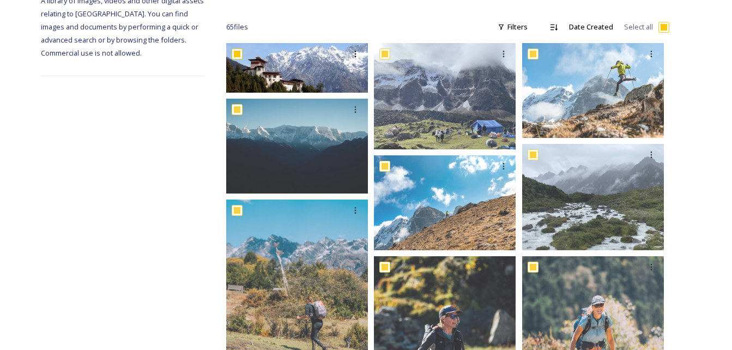
checkbox input "true"
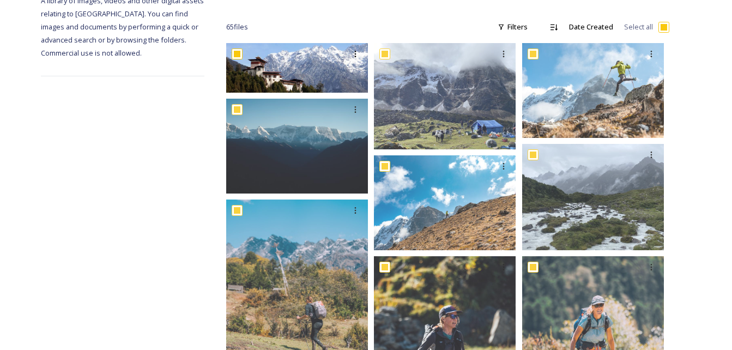
checkbox input "true"
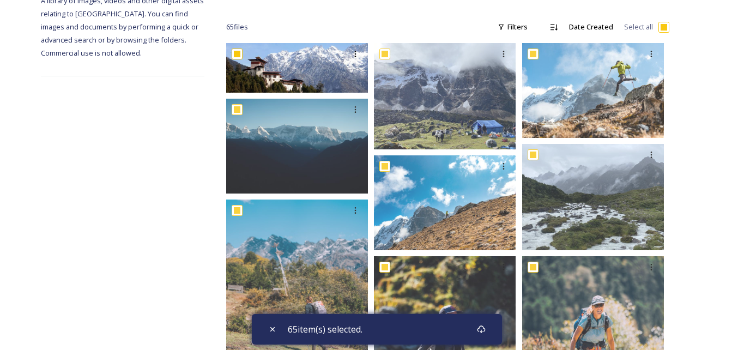
click at [343, 328] on span "65 item(s) selected." at bounding box center [325, 329] width 75 height 13
click at [485, 328] on icon at bounding box center [481, 329] width 8 height 8
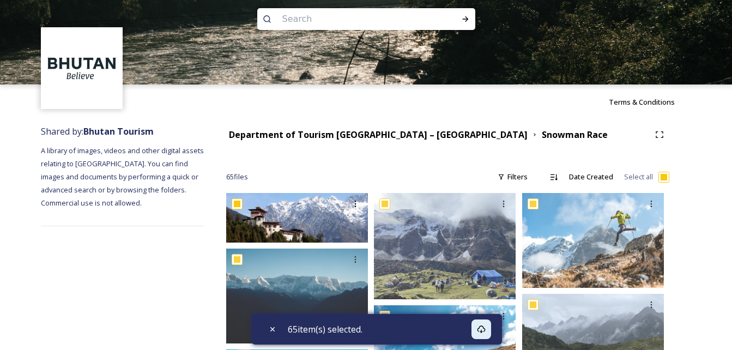
scroll to position [0, 0]
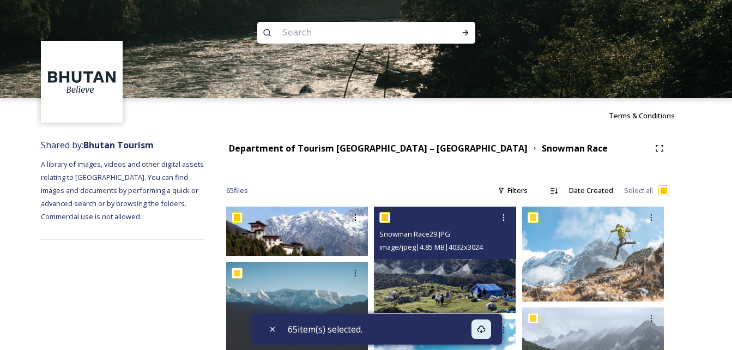
click at [407, 267] on img at bounding box center [445, 260] width 142 height 106
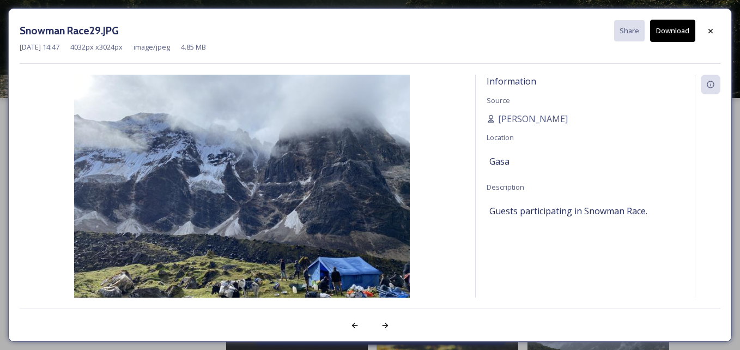
click at [433, 252] on img at bounding box center [242, 201] width 445 height 252
click at [715, 27] on icon at bounding box center [710, 31] width 9 height 9
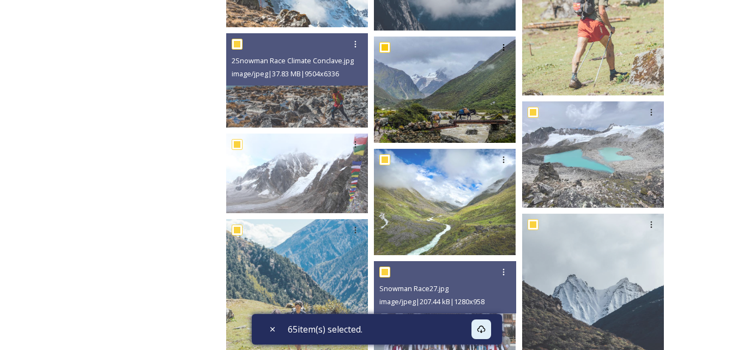
scroll to position [927, 0]
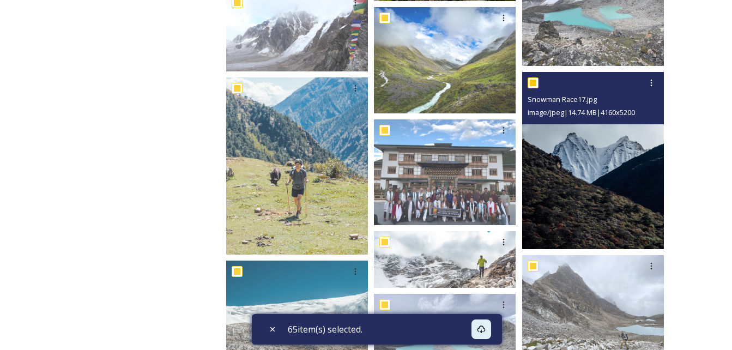
click at [555, 185] on img at bounding box center [593, 160] width 142 height 177
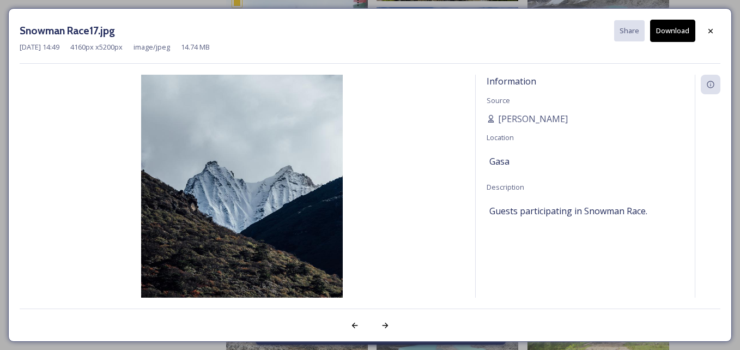
click at [667, 22] on button "Download" at bounding box center [672, 31] width 45 height 22
click at [712, 142] on div at bounding box center [708, 201] width 26 height 252
click at [711, 28] on icon at bounding box center [710, 31] width 9 height 9
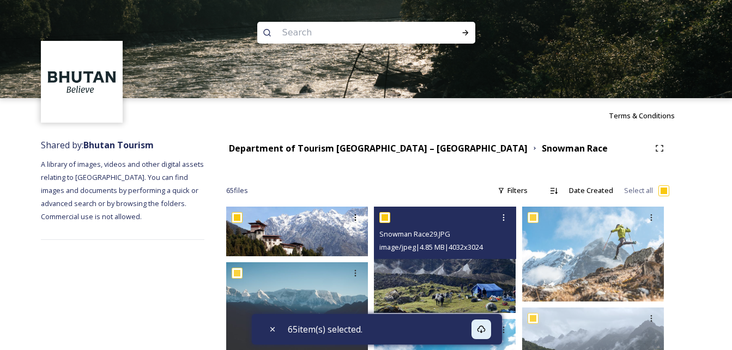
scroll to position [55, 0]
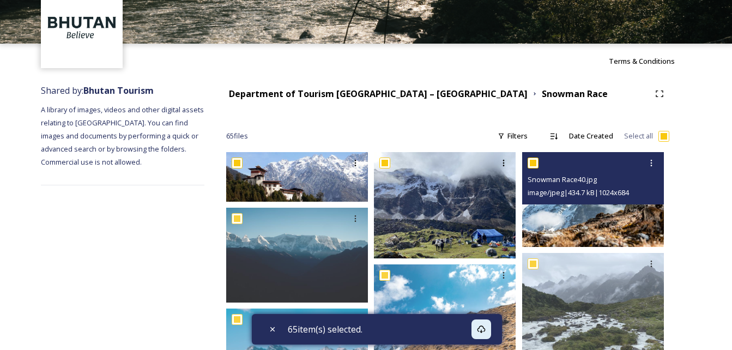
click at [583, 215] on img at bounding box center [593, 199] width 142 height 95
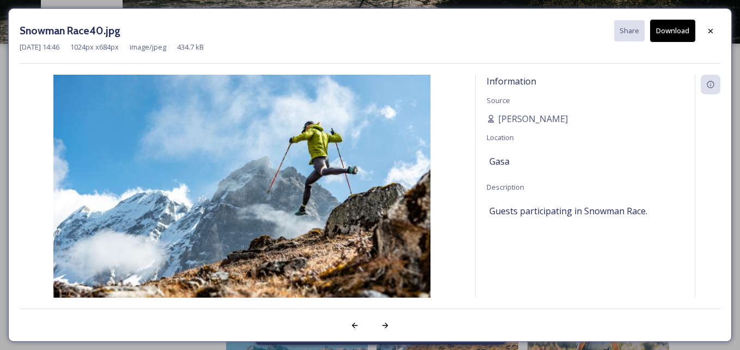
click at [668, 31] on button "Download" at bounding box center [672, 31] width 45 height 22
click at [712, 28] on icon at bounding box center [710, 31] width 9 height 9
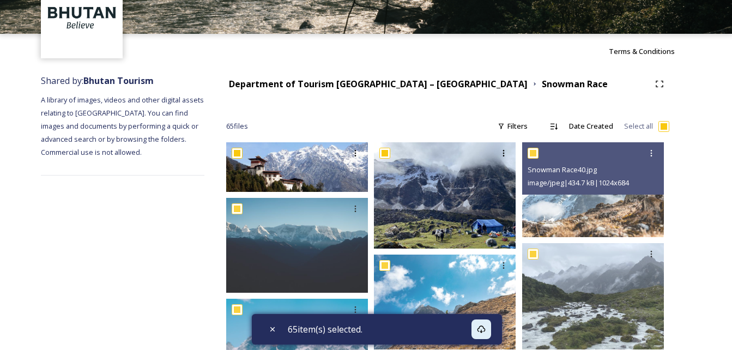
scroll to position [164, 0]
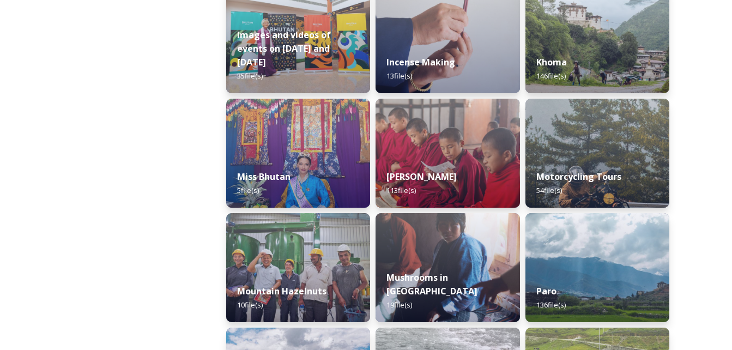
scroll to position [763, 0]
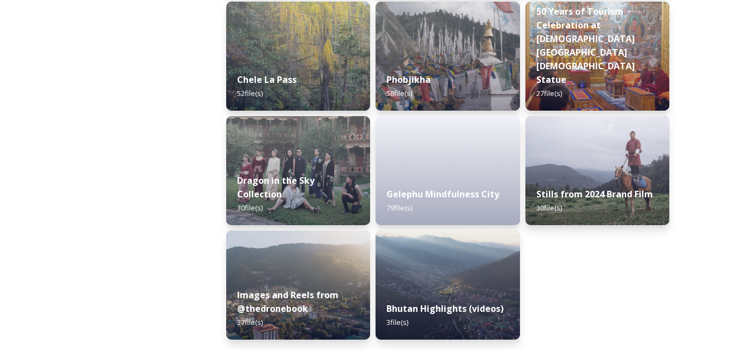
scroll to position [1890, 0]
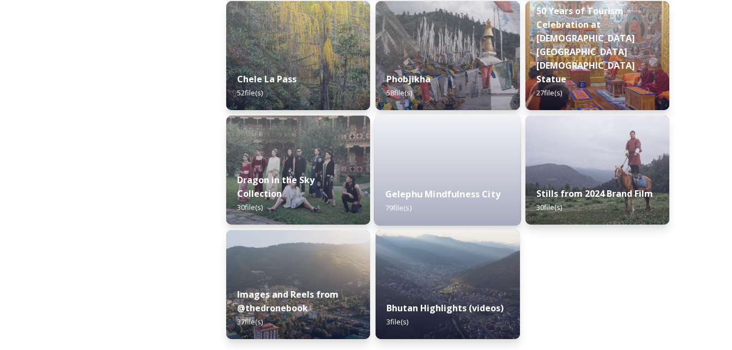
click at [392, 217] on div "Gelephu Mindfulness City 79 file(s)" at bounding box center [447, 201] width 147 height 50
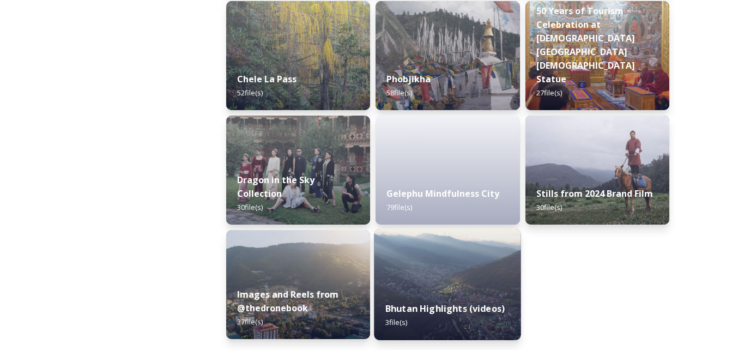
scroll to position [1890, 0]
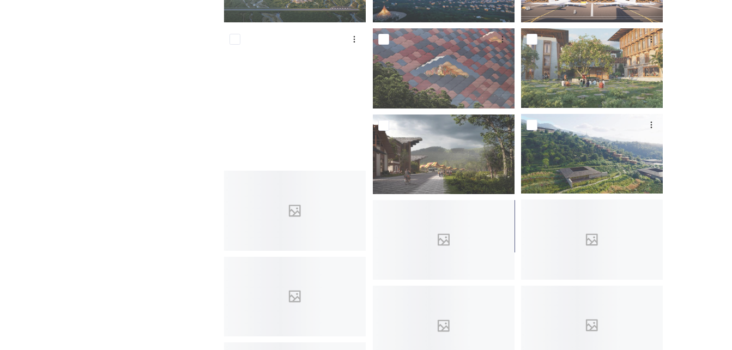
scroll to position [273, 0]
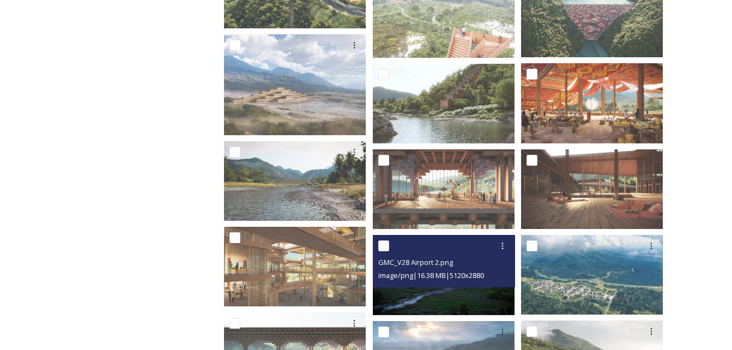
scroll to position [654, 0]
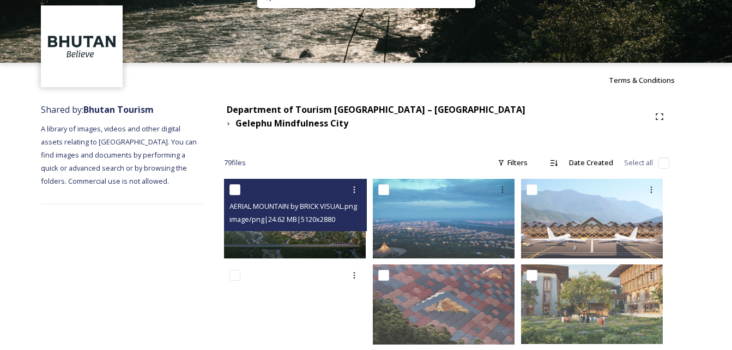
scroll to position [109, 0]
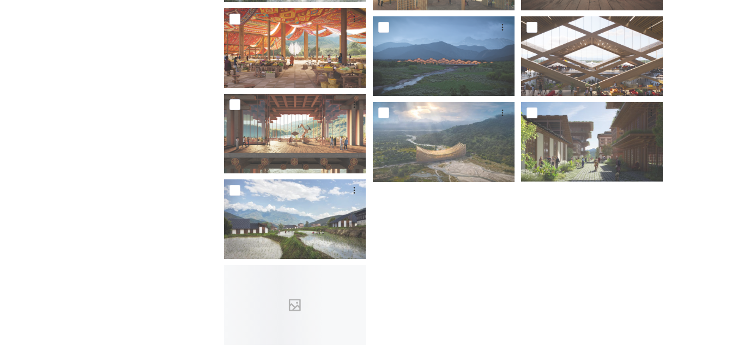
scroll to position [2266, 0]
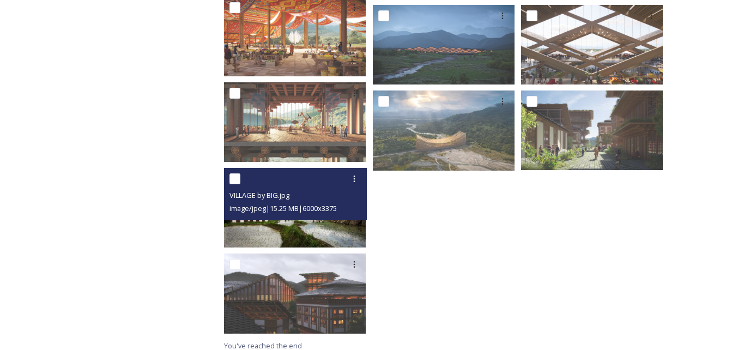
click at [280, 213] on img at bounding box center [295, 208] width 142 height 80
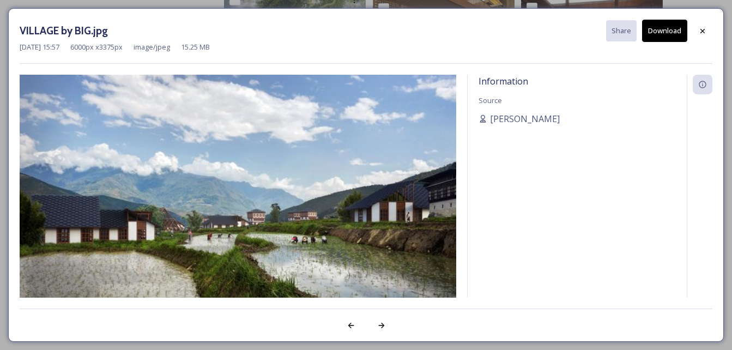
scroll to position [2180, 0]
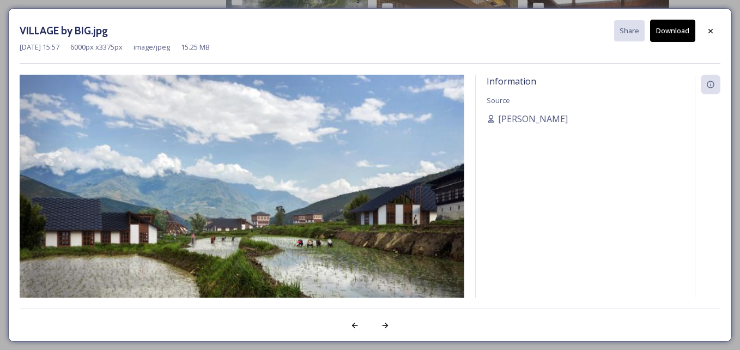
click at [400, 193] on img at bounding box center [242, 200] width 445 height 250
click at [677, 23] on button "Download" at bounding box center [672, 31] width 45 height 22
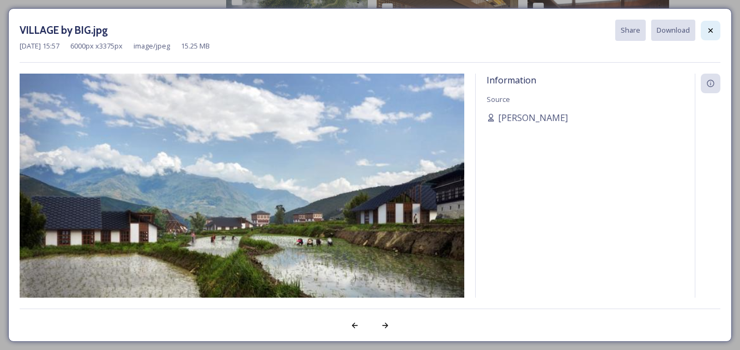
click at [711, 29] on icon at bounding box center [711, 30] width 4 height 4
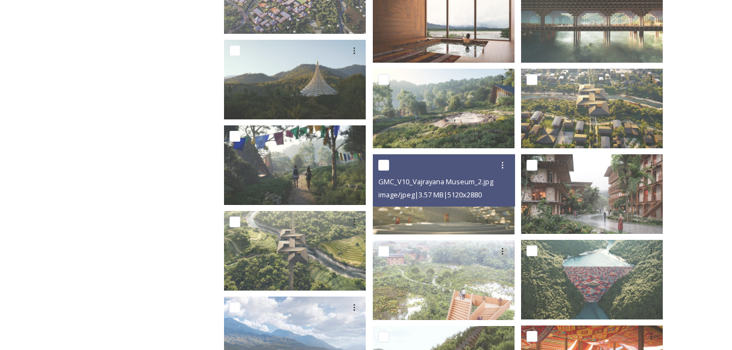
scroll to position [413, 0]
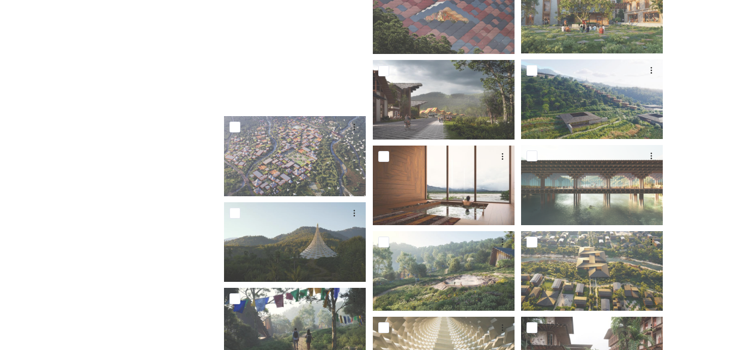
scroll to position [327, 0]
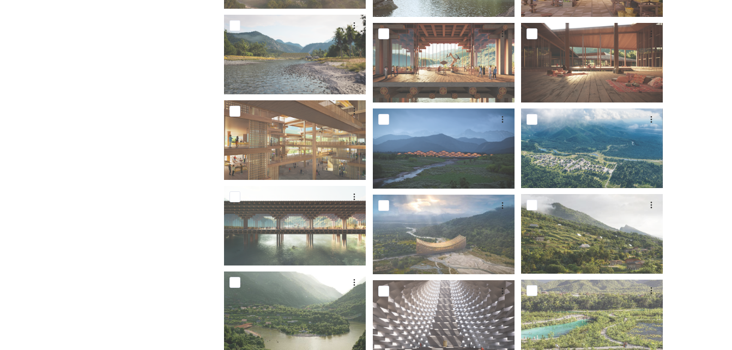
scroll to position [981, 0]
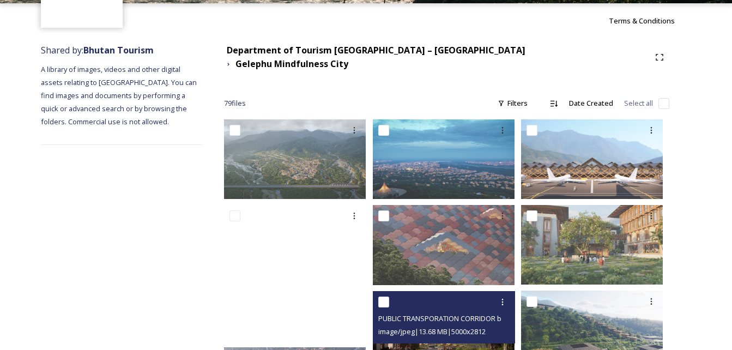
scroll to position [0, 0]
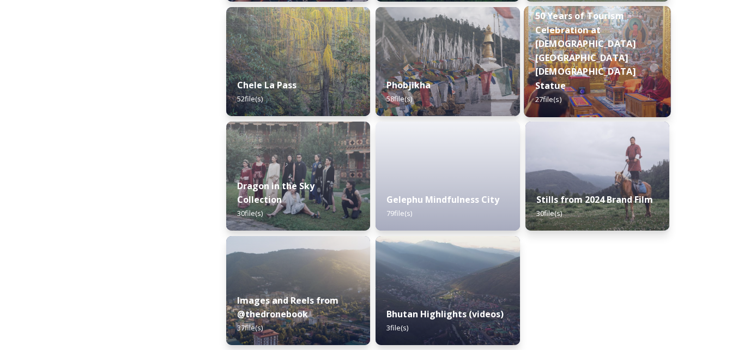
scroll to position [1890, 0]
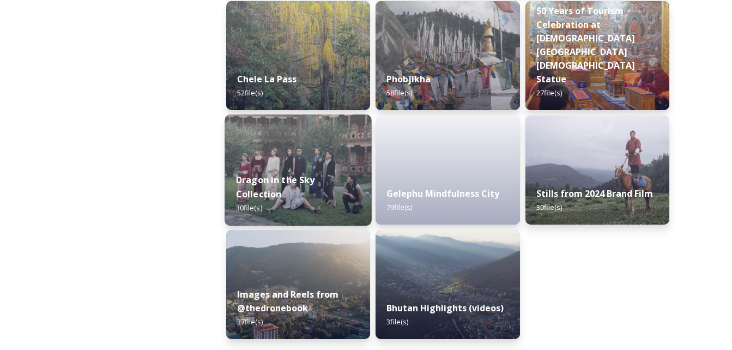
click at [286, 156] on img at bounding box center [298, 169] width 147 height 111
click at [301, 152] on img at bounding box center [298, 169] width 147 height 111
click at [257, 205] on span "30 file(s)" at bounding box center [249, 208] width 26 height 10
click at [258, 203] on span "30 file(s)" at bounding box center [249, 208] width 26 height 10
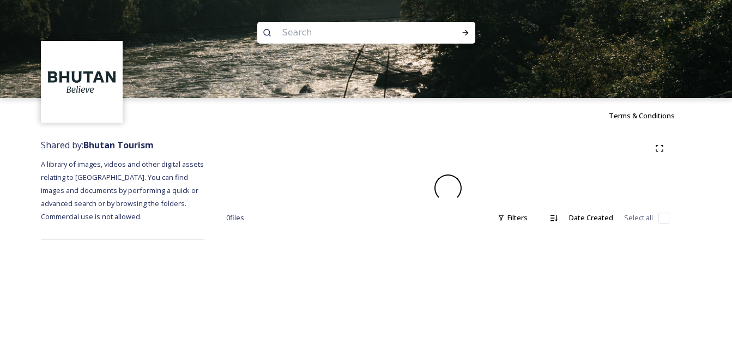
click at [313, 164] on div "0 file s Filters Date Created Select all" at bounding box center [447, 189] width 487 height 112
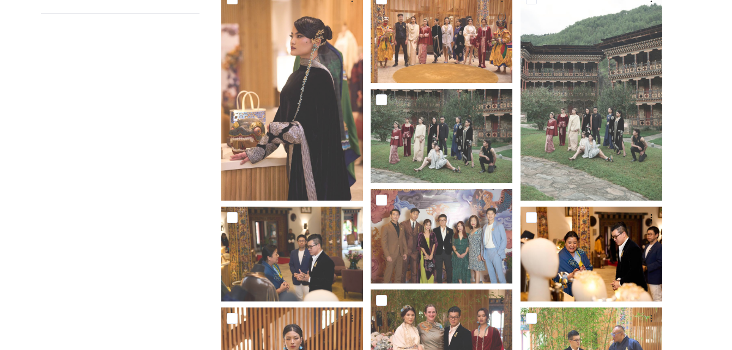
scroll to position [218, 0]
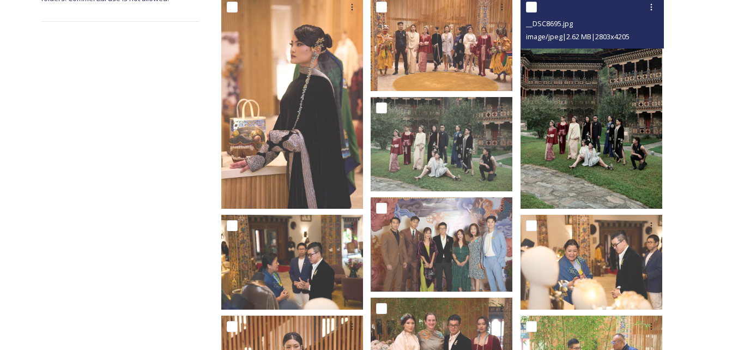
click at [597, 129] on img at bounding box center [591, 102] width 142 height 213
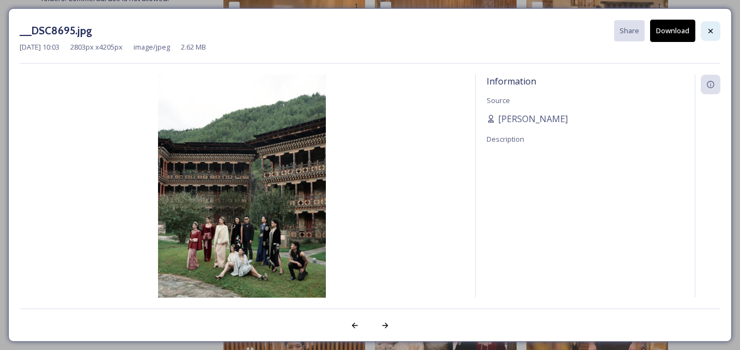
click at [716, 29] on div at bounding box center [711, 31] width 20 height 20
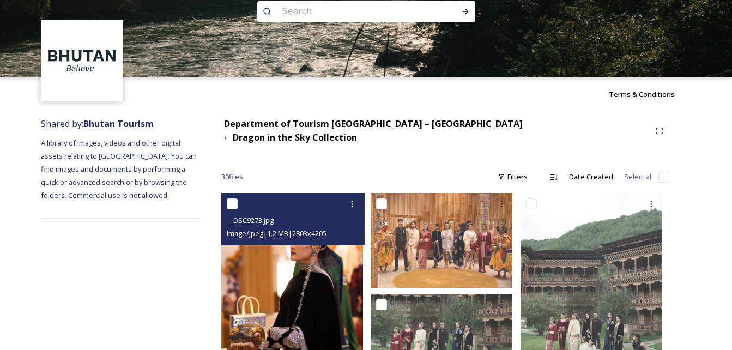
scroll to position [0, 0]
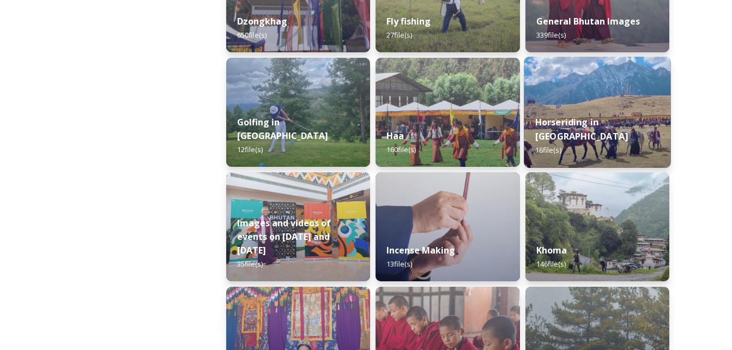
scroll to position [709, 0]
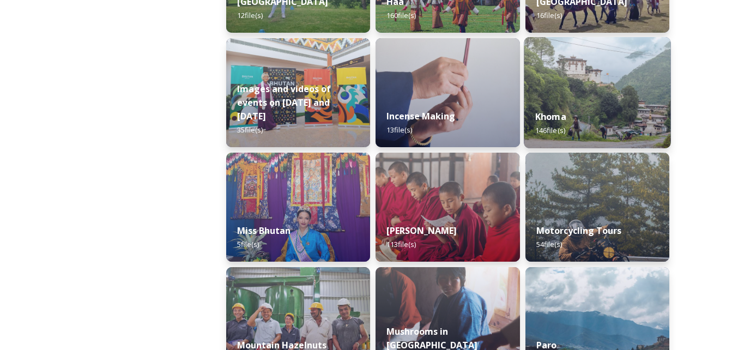
click at [573, 106] on div "Khoma 146 file(s)" at bounding box center [597, 124] width 147 height 50
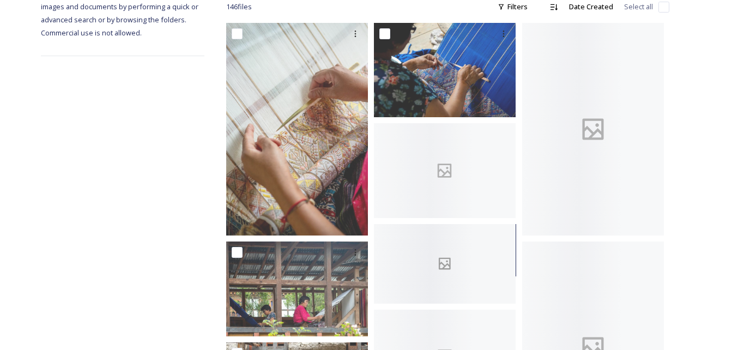
scroll to position [218, 0]
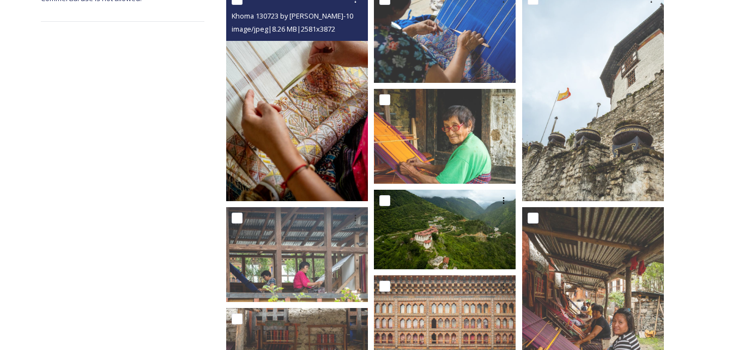
click at [287, 115] on img at bounding box center [297, 95] width 142 height 213
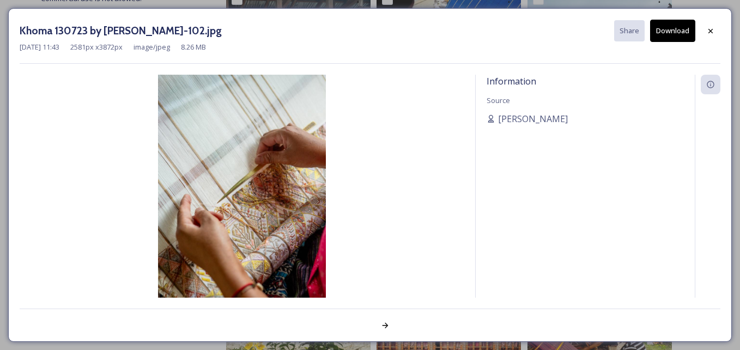
click at [688, 29] on button "Download" at bounding box center [672, 31] width 45 height 22
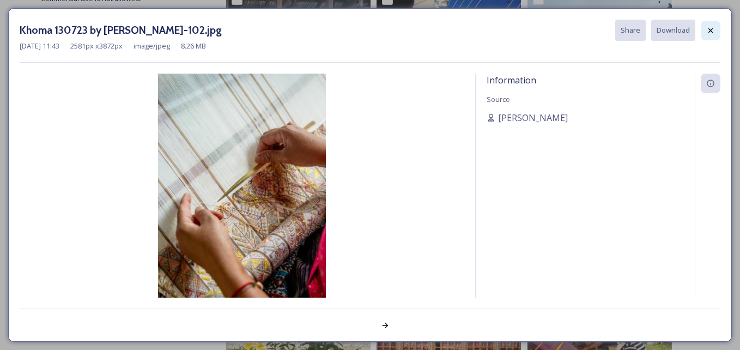
click at [715, 27] on div at bounding box center [711, 31] width 20 height 20
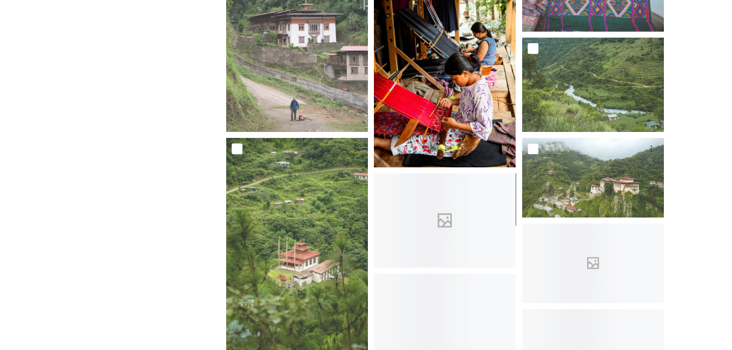
scroll to position [927, 0]
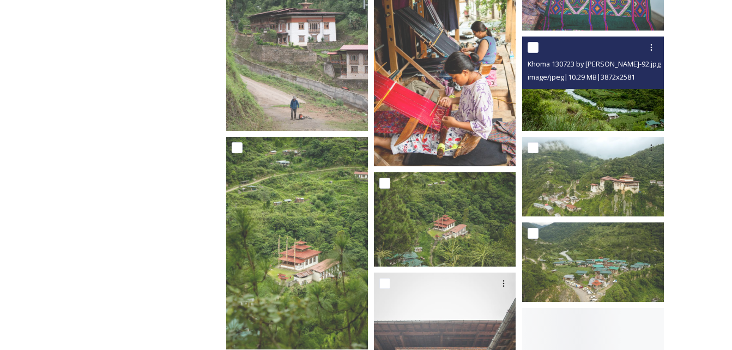
click at [593, 96] on img at bounding box center [593, 84] width 142 height 94
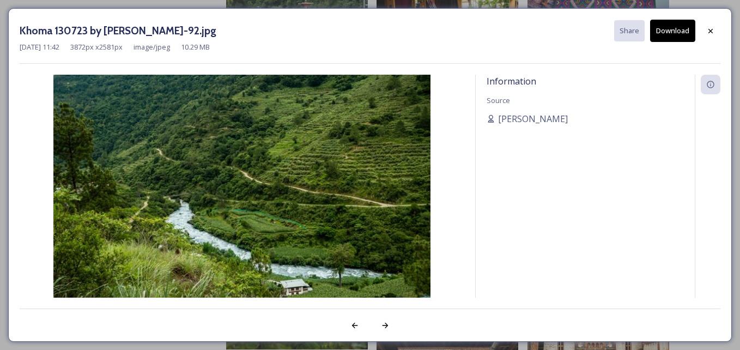
click at [672, 35] on button "Download" at bounding box center [672, 31] width 45 height 22
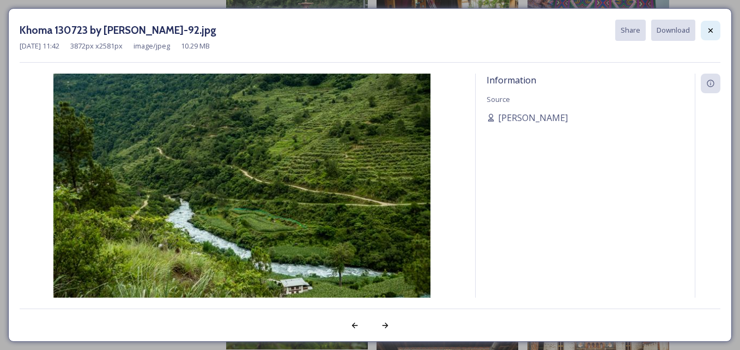
click at [717, 30] on div at bounding box center [711, 31] width 20 height 20
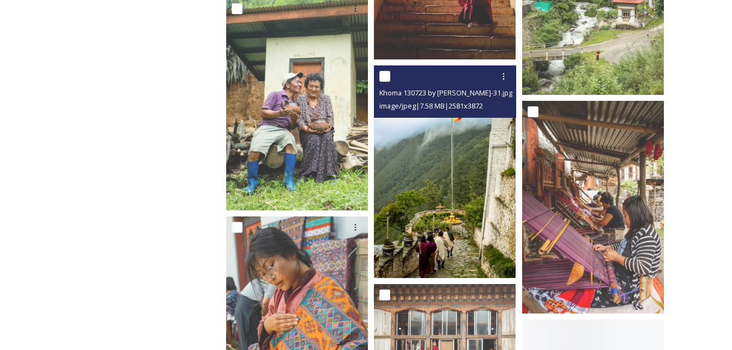
scroll to position [1581, 0]
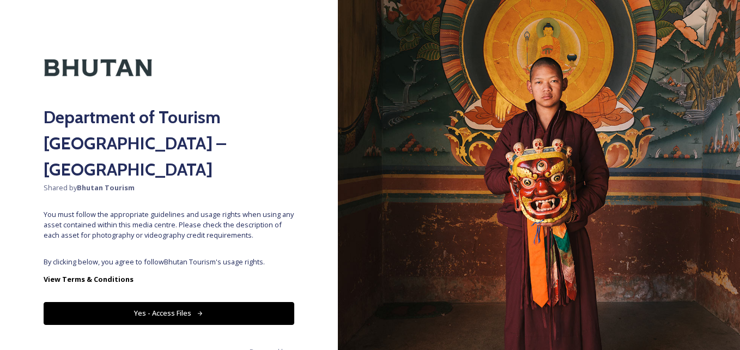
scroll to position [8, 0]
